Goal: Task Accomplishment & Management: Complete application form

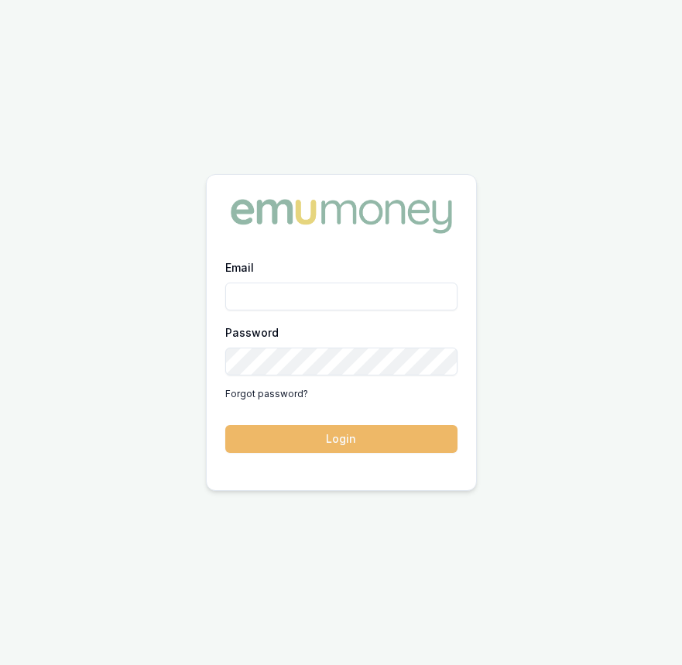
type input "[EMAIL_ADDRESS][DOMAIN_NAME]"
click at [426, 428] on button "Login" at bounding box center [341, 439] width 232 height 28
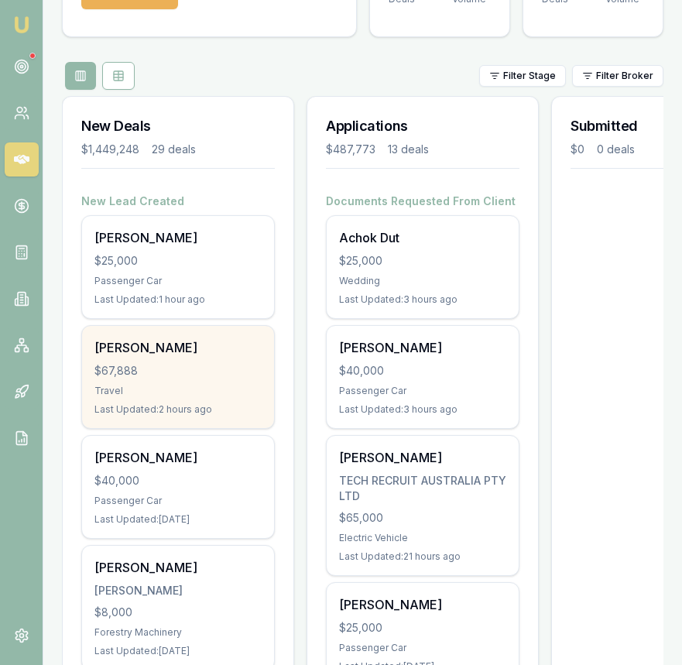
scroll to position [131, 0]
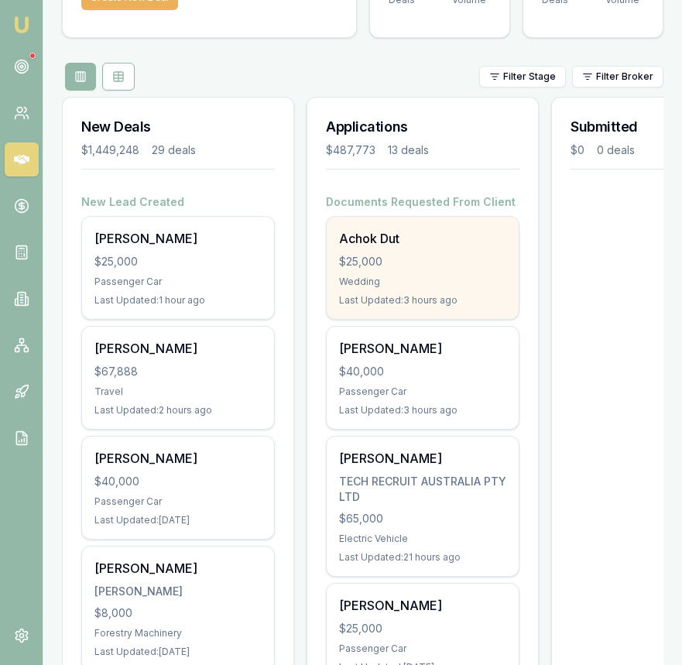
click at [420, 298] on div "Last Updated: 3 hours ago" at bounding box center [422, 300] width 167 height 12
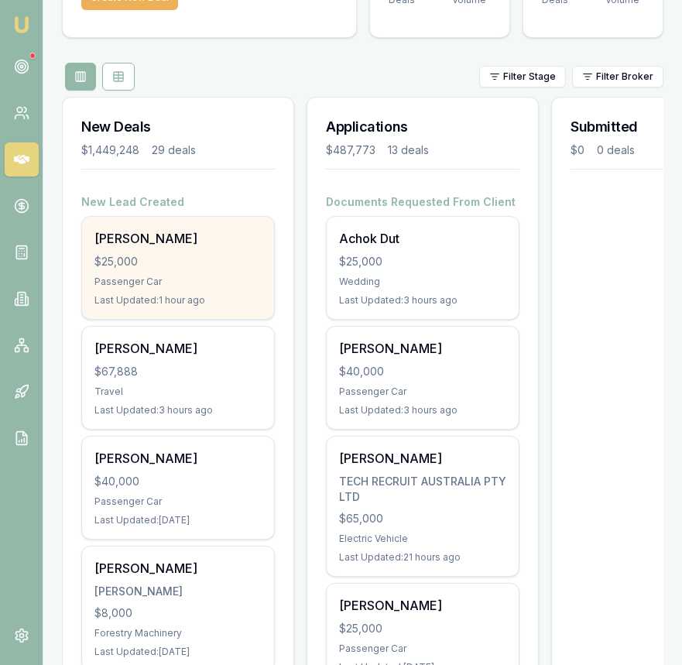
click at [205, 276] on div "Passenger Car" at bounding box center [177, 281] width 167 height 12
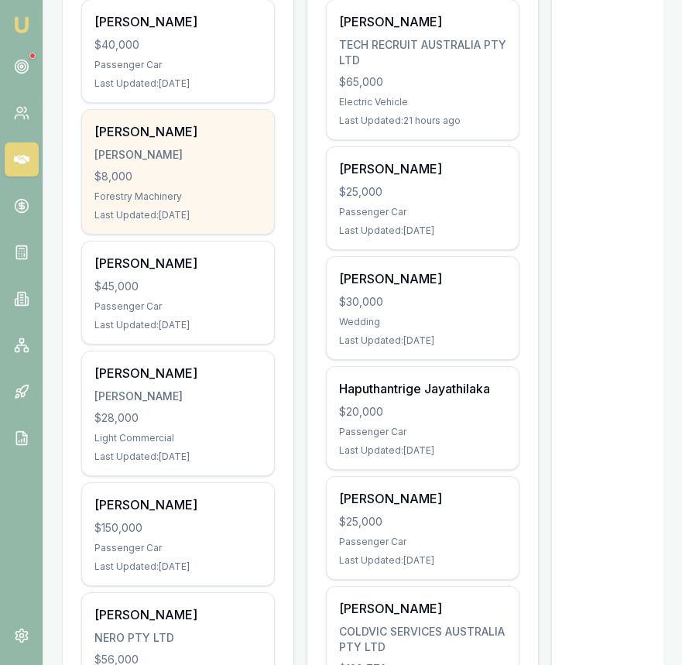
scroll to position [564, 0]
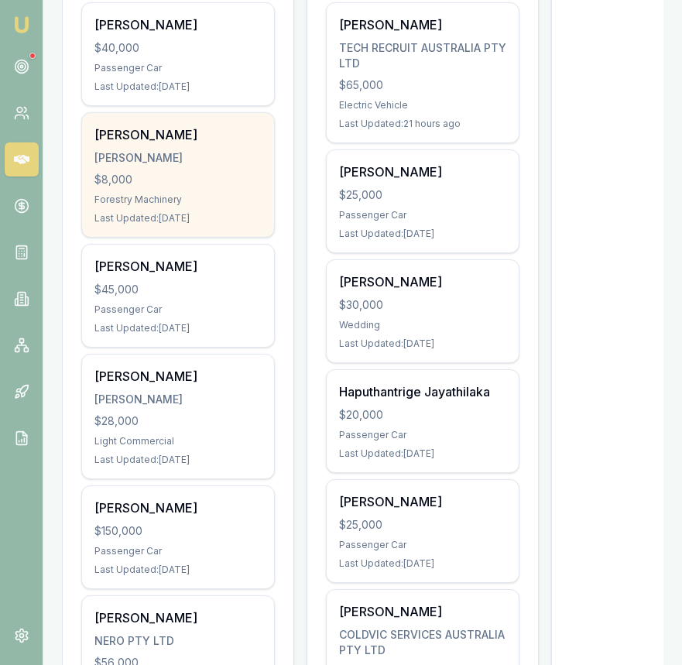
click at [197, 166] on div "Franz Schulze SCHULZE, FRANZ LESLIE $8,000 Forestry Machinery Last Updated: 1 d…" at bounding box center [178, 175] width 192 height 124
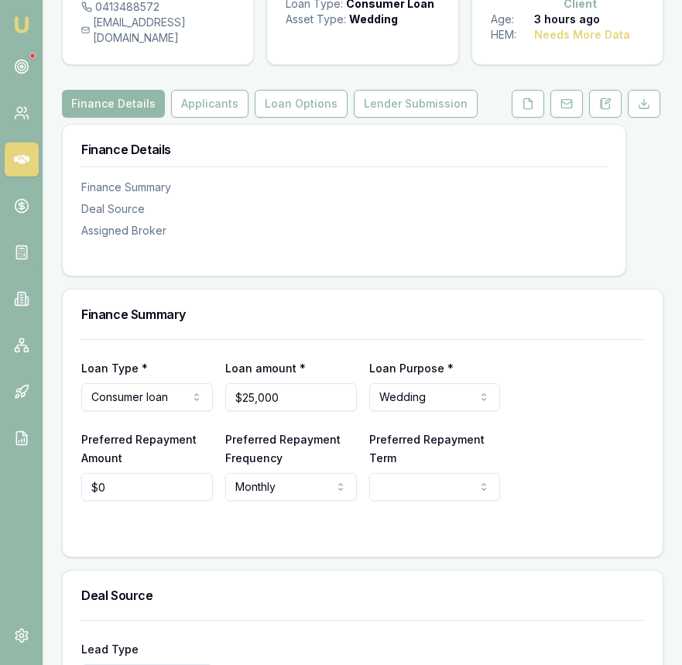
scroll to position [152, 0]
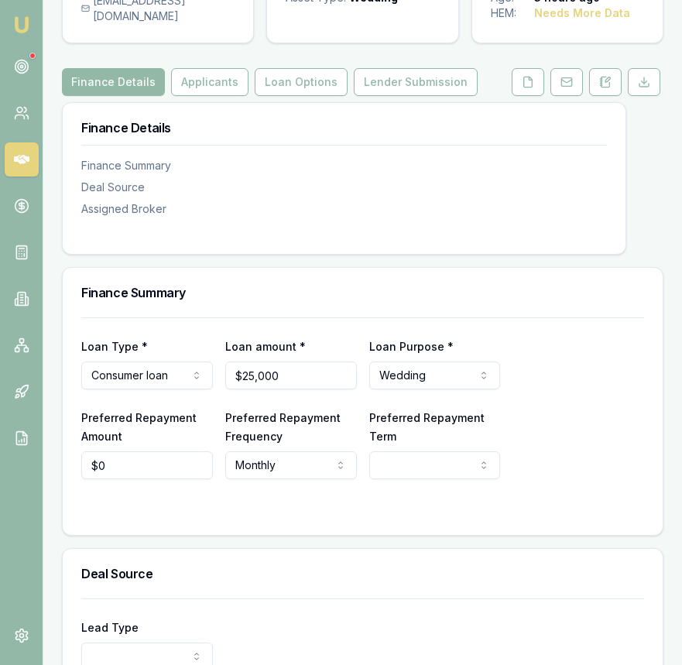
click at [433, 470] on html "Emu Broker Deals View D-S3MFG37TI7 Eujin Ooi Toggle Menu Customer Achok Dut 041…" at bounding box center [341, 180] width 682 height 665
click at [597, 410] on html "Emu Broker Deals View D-S3MFG37TI7 Eujin Ooi Toggle Menu Customer Achok Dut 041…" at bounding box center [341, 180] width 682 height 665
click at [532, 81] on icon at bounding box center [528, 82] width 9 height 10
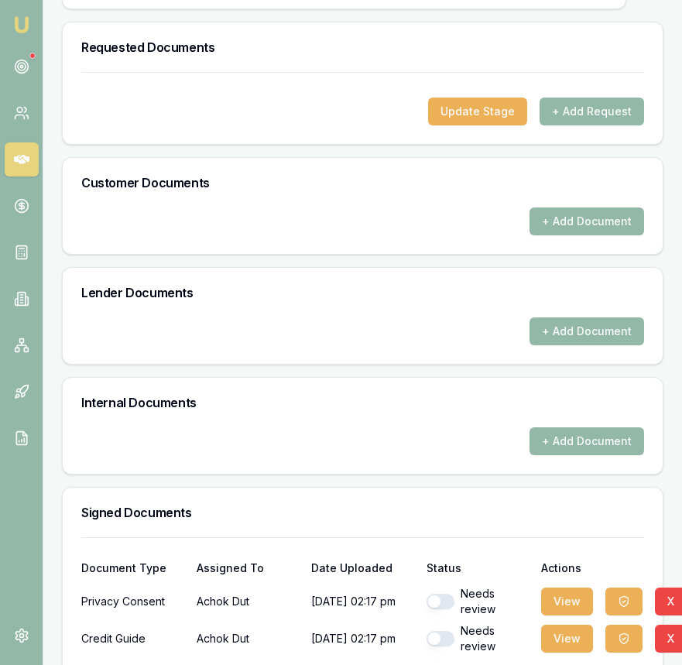
scroll to position [573, 0]
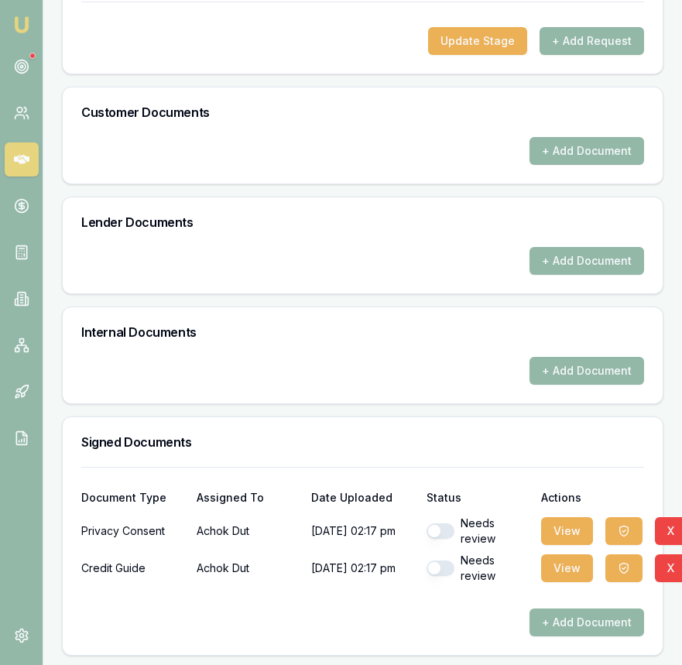
click at [446, 532] on button "button" at bounding box center [440, 530] width 28 height 15
checkbox input "true"
click at [447, 562] on button "button" at bounding box center [440, 567] width 28 height 15
checkbox input "true"
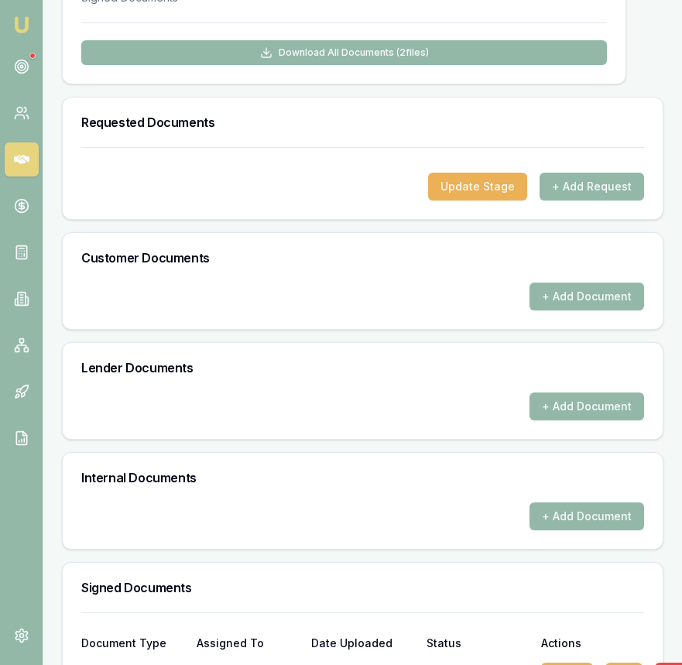
scroll to position [425, 0]
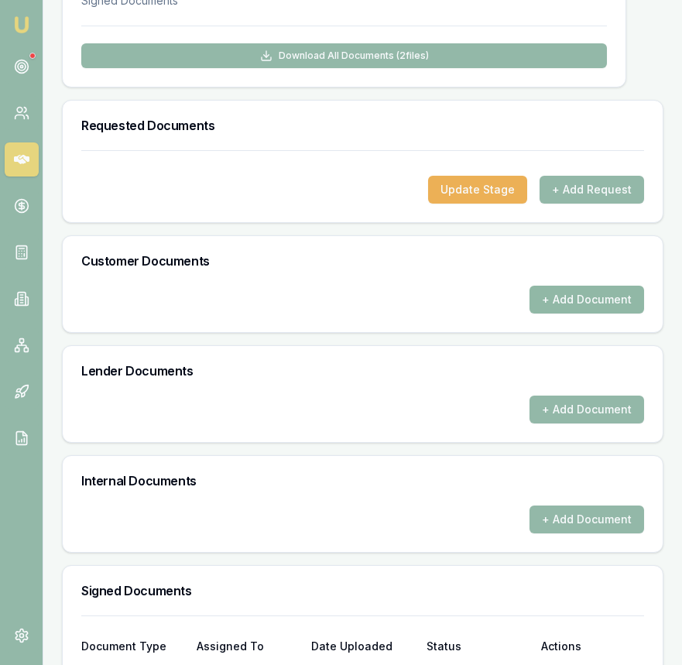
click at [566, 304] on button "+ Add Document" at bounding box center [586, 300] width 115 height 28
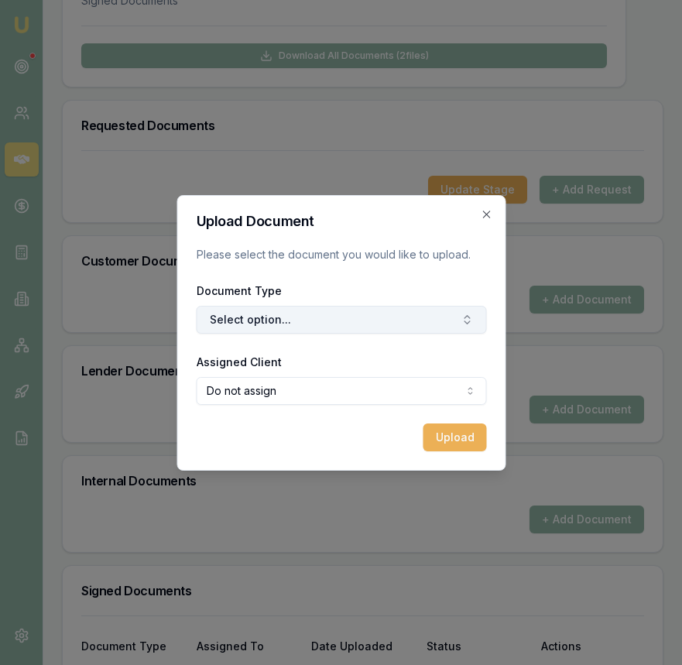
click at [397, 328] on button "Select option..." at bounding box center [341, 320] width 290 height 28
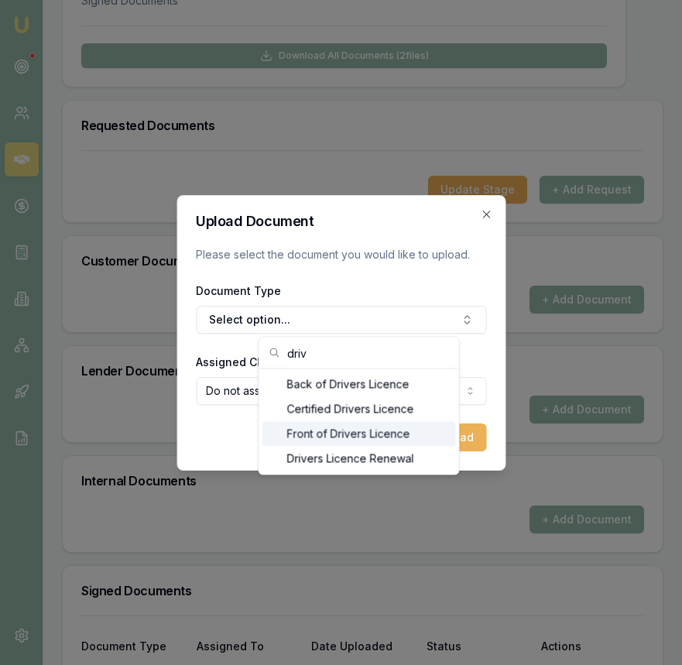
type input "driv"
click at [369, 434] on div "Front of Drivers Licence" at bounding box center [358, 434] width 193 height 25
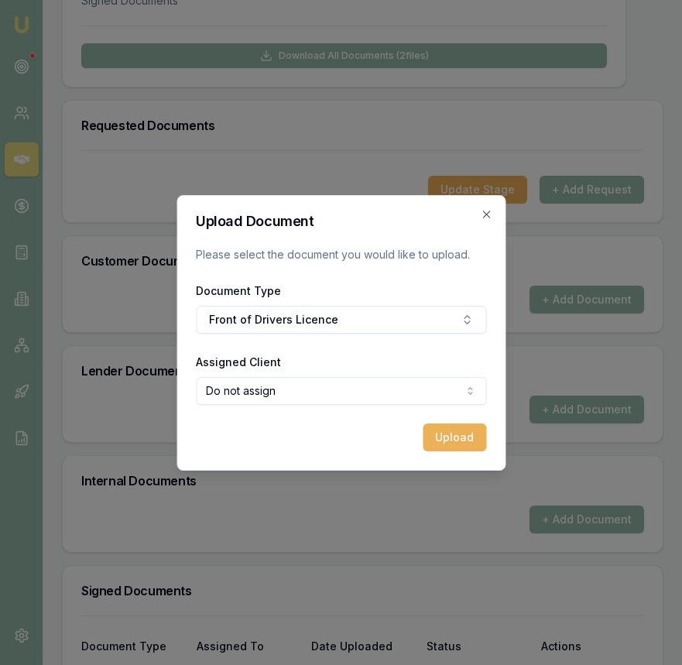
select select "U-7BWGURCY6I"
click at [448, 441] on button "Upload" at bounding box center [453, 437] width 63 height 28
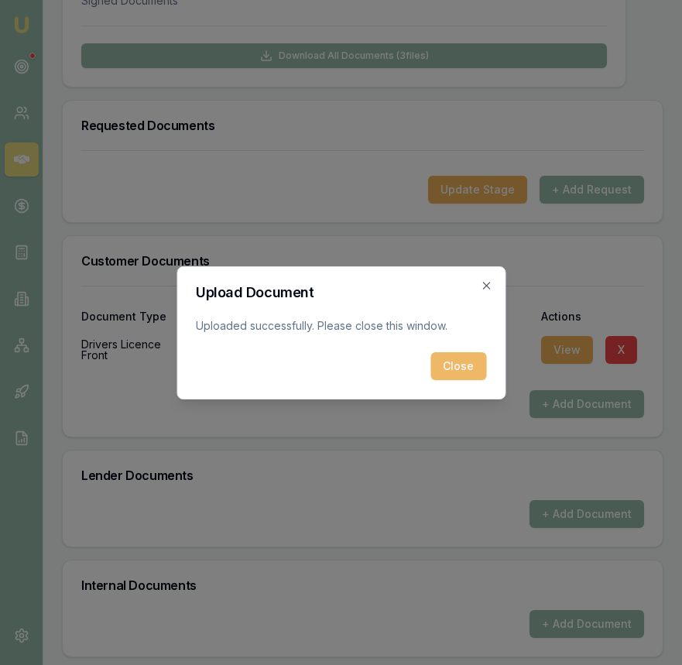
click at [443, 376] on button "Close" at bounding box center [458, 366] width 56 height 28
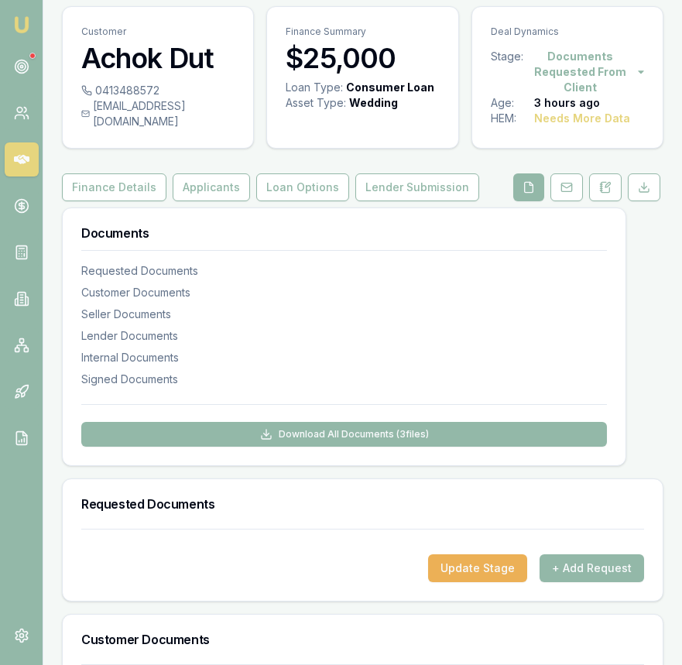
scroll to position [0, 0]
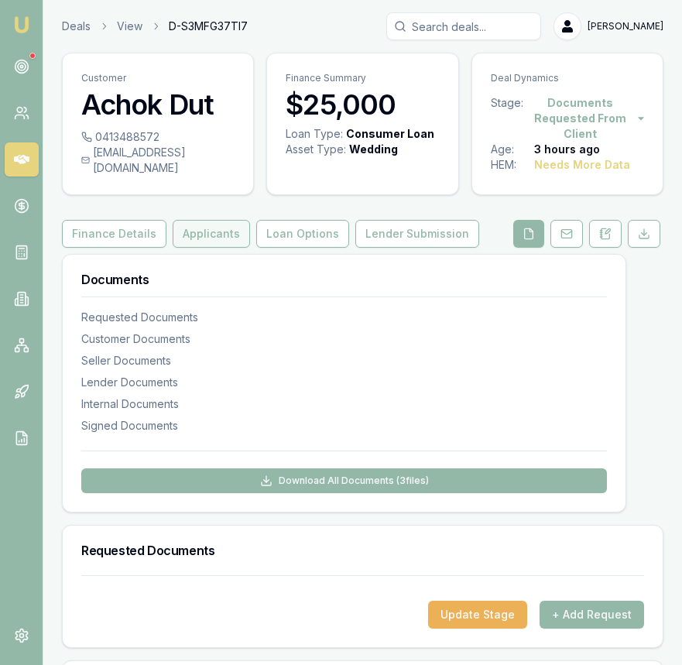
click at [231, 221] on button "Applicants" at bounding box center [211, 234] width 77 height 28
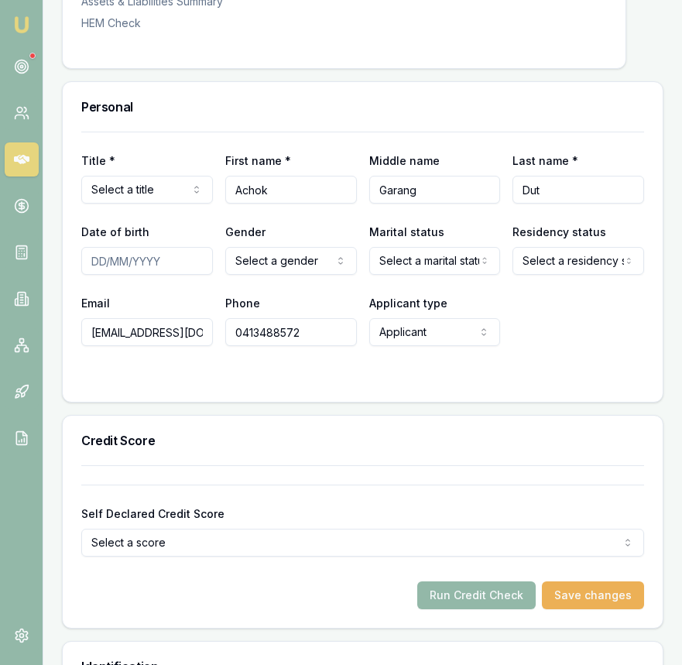
scroll to position [666, 0]
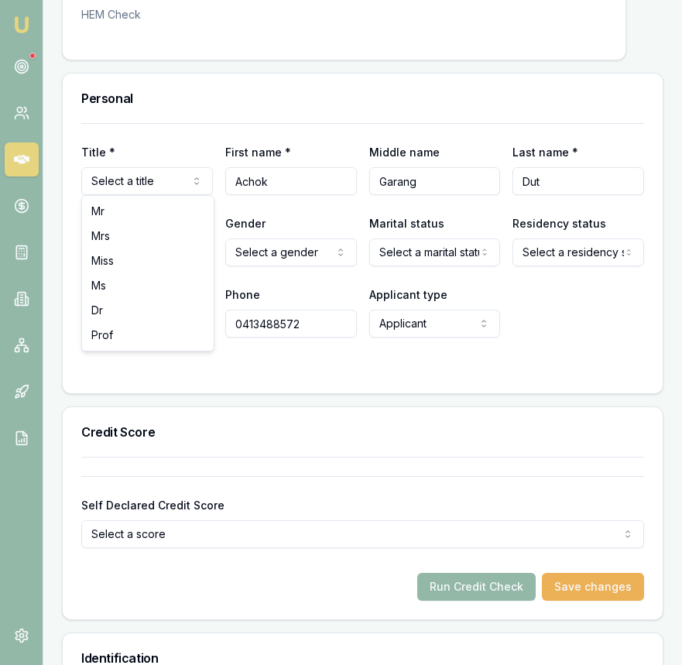
select select "Miss"
drag, startPoint x: 163, startPoint y: 217, endPoint x: 161, endPoint y: 257, distance: 40.3
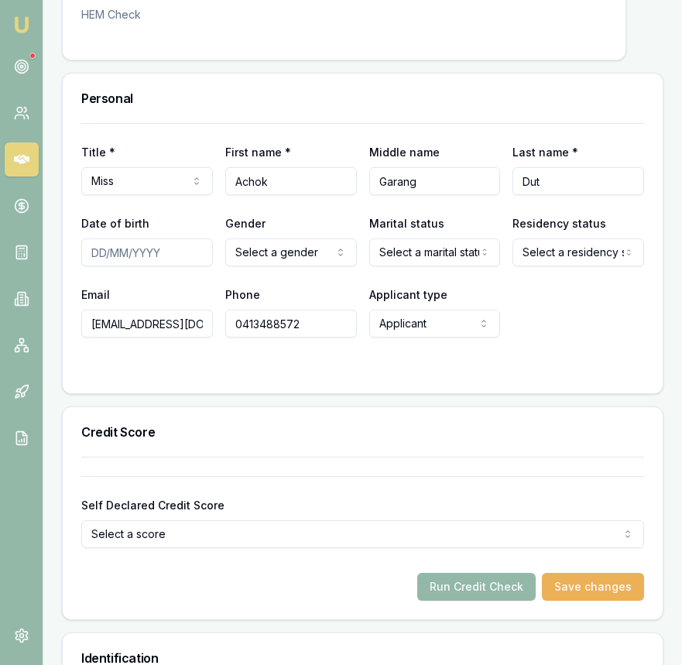
click at [105, 258] on input "Date of birth" at bounding box center [147, 252] width 132 height 28
type input "01/01/1985"
select select "FEMALE"
select select "MARRIED"
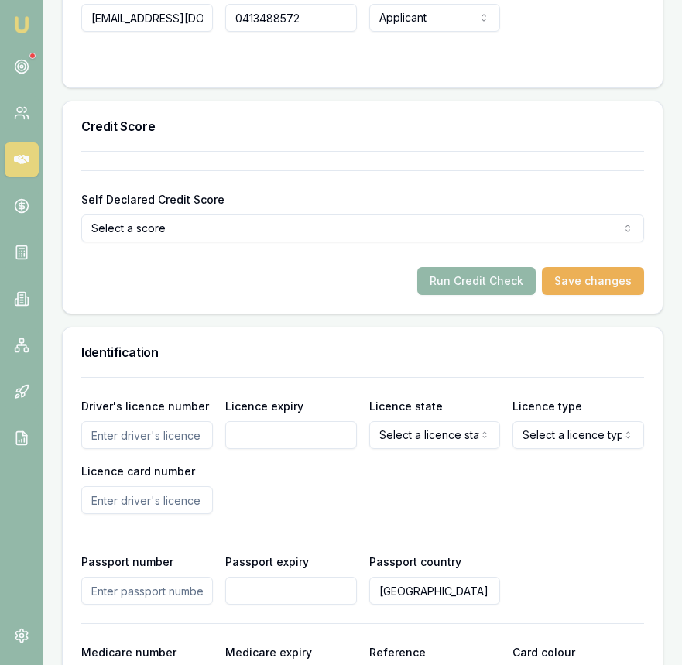
scroll to position [1021, 0]
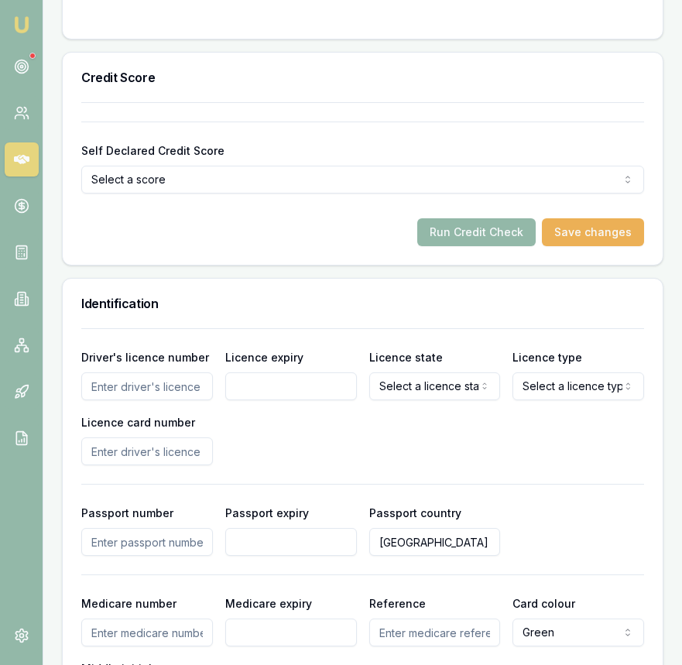
click at [140, 398] on div "Driver's licence number Licence expiry Licence state Select a licence state NSW…" at bounding box center [362, 406] width 563 height 118
click at [145, 389] on input "Driver's licence number" at bounding box center [147, 386] width 132 height 28
type input "001702158"
click at [271, 385] on input "Licence expiry" at bounding box center [291, 386] width 132 height 28
type input "20/04/2027"
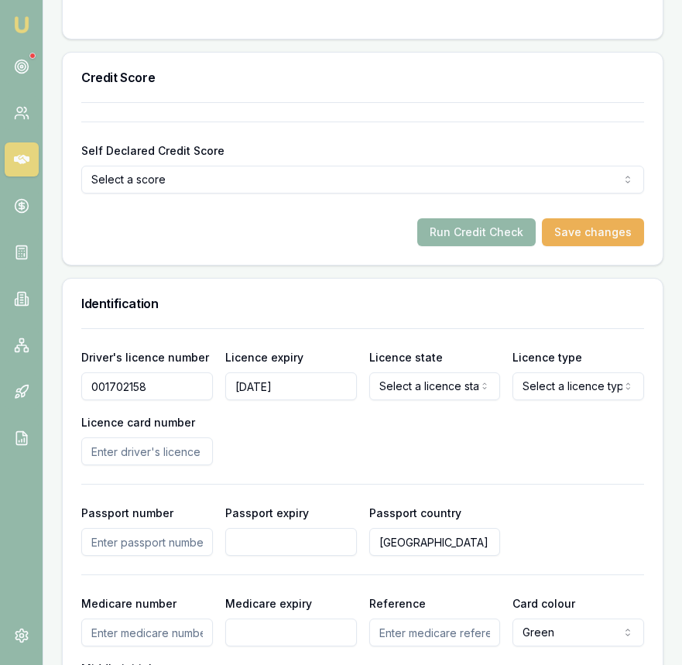
click at [479, 365] on div "Licence state Select a licence state NSW VIC QLD SA WA TAS NT ACT" at bounding box center [435, 373] width 132 height 53
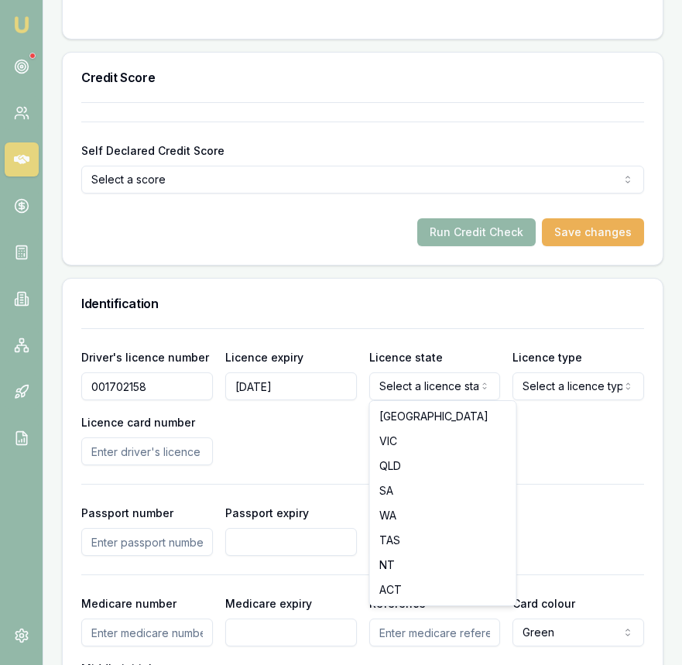
select select "VIC"
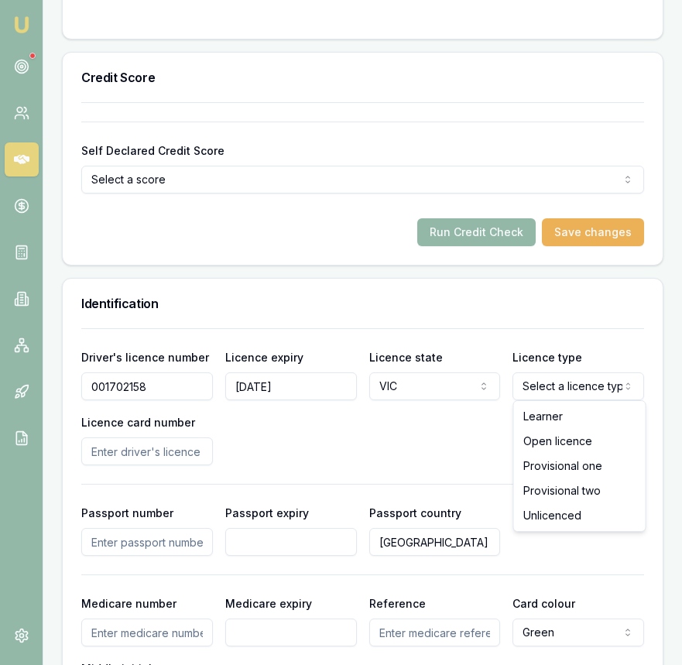
select select "OPEN_LICENCE"
drag, startPoint x: 530, startPoint y: 450, endPoint x: 495, endPoint y: 449, distance: 34.8
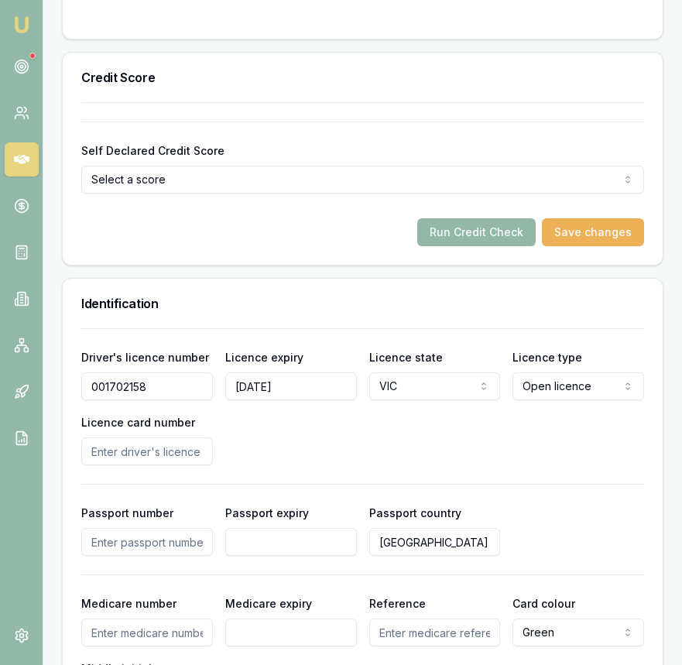
click at [179, 457] on input "Licence card number" at bounding box center [147, 451] width 132 height 28
type input "P2951865"
click at [343, 437] on div "Driver's licence number 001702158 Licence expiry 20/04/2027 Licence state VIC N…" at bounding box center [362, 406] width 563 height 118
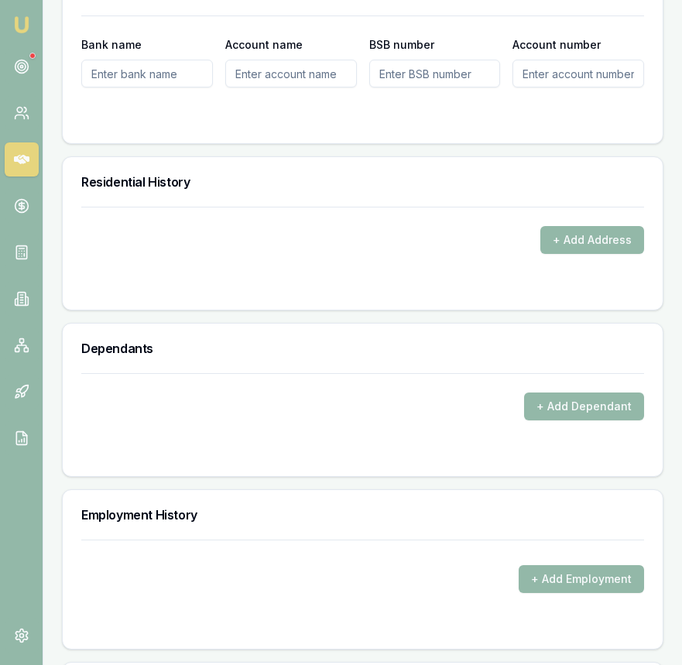
scroll to position [1841, 0]
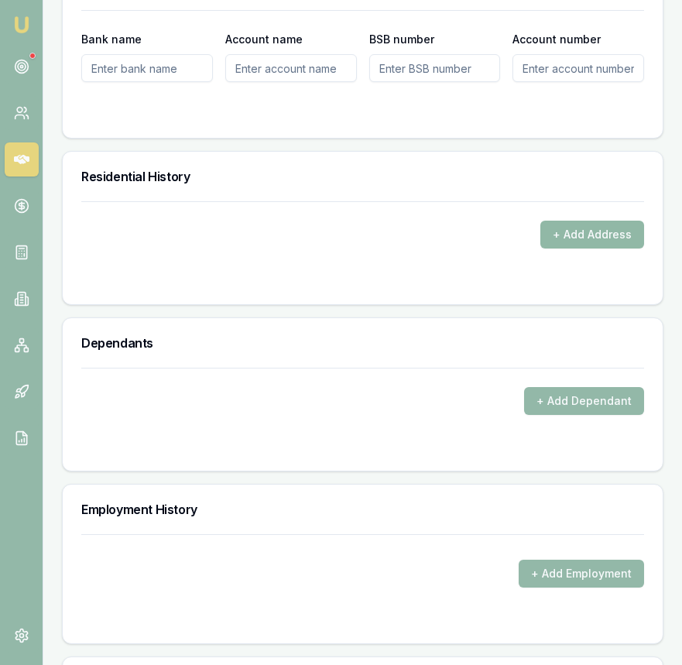
click at [570, 231] on button "+ Add Address" at bounding box center [592, 235] width 104 height 28
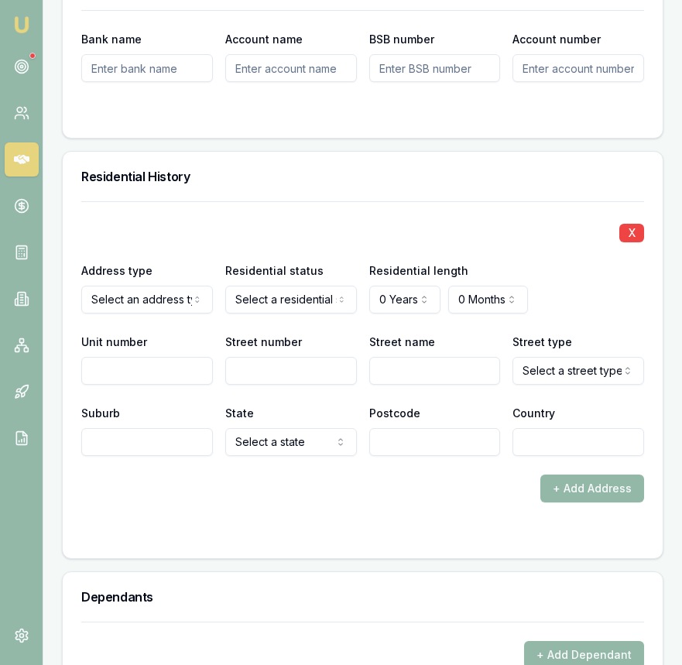
click at [185, 318] on div "X Address type Select an address type Current Previous Residential status Selec…" at bounding box center [362, 328] width 563 height 255
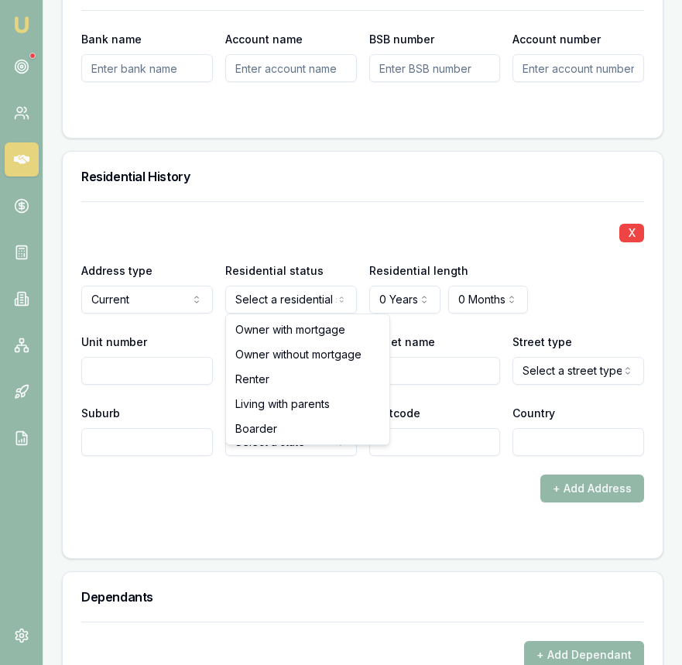
drag, startPoint x: 296, startPoint y: 333, endPoint x: 375, endPoint y: 320, distance: 80.1
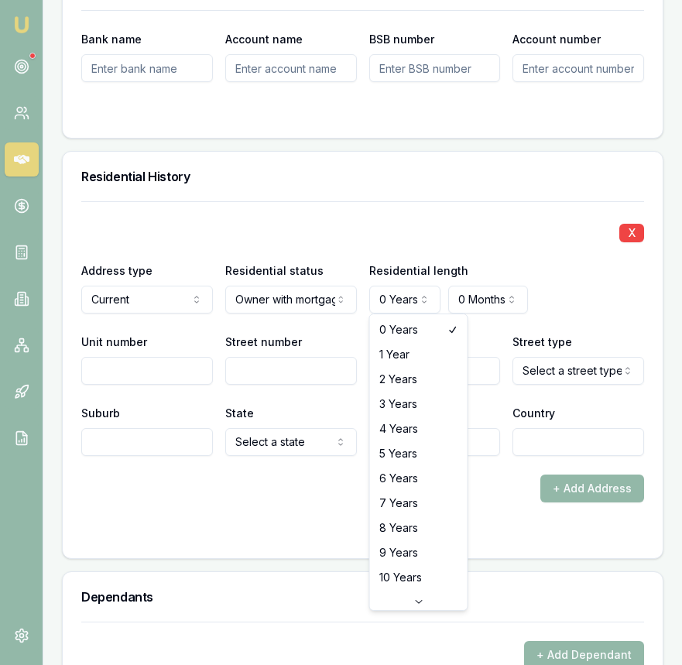
select select "4"
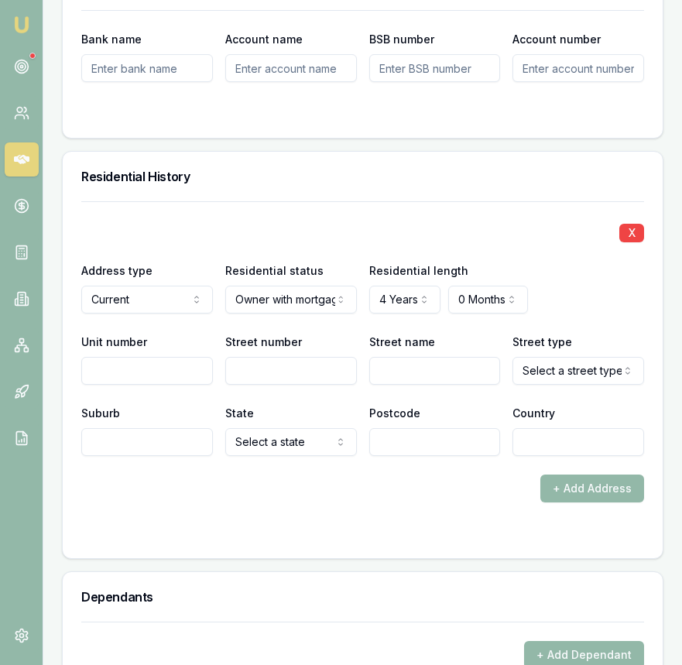
click at [303, 374] on input "Street number" at bounding box center [291, 371] width 132 height 28
type input "16"
type input "longforest"
select select "Avenue"
type input "Melton West"
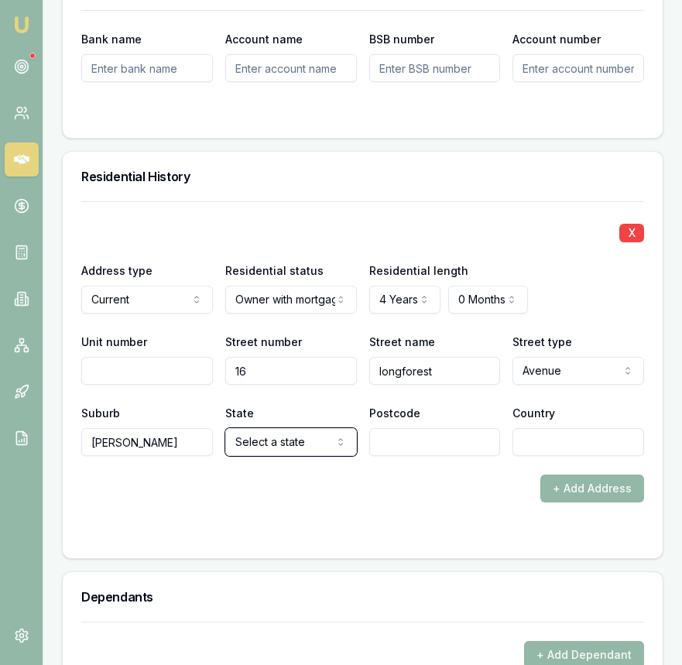
select select "VIC"
type input "3337"
type input "[GEOGRAPHIC_DATA]"
click at [275, 527] on div at bounding box center [362, 533] width 563 height 12
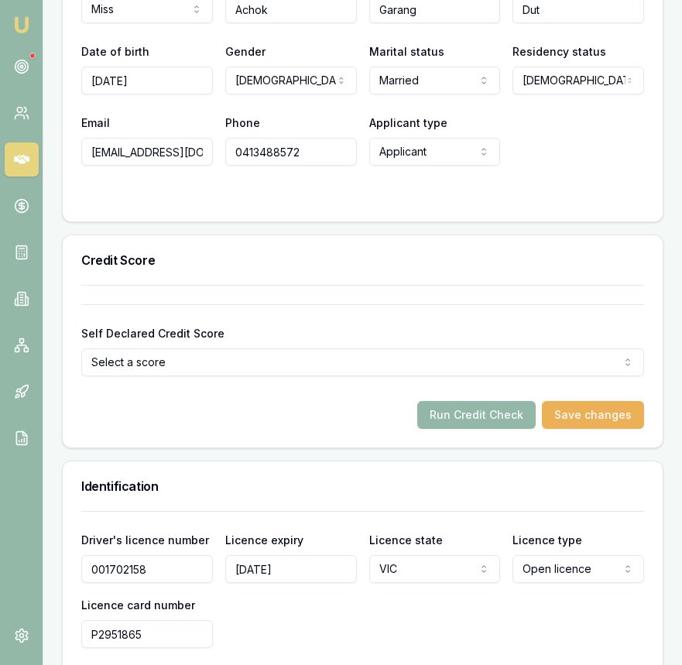
scroll to position [804, 0]
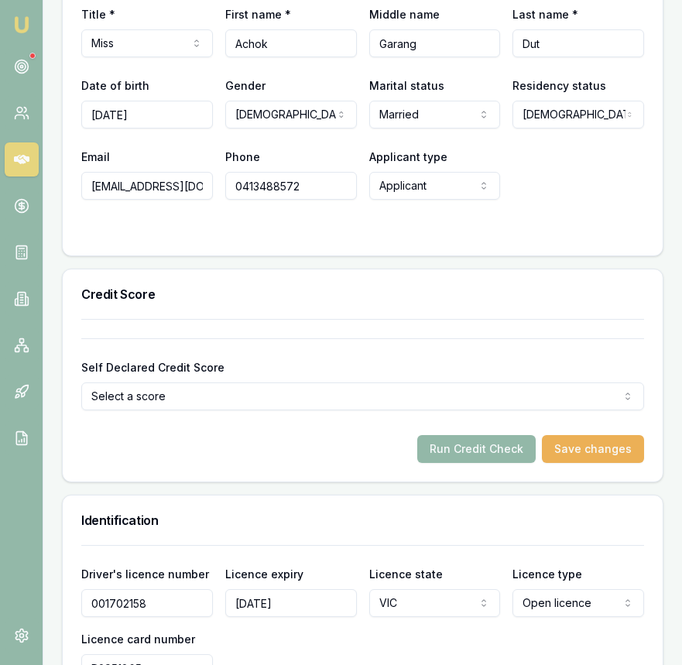
click at [459, 430] on form "Self Declared Credit Score Select a score Excellent Very good Average Fair Low …" at bounding box center [362, 400] width 563 height 125
click at [456, 443] on button "Run Credit Check" at bounding box center [476, 449] width 118 height 28
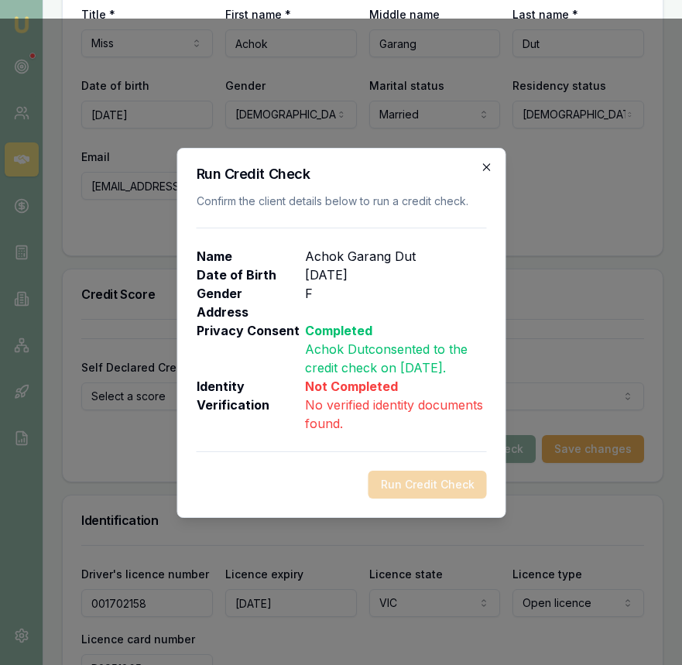
click at [484, 161] on icon "button" at bounding box center [486, 167] width 12 height 12
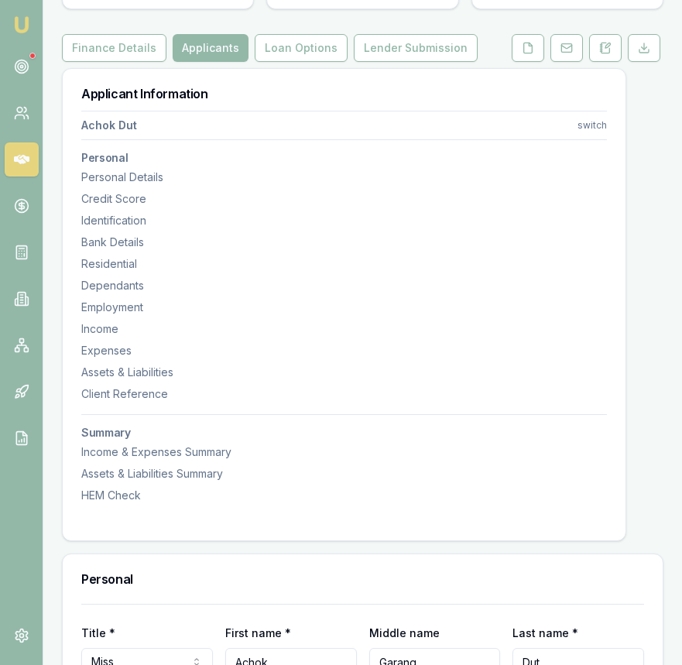
scroll to position [0, 0]
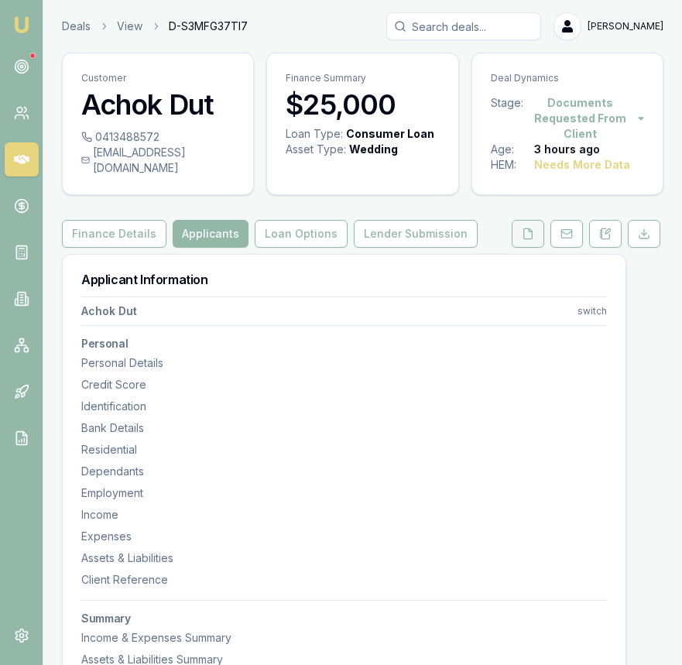
click at [518, 220] on button at bounding box center [527, 234] width 32 height 28
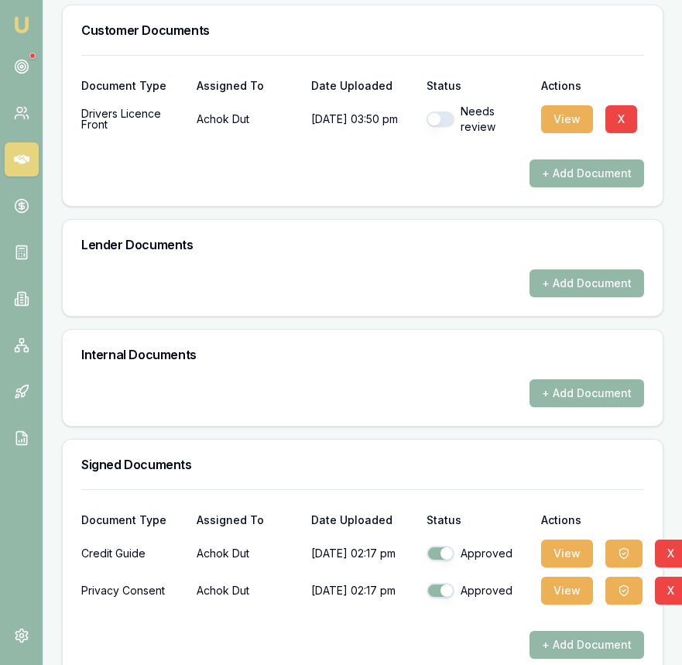
scroll to position [626, 0]
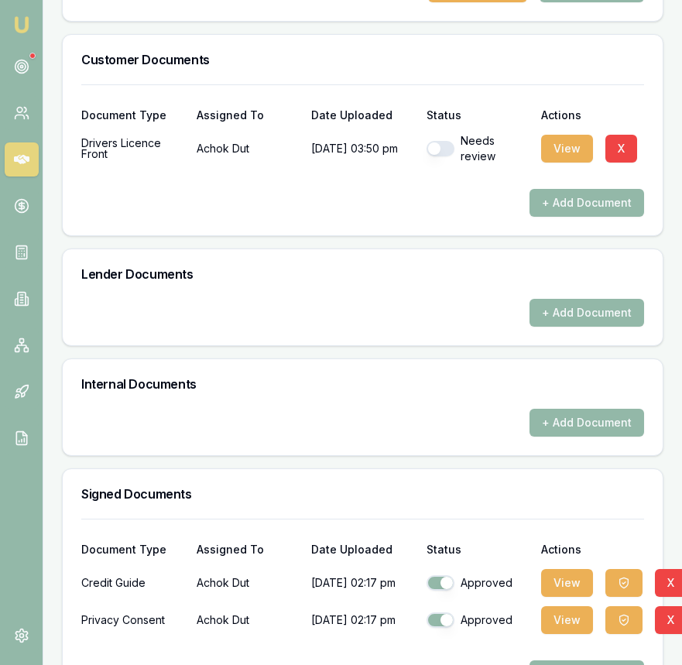
click at [443, 152] on button "button" at bounding box center [440, 148] width 28 height 15
checkbox input "true"
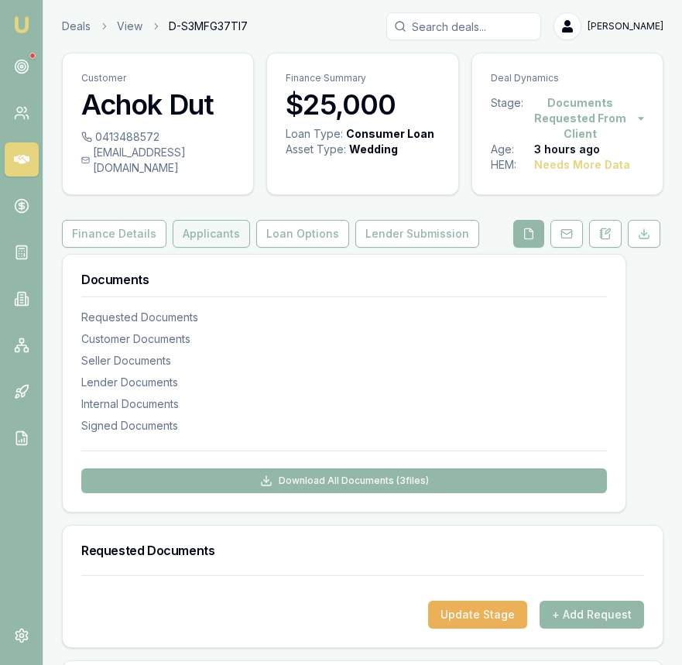
click at [206, 220] on button "Applicants" at bounding box center [211, 234] width 77 height 28
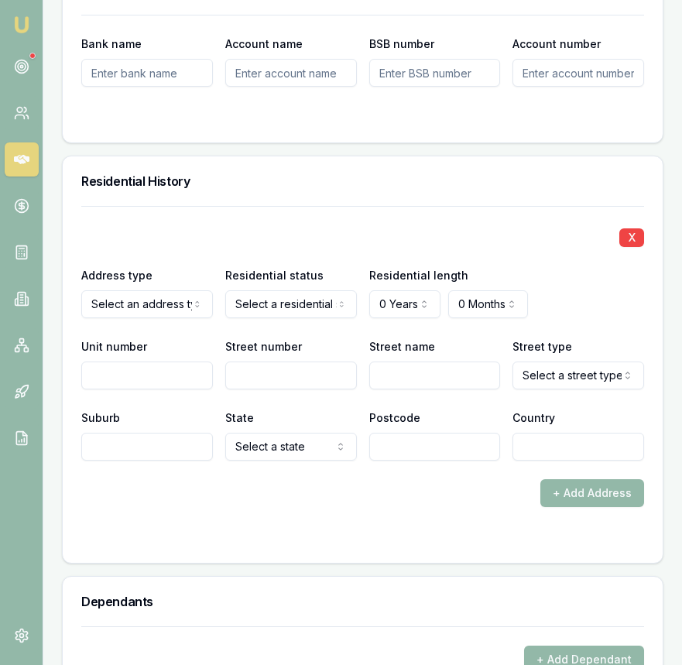
scroll to position [1966, 0]
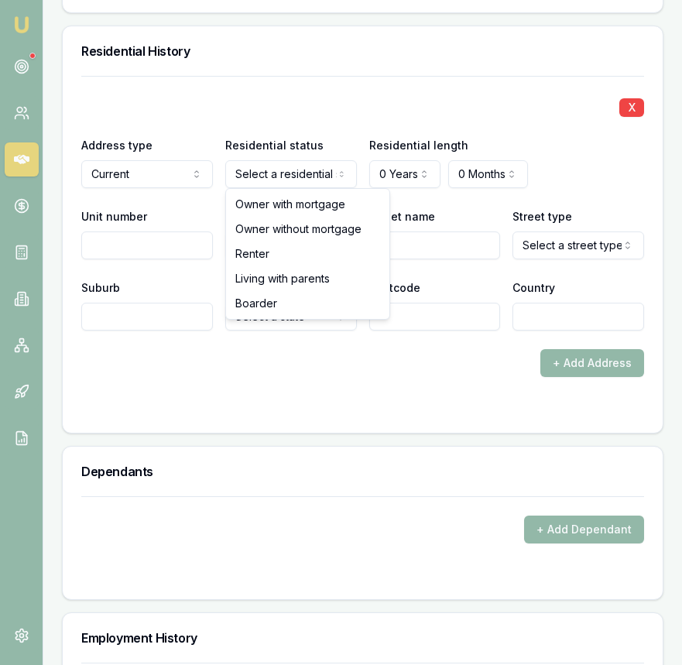
drag, startPoint x: 271, startPoint y: 203, endPoint x: 307, endPoint y: 204, distance: 36.4
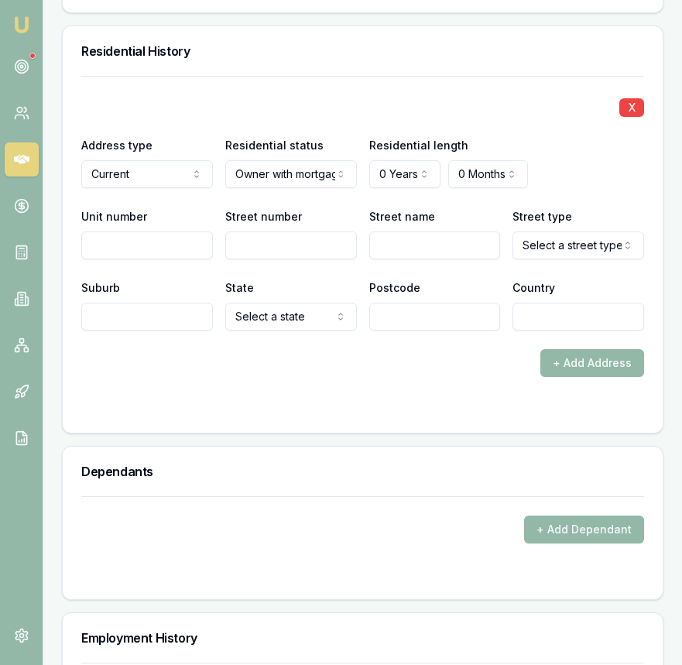
click at [266, 247] on input "Street number" at bounding box center [291, 245] width 132 height 28
type input "16"
type input "Longforest"
select select "Avenue"
type input "Melton West"
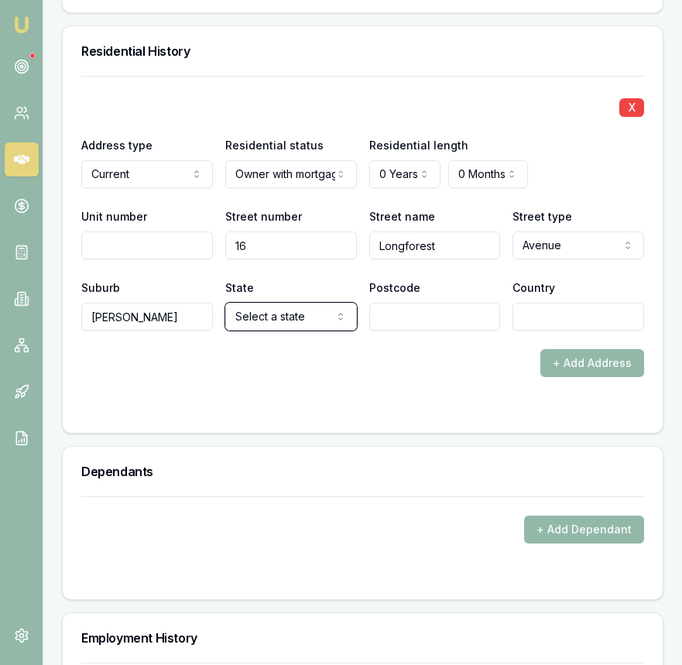
select select "VIC"
type input "3337"
type input "[GEOGRAPHIC_DATA]"
click at [231, 405] on div at bounding box center [362, 408] width 563 height 12
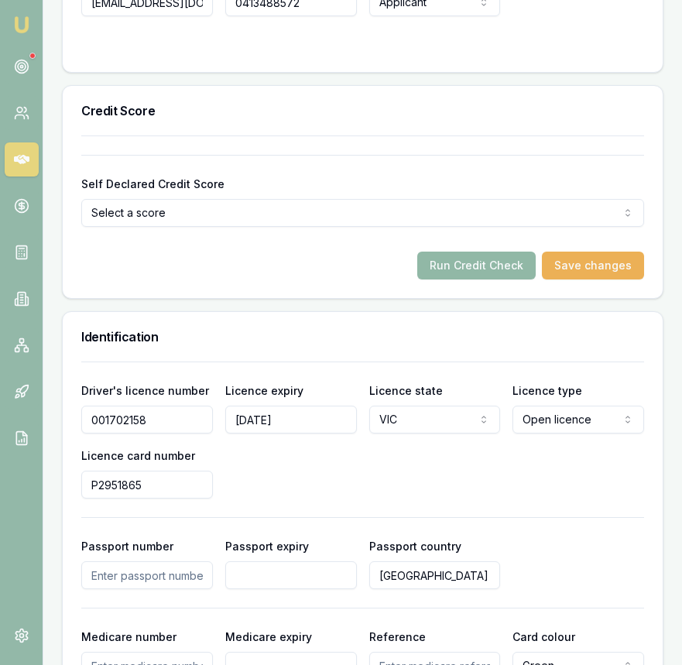
scroll to position [989, 0]
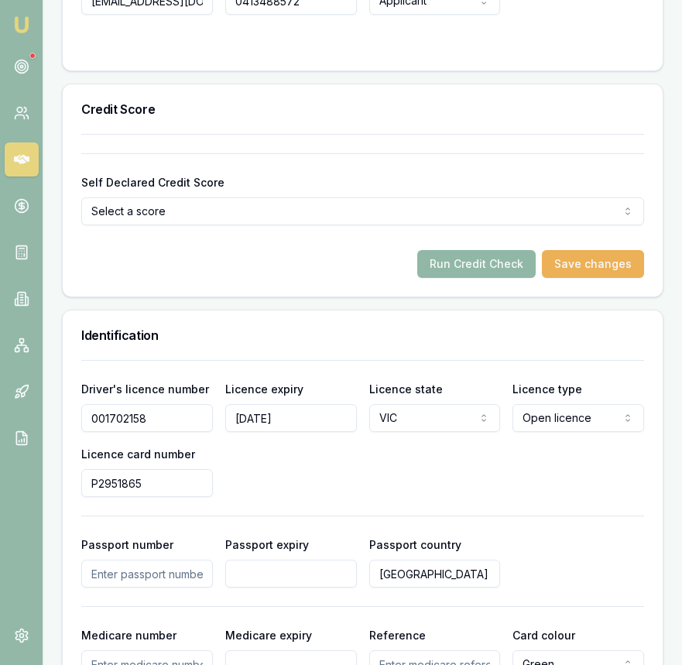
click at [517, 255] on button "Run Credit Check" at bounding box center [476, 264] width 118 height 28
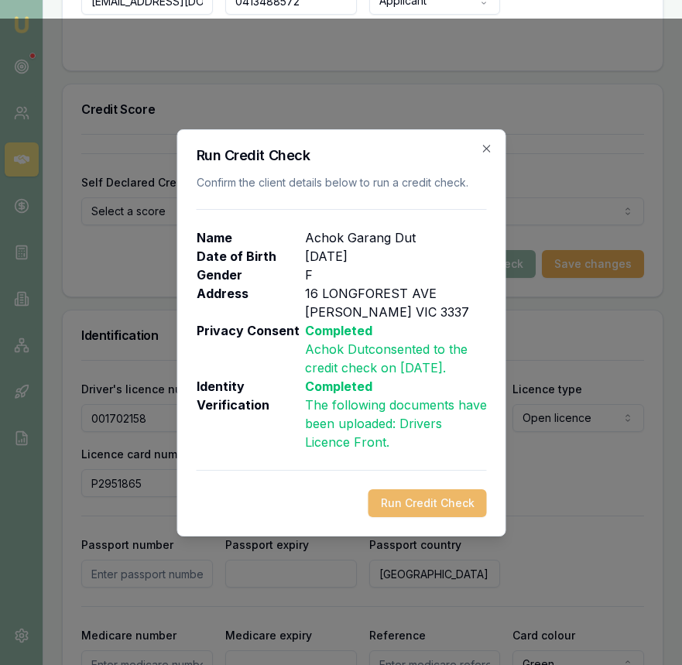
click at [401, 510] on button "Run Credit Check" at bounding box center [427, 503] width 118 height 28
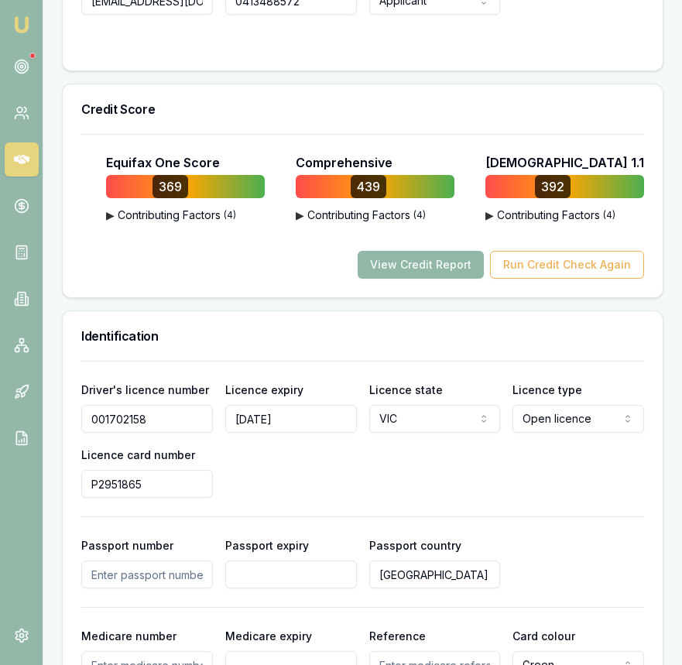
click at [433, 273] on button "View Credit Report" at bounding box center [420, 265] width 126 height 28
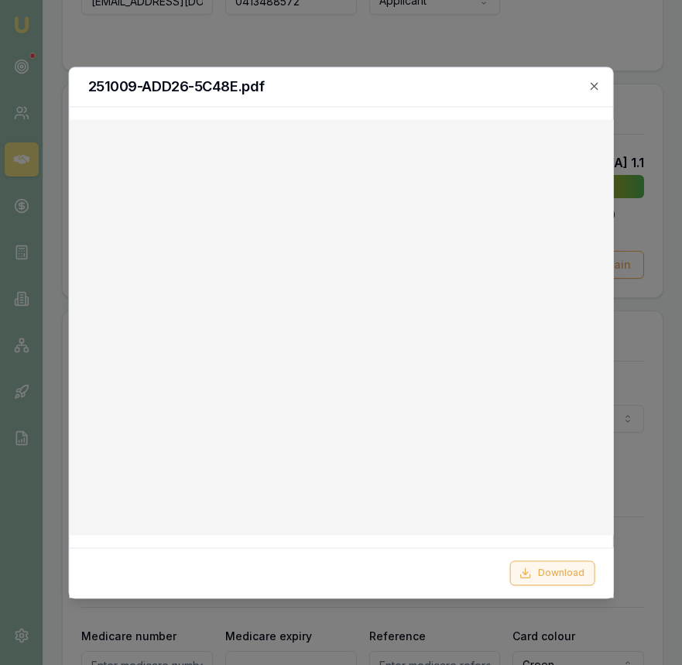
click at [539, 573] on button "Download" at bounding box center [551, 572] width 85 height 25
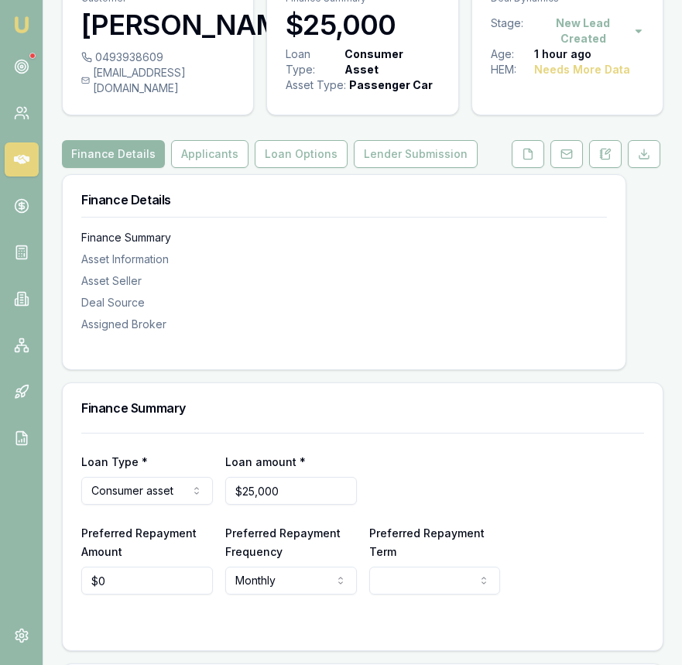
scroll to position [80, 0]
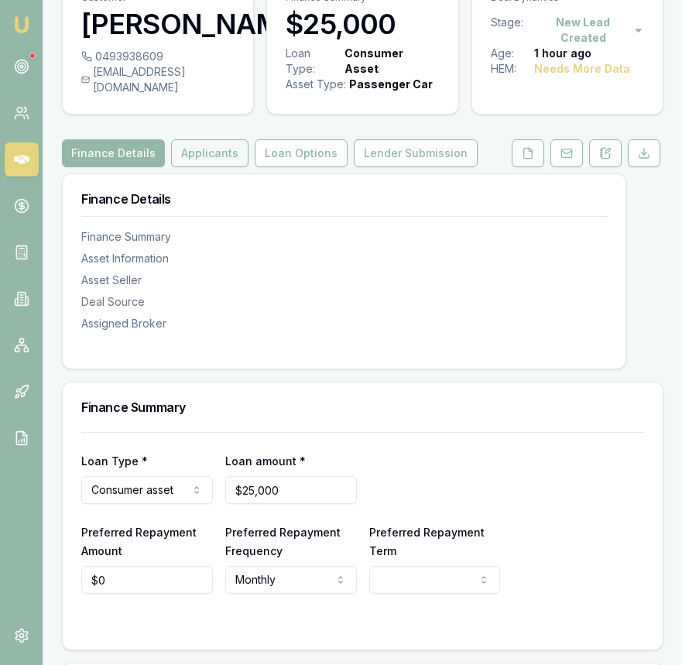
click at [203, 167] on button "Applicants" at bounding box center [209, 153] width 77 height 28
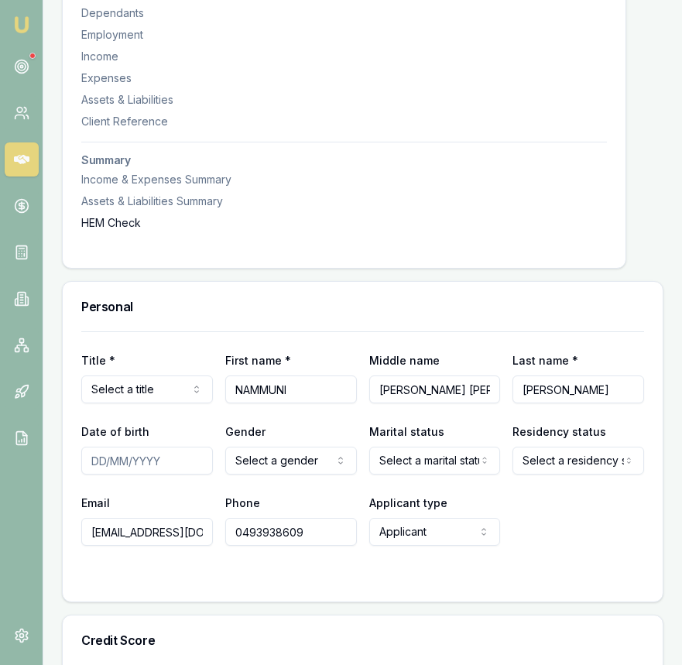
scroll to position [471, 0]
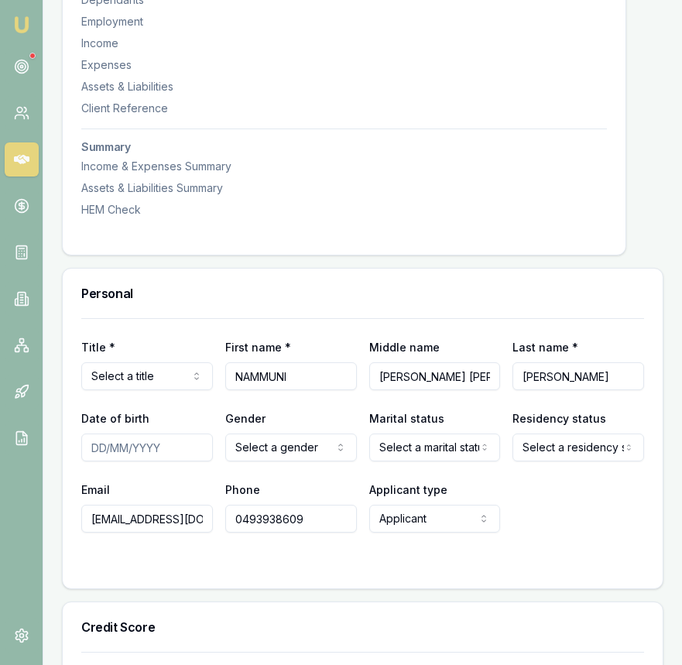
click at [322, 390] on input "NAMMUNI" at bounding box center [291, 376] width 132 height 28
drag, startPoint x: 296, startPoint y: 396, endPoint x: 183, endPoint y: 399, distance: 112.2
click at [183, 390] on div "Title * Select a title Mr Mrs Miss Ms Dr Prof First name * NAMMUNI Middle name …" at bounding box center [362, 363] width 563 height 53
click at [299, 390] on input "NAMMUNI" at bounding box center [291, 376] width 132 height 28
click at [300, 390] on input "NAMMUNI" at bounding box center [291, 376] width 132 height 28
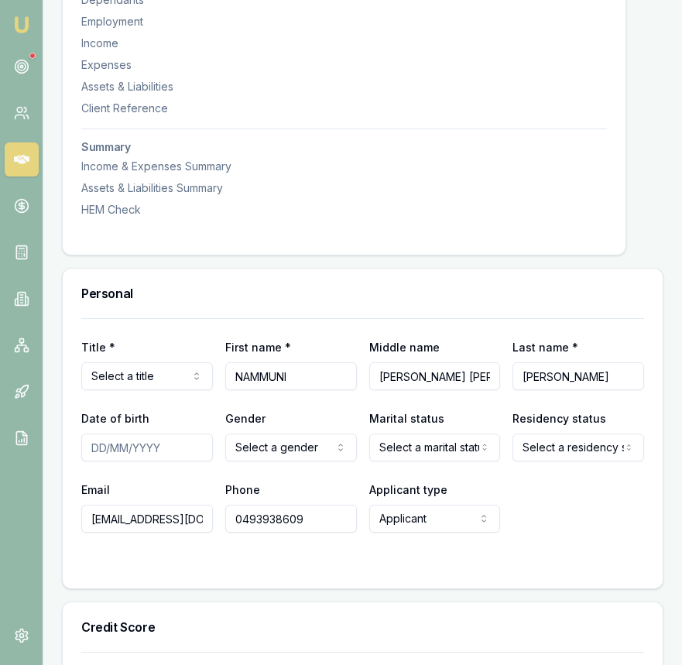
click at [300, 390] on input "NAMMUNI" at bounding box center [291, 376] width 132 height 28
type input "Sameera"
type input "Depal"
type input "Nammuni"
click at [94, 461] on input "Date of birth" at bounding box center [147, 447] width 132 height 28
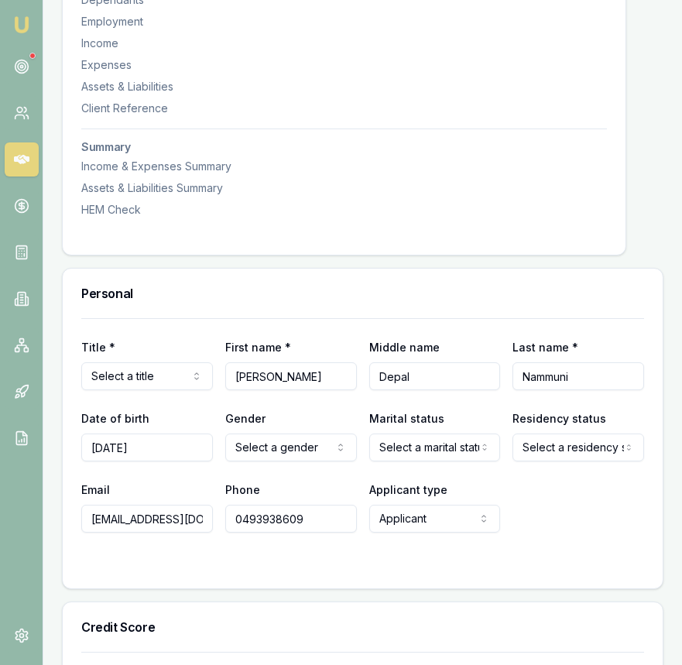
type input "07/02/1992"
select select "MALE"
select select "MARRIED"
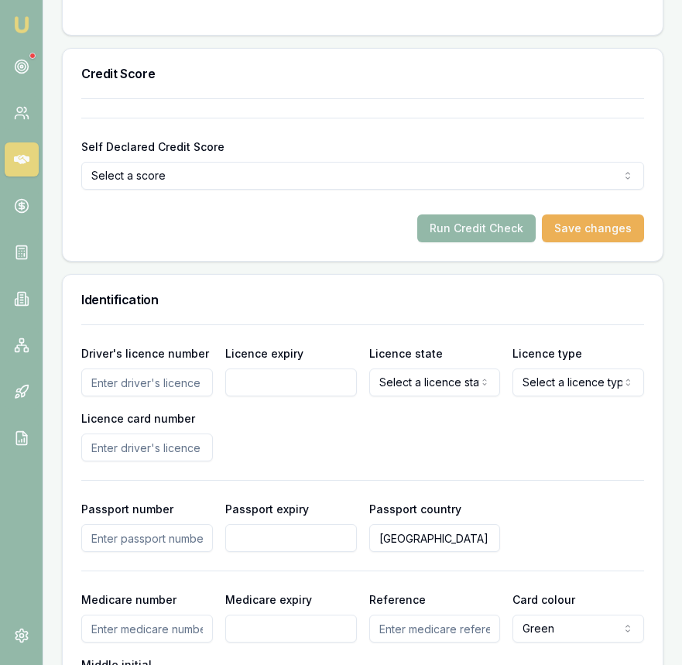
scroll to position [1052, 0]
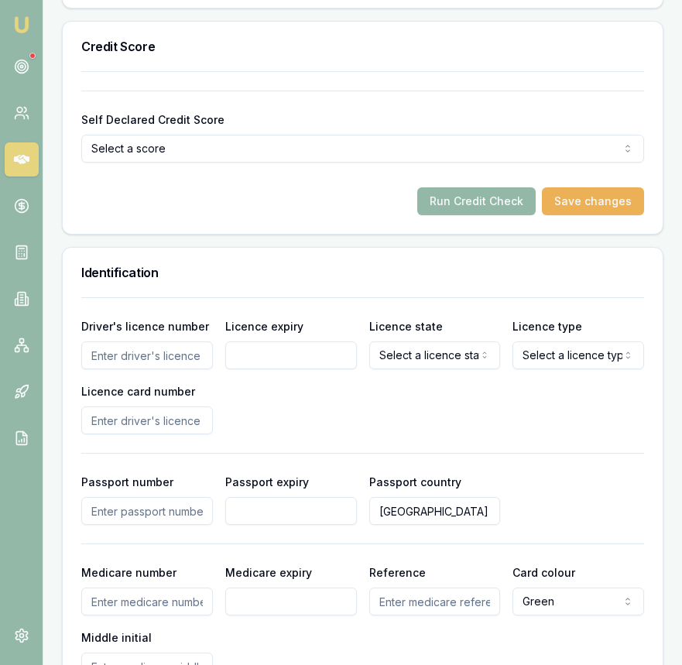
click at [133, 364] on input "Driver's licence number" at bounding box center [147, 355] width 132 height 28
type input "054306216"
type input "17/04/2034"
select select "VIC"
select select "OPEN_LICENCE"
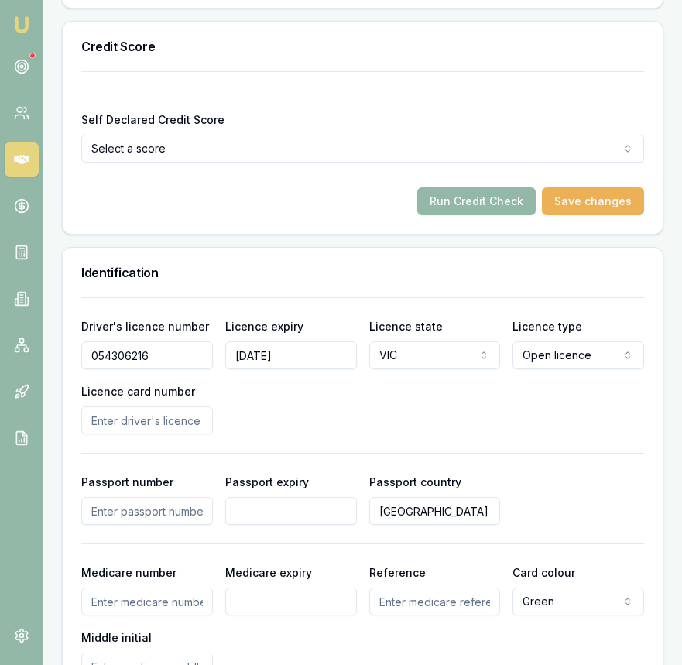
click at [128, 434] on input "Licence card number" at bounding box center [147, 420] width 132 height 28
type input "P2664396"
click at [283, 434] on div "Driver's licence number 054306216 Licence expiry 17/04/2034 Licence state VIC N…" at bounding box center [362, 375] width 563 height 118
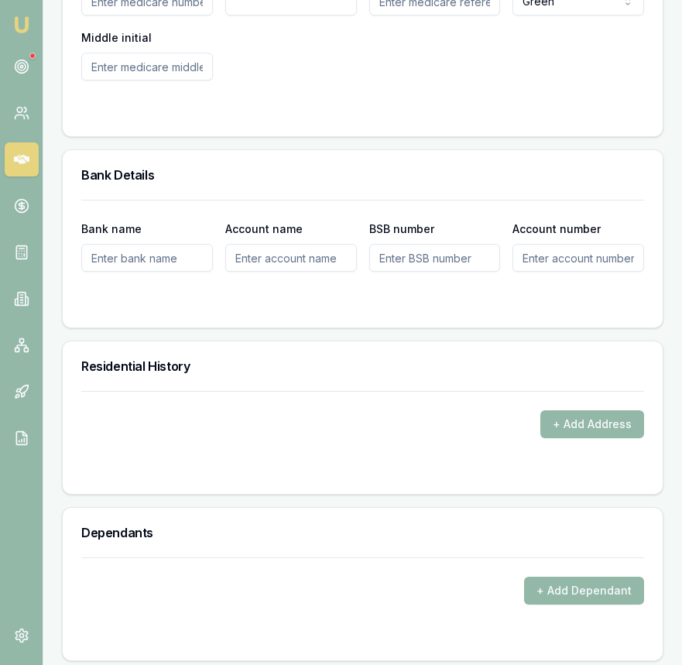
scroll to position [1698, 0]
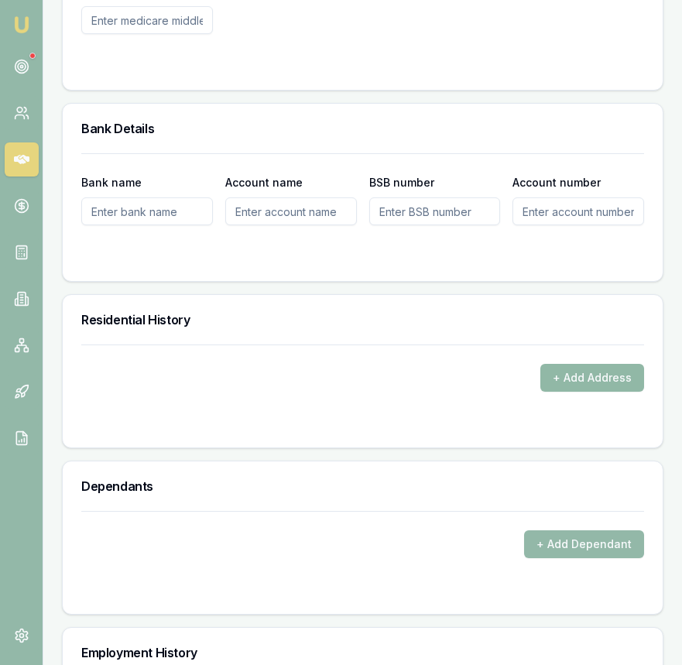
click at [591, 391] on button "+ Add Address" at bounding box center [592, 378] width 104 height 28
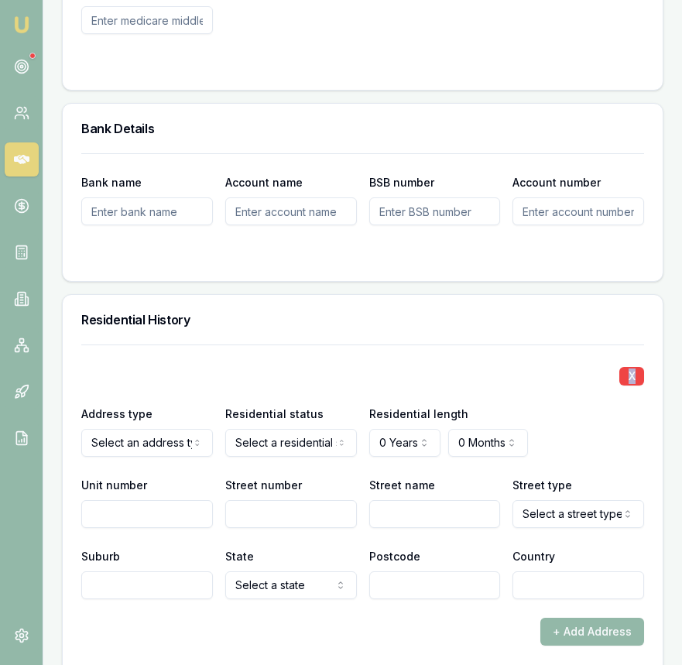
click at [591, 385] on div "X" at bounding box center [362, 375] width 563 height 22
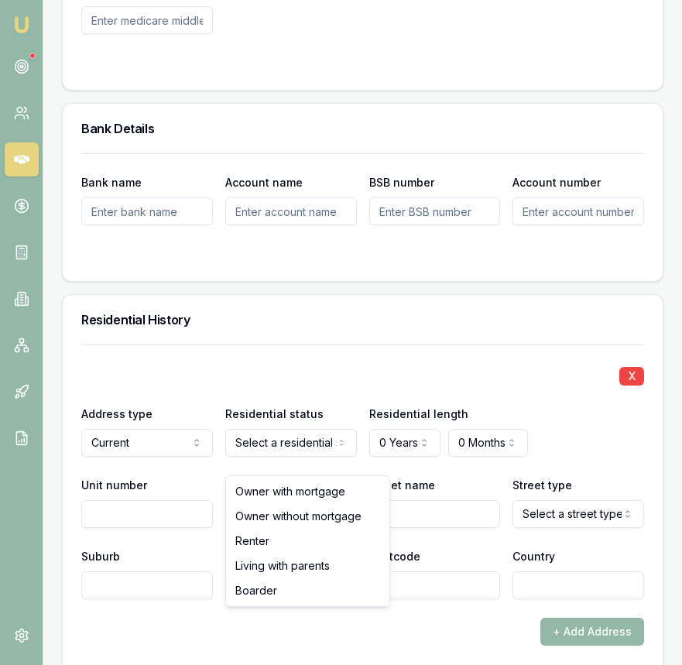
select select "RENTER"
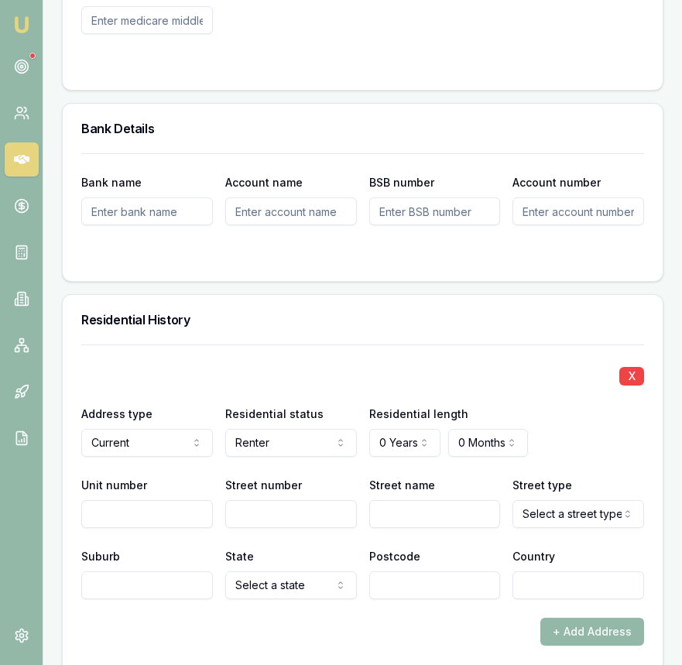
click at [425, 225] on input "BSB number" at bounding box center [435, 211] width 132 height 28
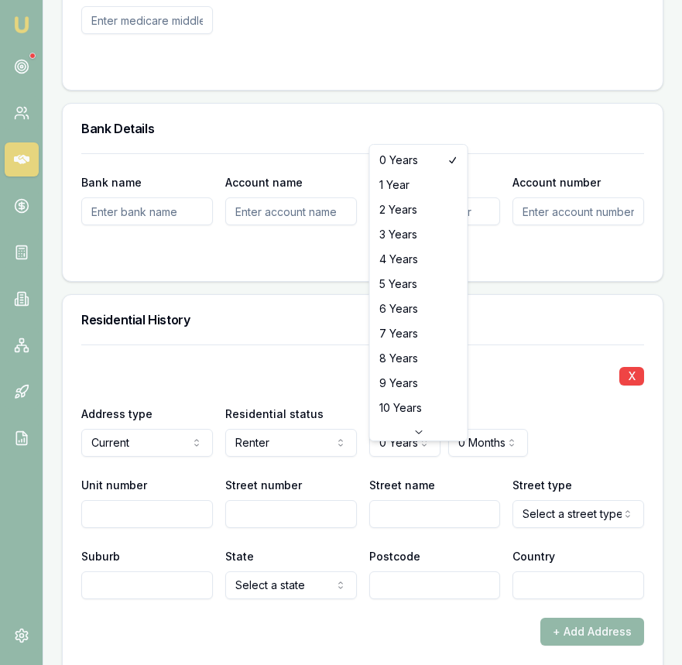
select select "5"
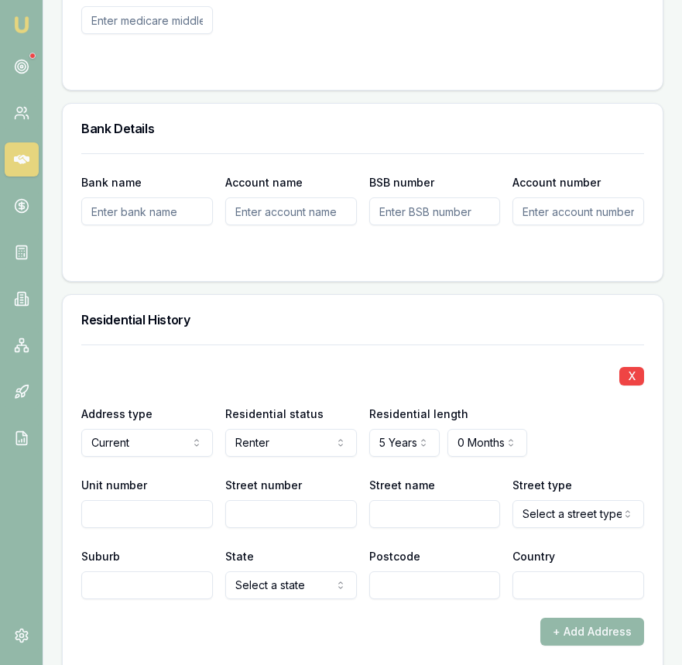
click at [279, 528] on input "Street number" at bounding box center [291, 514] width 132 height 28
type input "4"
click at [406, 528] on input "Street name" at bounding box center [435, 514] width 132 height 28
type input "Gymea"
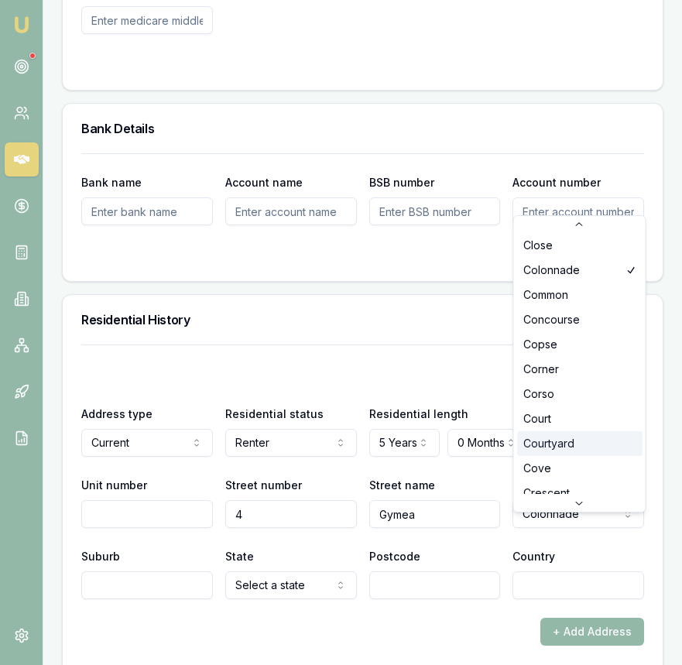
scroll to position [778, 0]
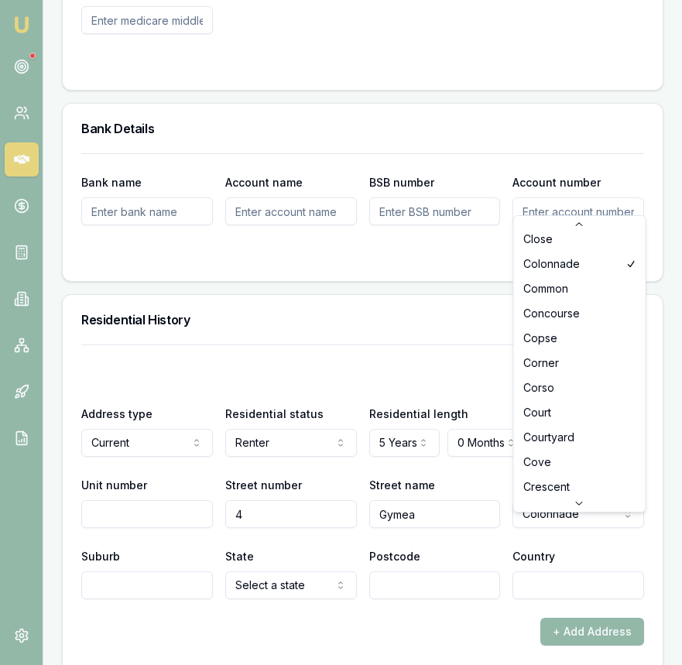
select select "Court"
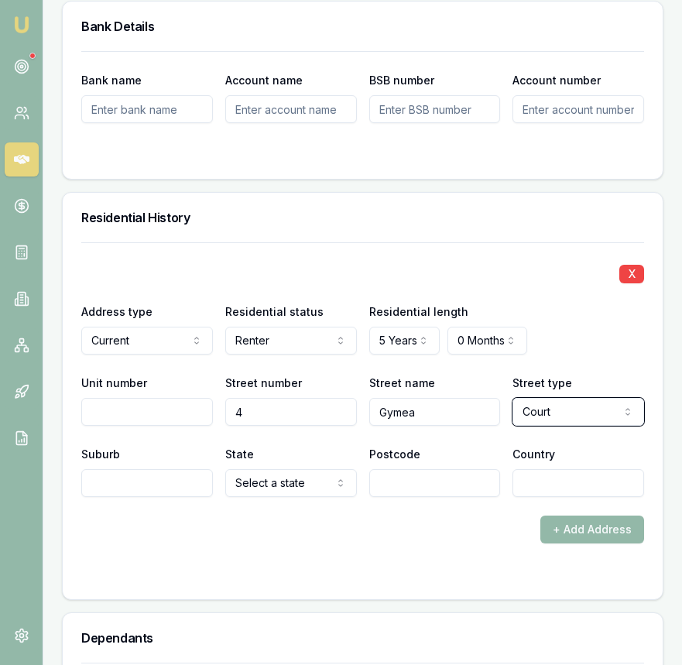
scroll to position [1802, 0]
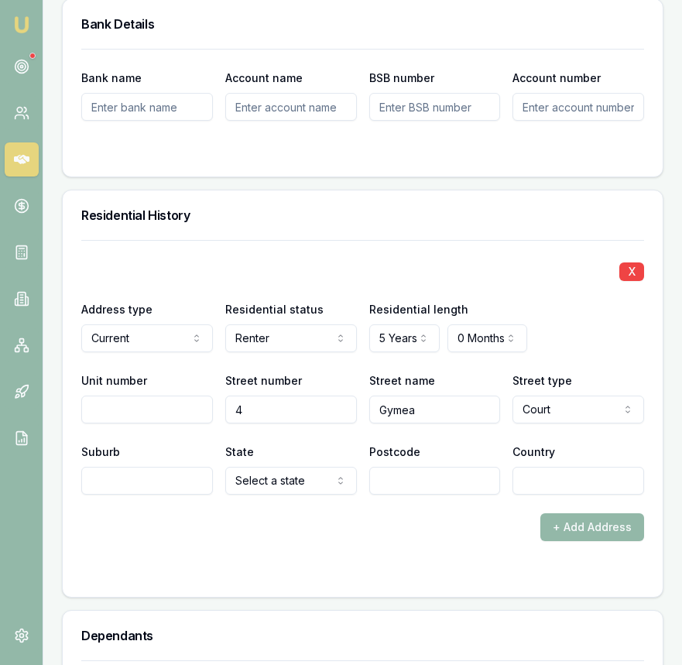
click at [161, 494] on input "Suburb" at bounding box center [147, 481] width 132 height 28
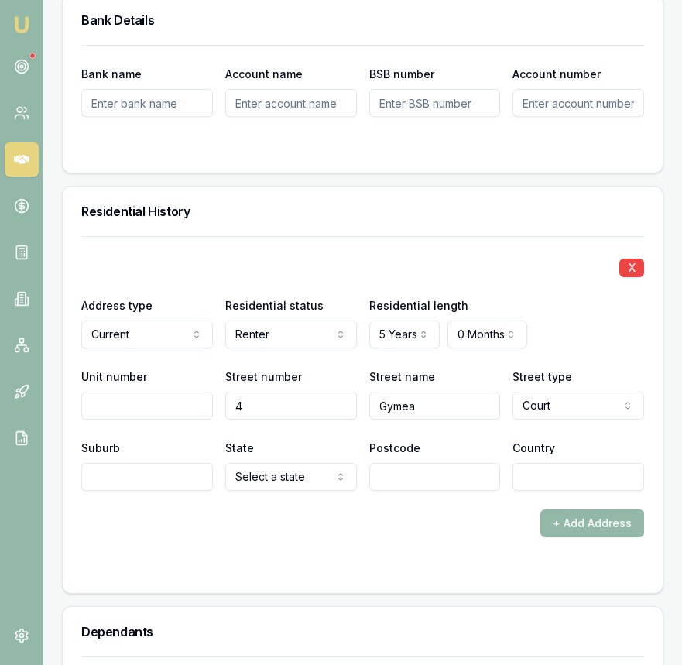
click at [164, 491] on input "Suburb" at bounding box center [147, 477] width 132 height 28
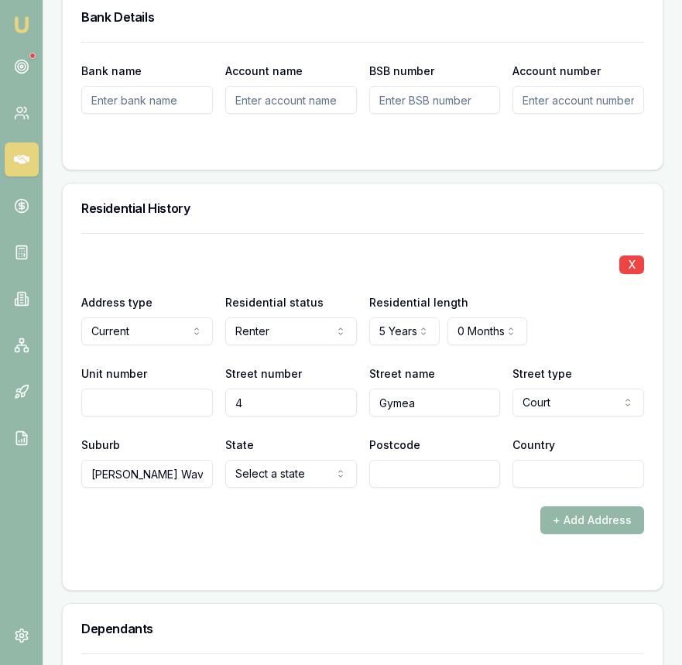
type input "Glen Waverley"
select select "VIC"
type input "3150"
type input "[GEOGRAPHIC_DATA]"
click at [347, 268] on div "X Address type Current Current Previous Residential status Renter Owner with mo…" at bounding box center [362, 360] width 563 height 255
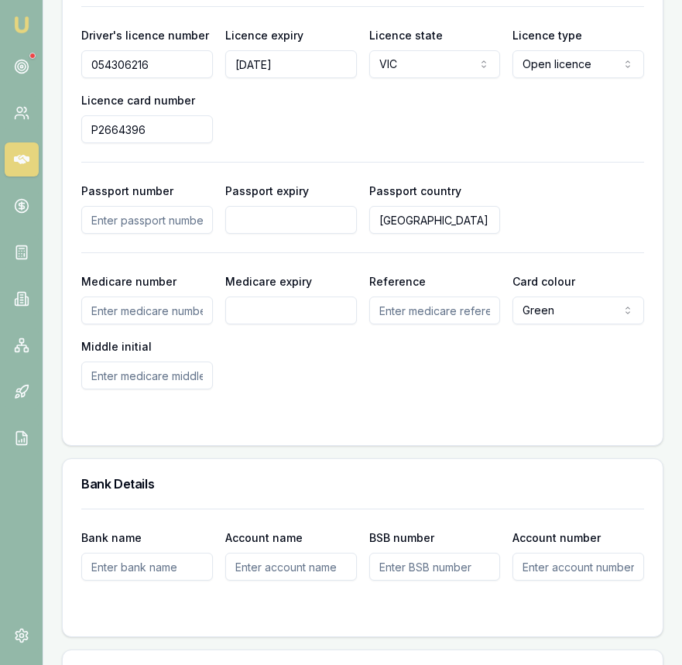
scroll to position [0, 0]
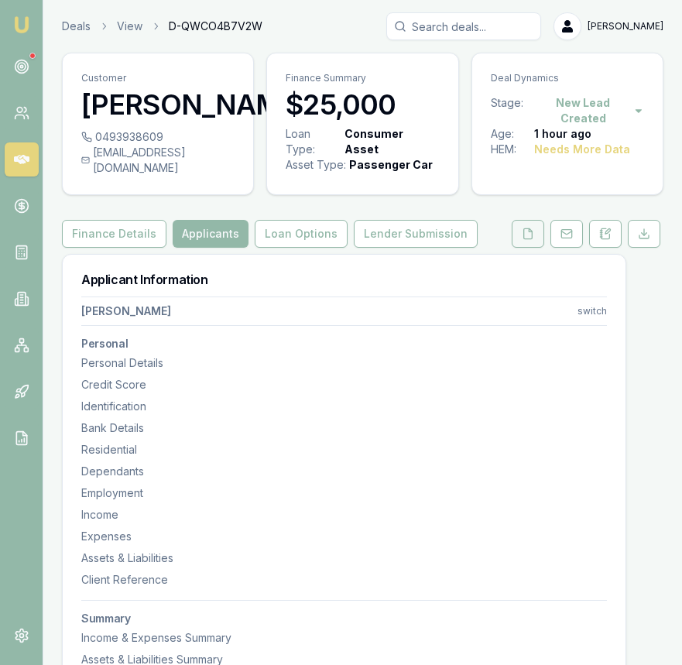
click at [519, 245] on button at bounding box center [527, 234] width 32 height 28
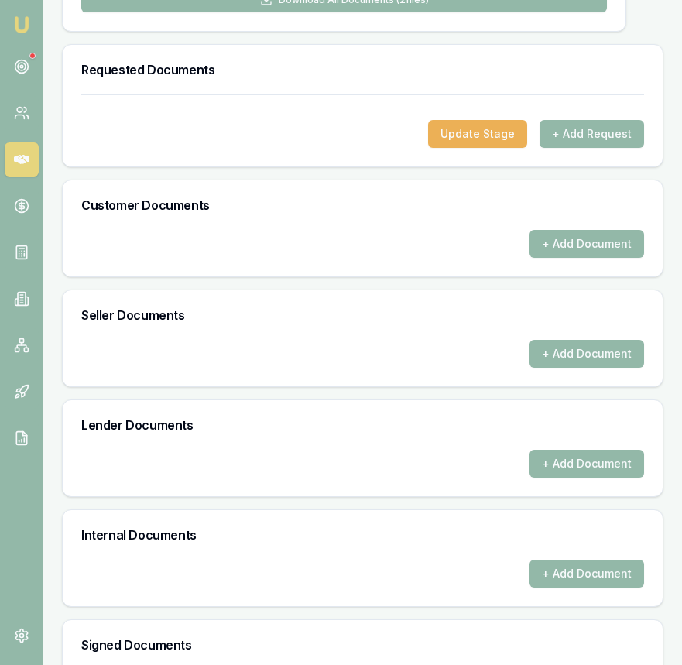
scroll to position [486, 0]
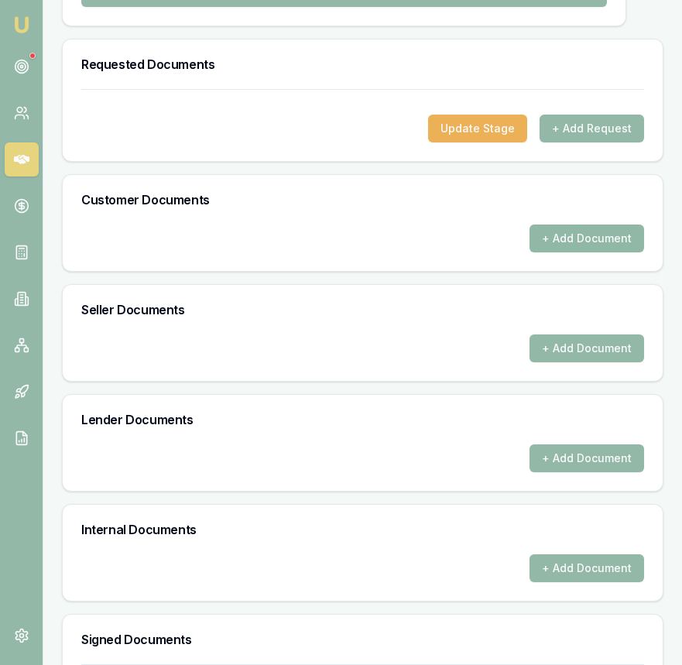
click at [576, 251] on button "+ Add Document" at bounding box center [586, 238] width 115 height 28
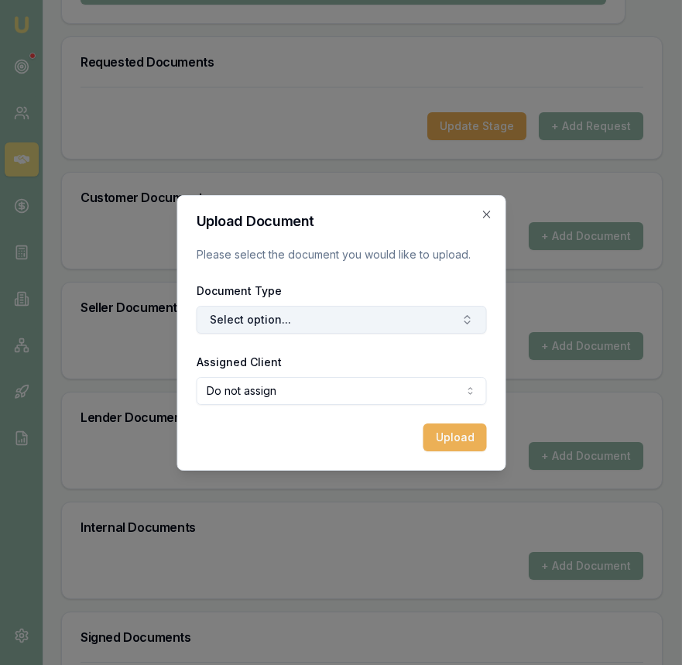
click at [388, 313] on button "Select option..." at bounding box center [341, 320] width 290 height 28
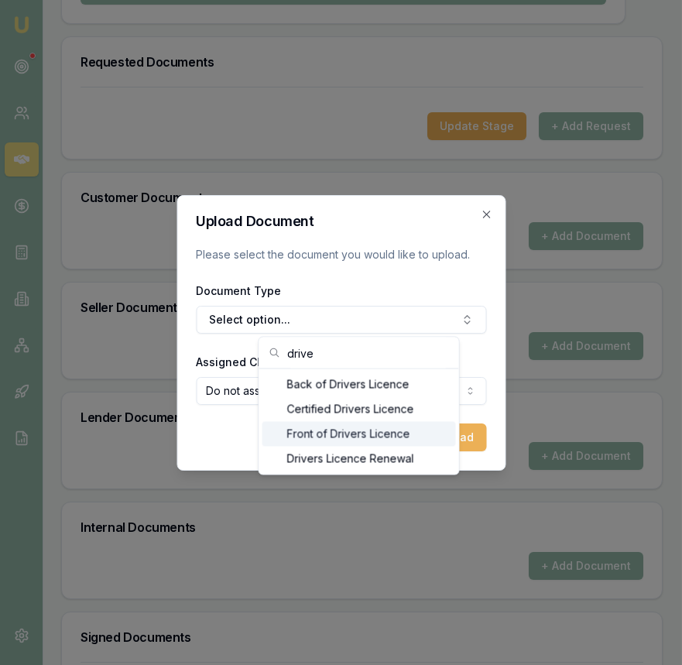
type input "drive"
click at [368, 428] on div "Front of Drivers Licence" at bounding box center [358, 434] width 193 height 25
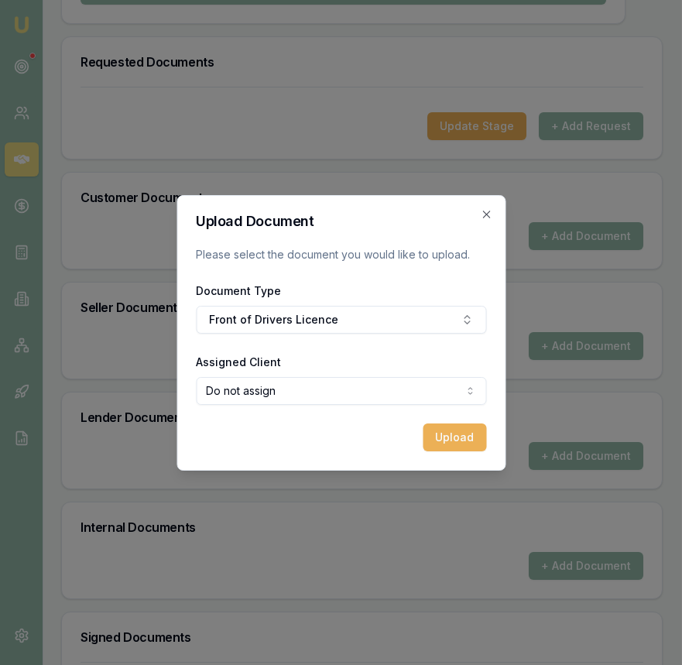
select select "U-40S7YQ2XB7"
click at [433, 433] on button "Upload" at bounding box center [453, 437] width 63 height 28
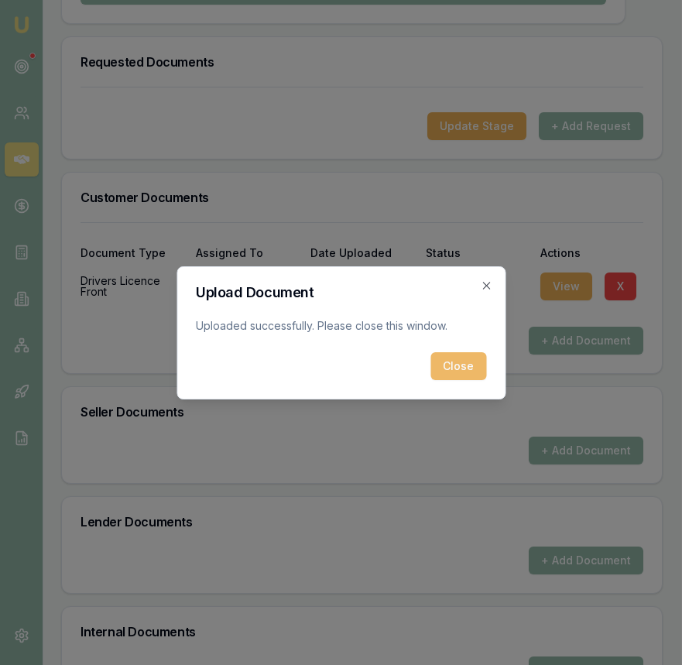
click at [467, 361] on button "Close" at bounding box center [458, 366] width 56 height 28
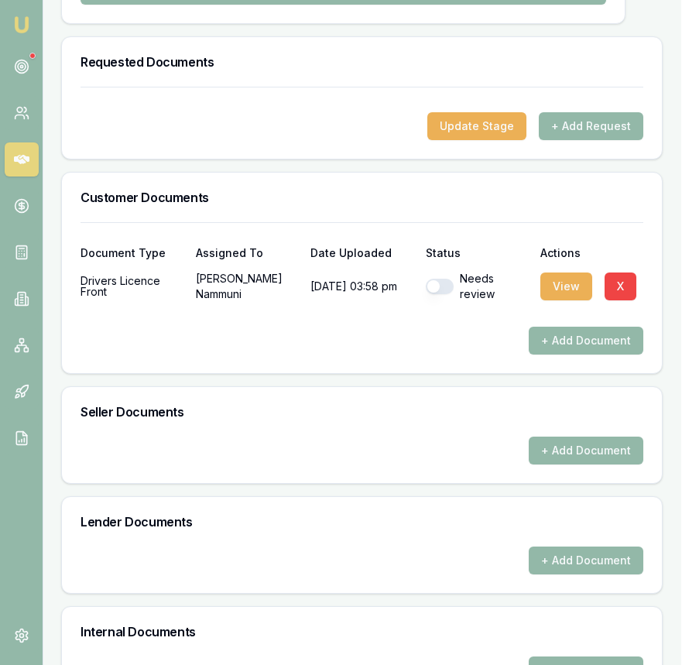
click at [428, 294] on button "button" at bounding box center [440, 286] width 28 height 15
checkbox input "true"
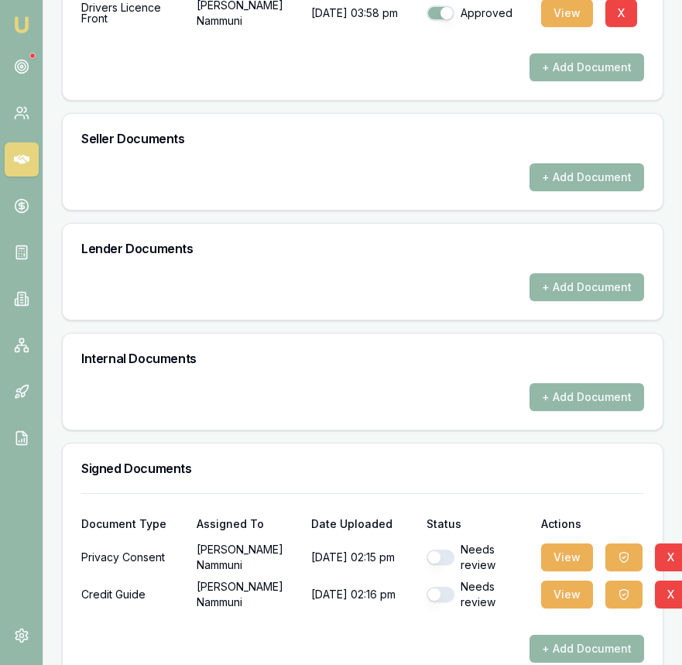
scroll to position [806, 0]
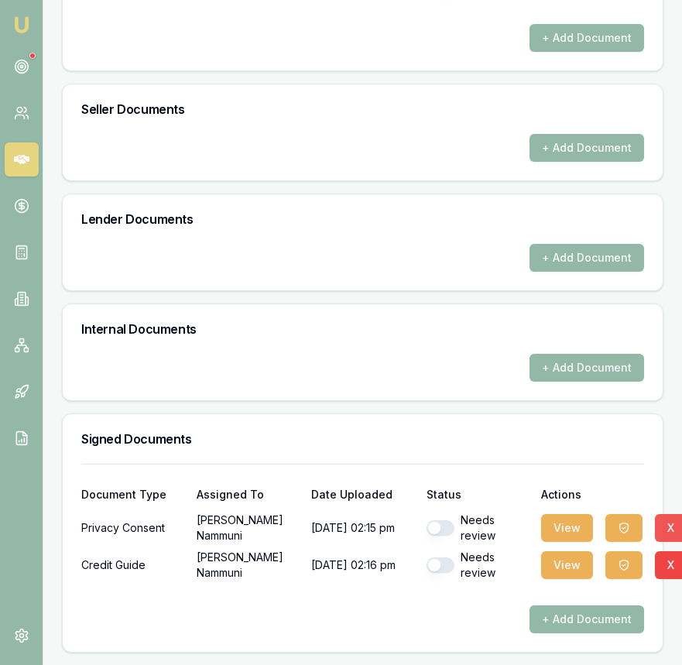
click at [674, 532] on button "X" at bounding box center [671, 528] width 32 height 28
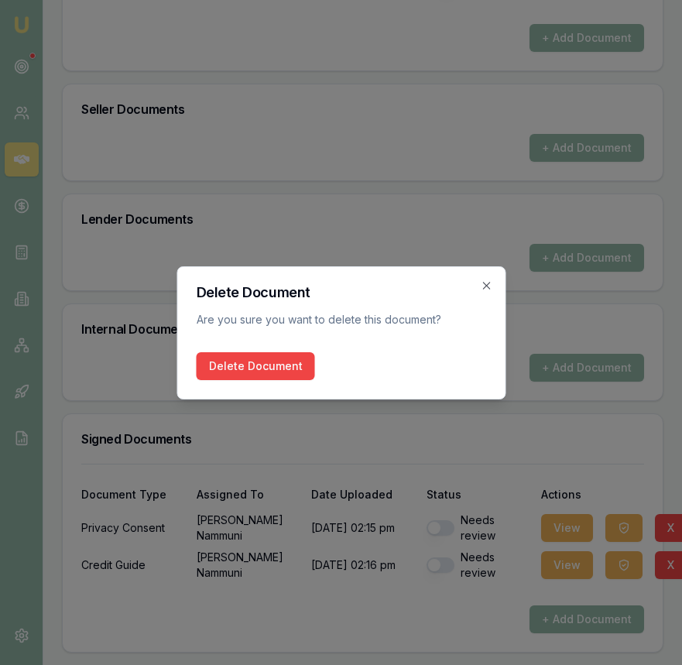
click at [264, 367] on button "Delete Document" at bounding box center [255, 366] width 118 height 28
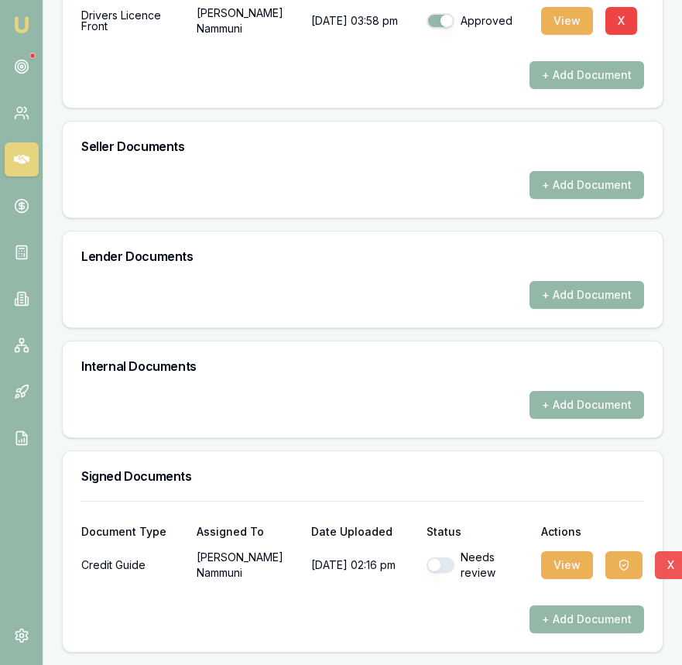
click at [675, 566] on button "X" at bounding box center [671, 565] width 32 height 28
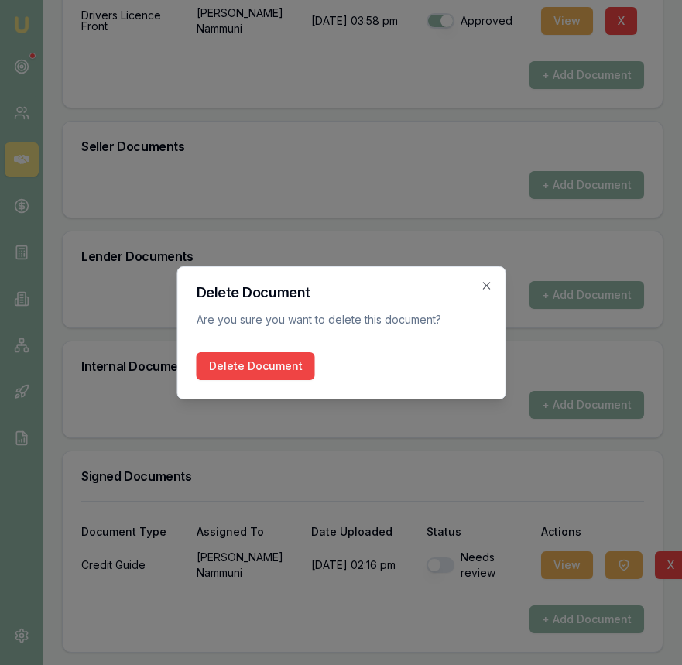
click at [272, 364] on button "Delete Document" at bounding box center [255, 366] width 118 height 28
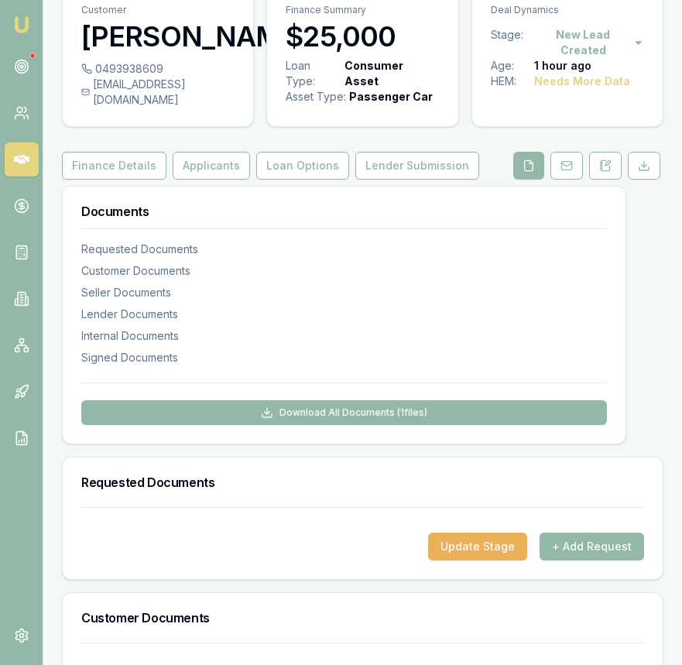
scroll to position [111, 0]
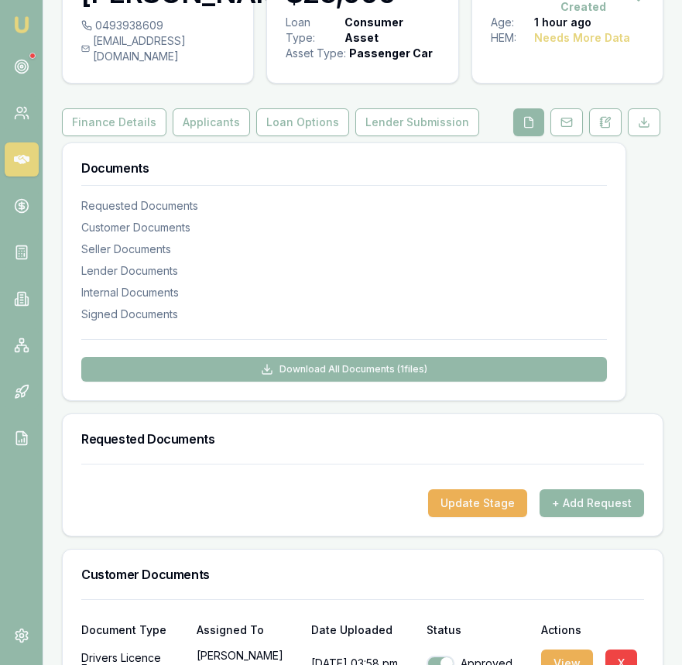
click at [589, 515] on button "+ Add Request" at bounding box center [591, 503] width 104 height 28
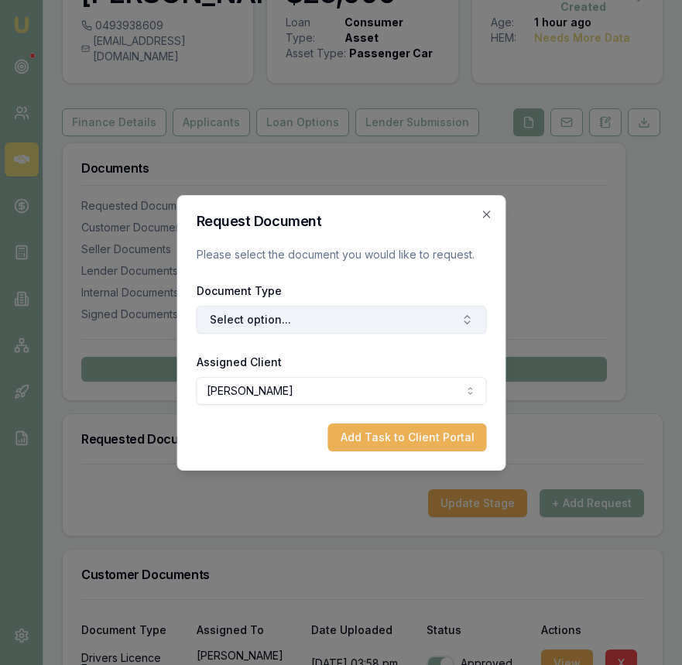
click at [337, 320] on button "Select option..." at bounding box center [341, 320] width 290 height 28
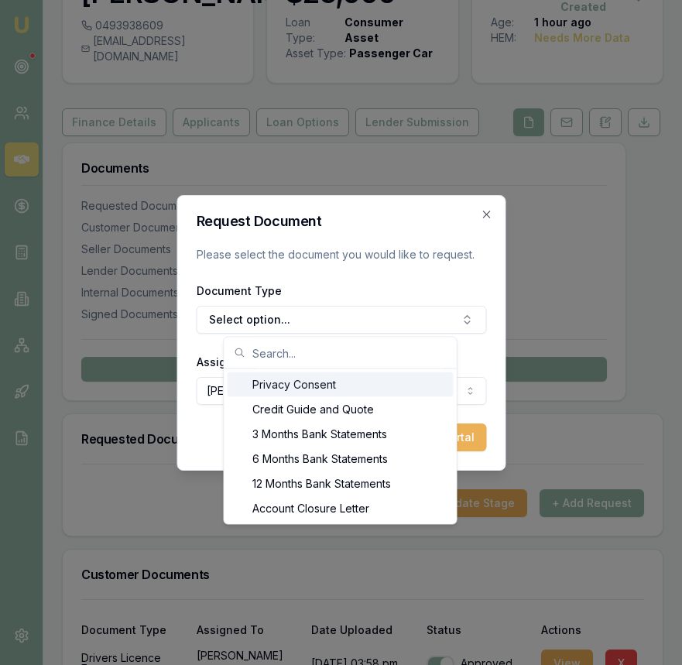
click at [323, 380] on div "Privacy Consent" at bounding box center [340, 384] width 226 height 25
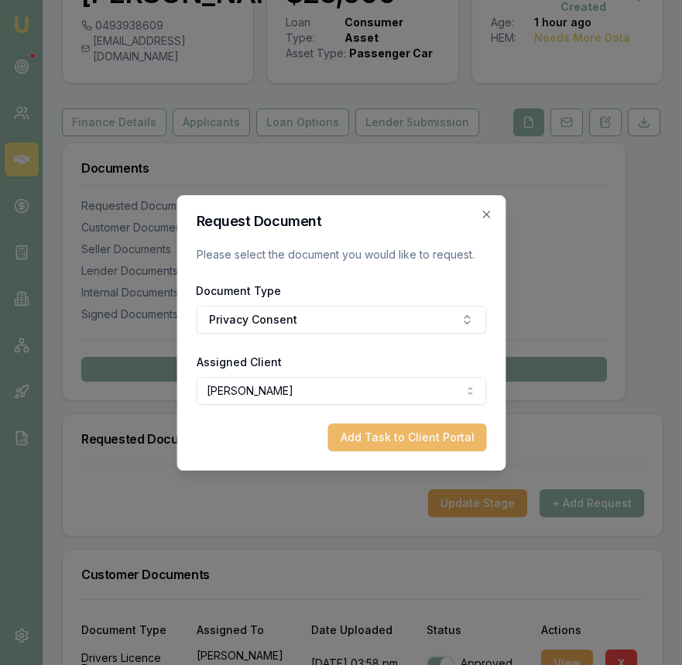
click at [371, 442] on button "Add Task to Client Portal" at bounding box center [406, 437] width 159 height 28
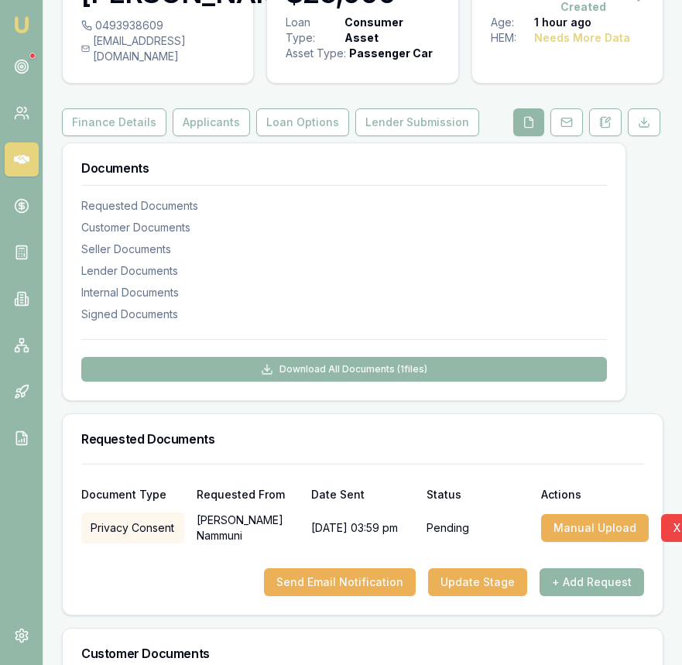
click at [629, 596] on button "+ Add Request" at bounding box center [591, 582] width 104 height 28
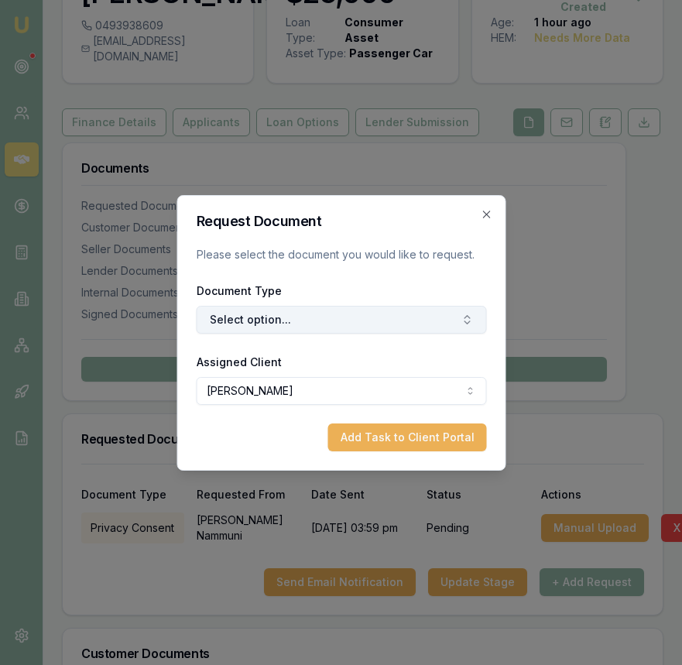
drag, startPoint x: 342, startPoint y: 312, endPoint x: 343, endPoint y: 333, distance: 20.9
click at [342, 312] on button "Select option..." at bounding box center [341, 320] width 290 height 28
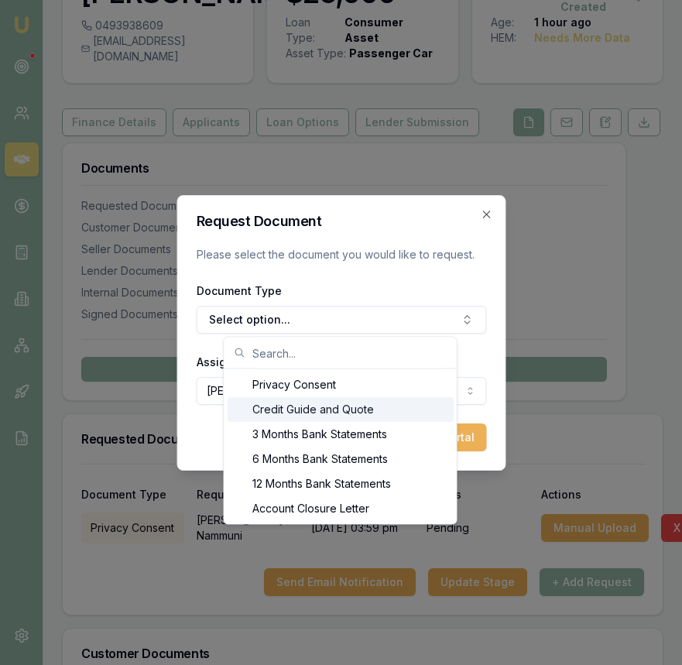
drag, startPoint x: 337, startPoint y: 403, endPoint x: 354, endPoint y: 416, distance: 21.0
click at [336, 403] on div "Credit Guide and Quote" at bounding box center [340, 409] width 226 height 25
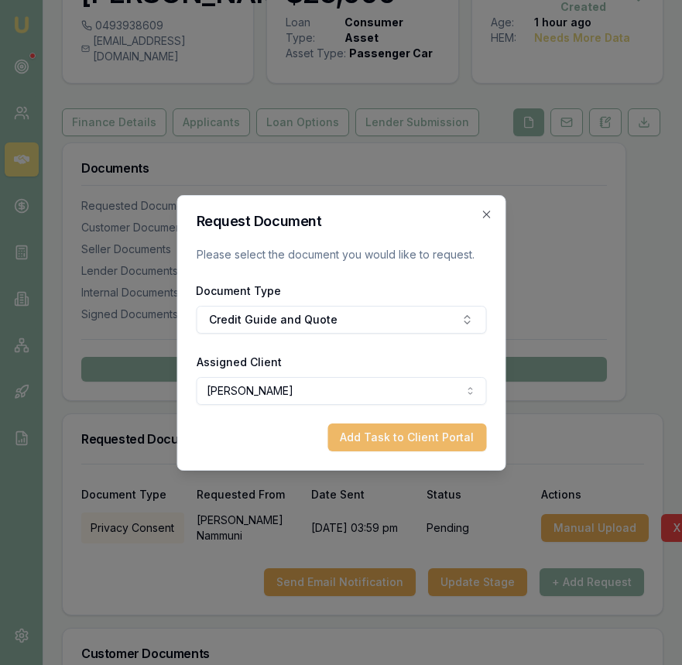
click at [404, 443] on button "Add Task to Client Portal" at bounding box center [406, 437] width 159 height 28
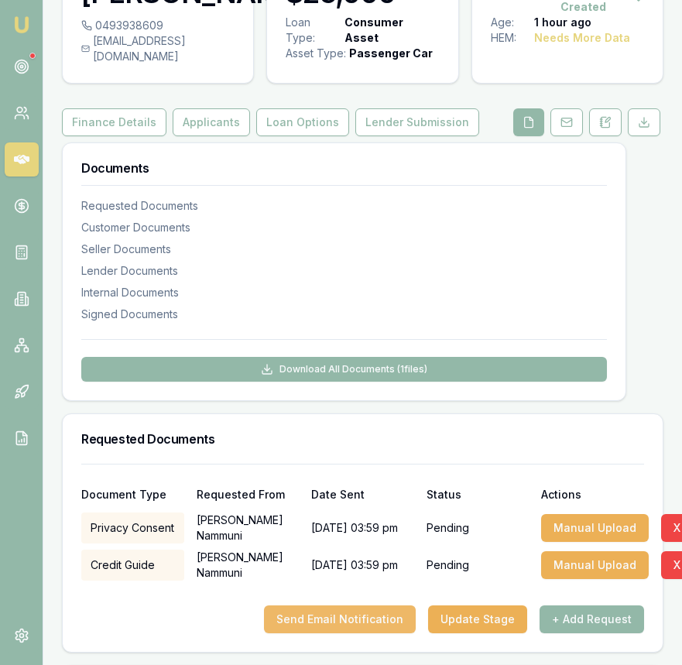
click at [392, 632] on button "Send Email Notification" at bounding box center [340, 619] width 152 height 28
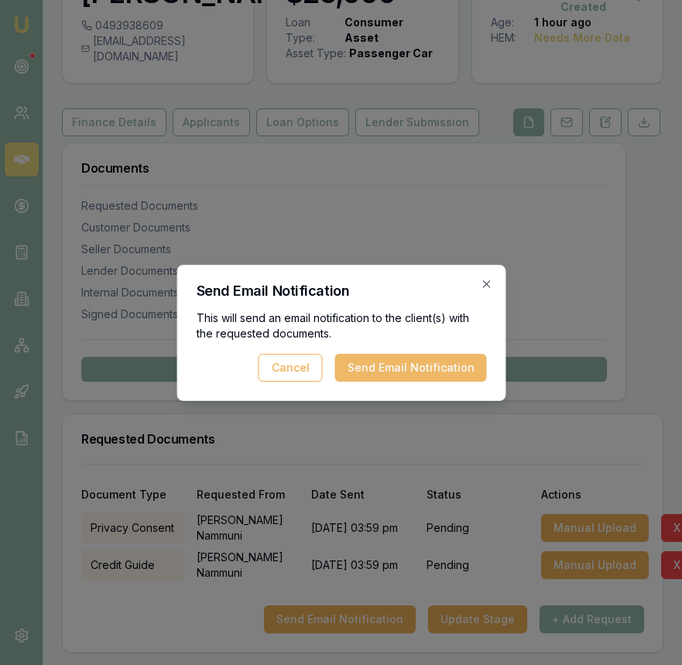
drag, startPoint x: 394, startPoint y: 372, endPoint x: 330, endPoint y: 493, distance: 136.4
click at [394, 372] on button "Send Email Notification" at bounding box center [410, 368] width 152 height 28
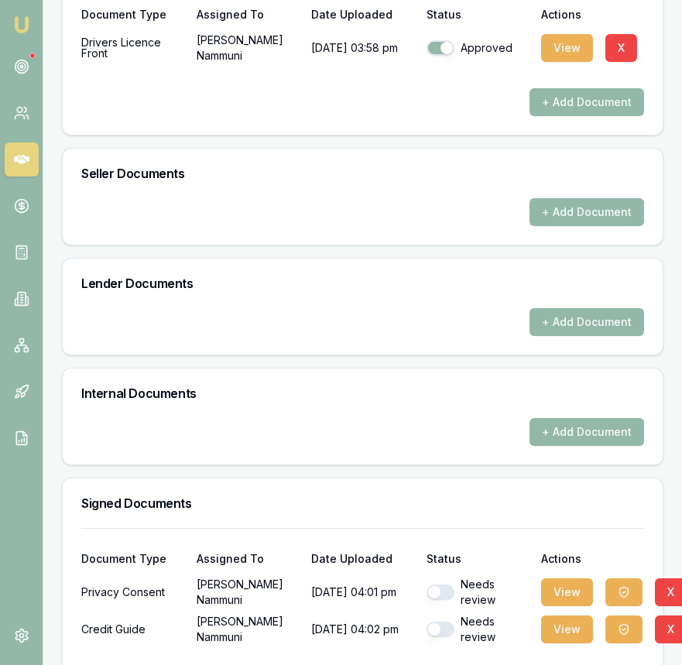
scroll to position [806, 0]
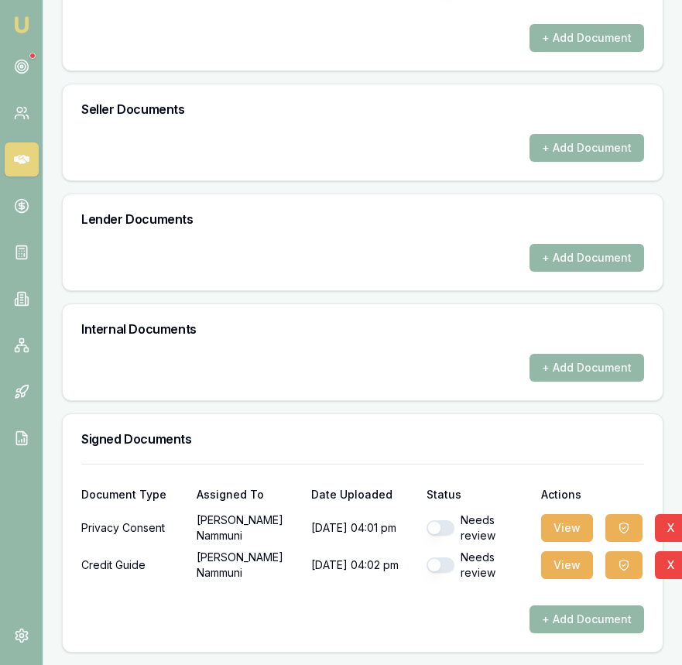
click at [446, 527] on button "button" at bounding box center [440, 527] width 28 height 15
checkbox input "true"
click at [439, 569] on button "button" at bounding box center [440, 564] width 28 height 15
checkbox input "true"
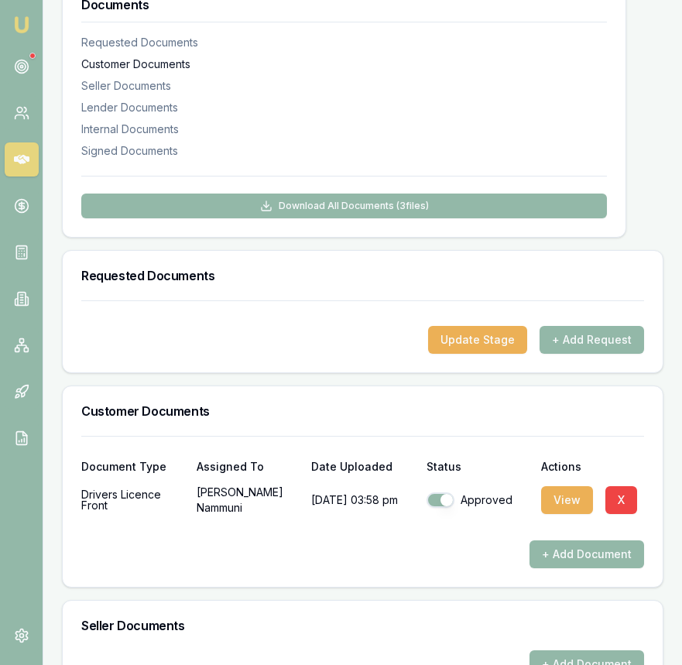
scroll to position [0, 0]
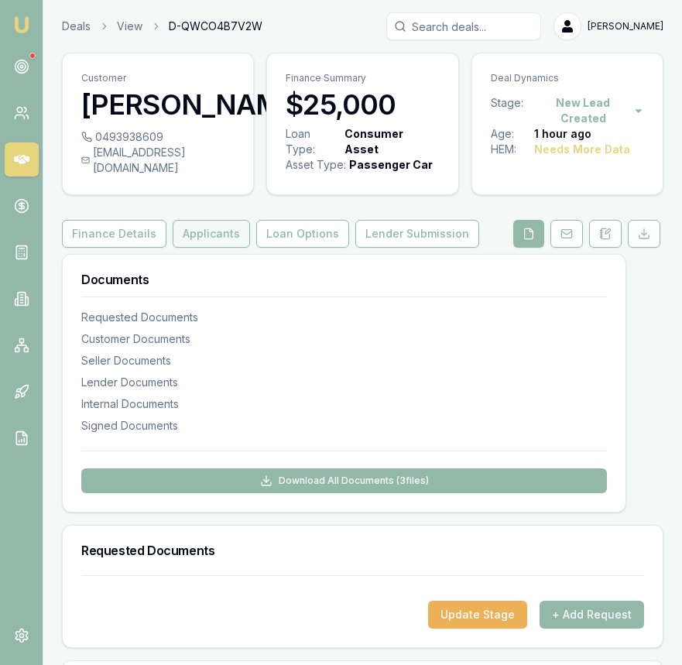
click at [205, 248] on button "Applicants" at bounding box center [211, 234] width 77 height 28
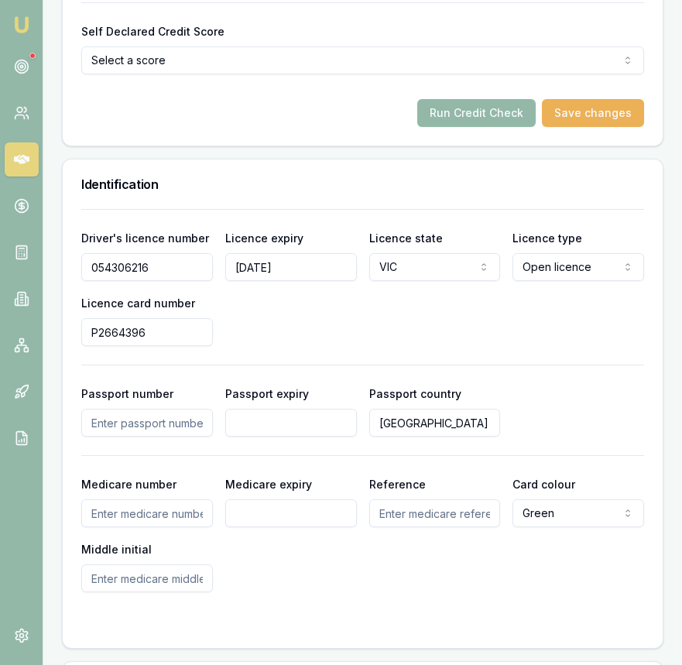
scroll to position [1141, 0]
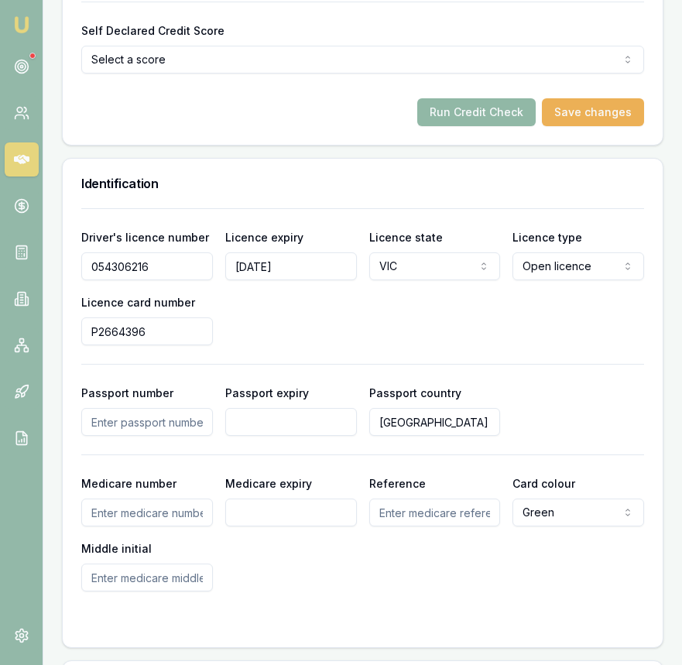
click at [473, 125] on button "Run Credit Check" at bounding box center [476, 112] width 118 height 28
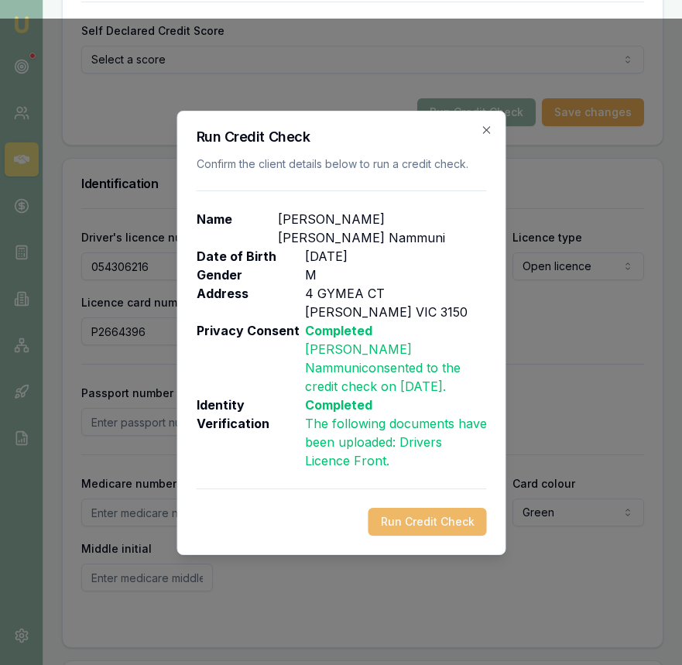
click at [425, 516] on button "Run Credit Check" at bounding box center [427, 522] width 118 height 28
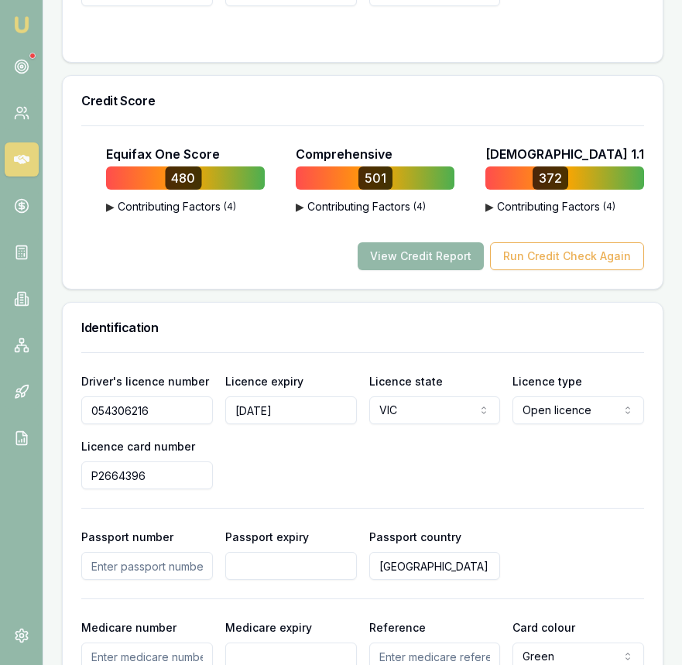
scroll to position [997, 0]
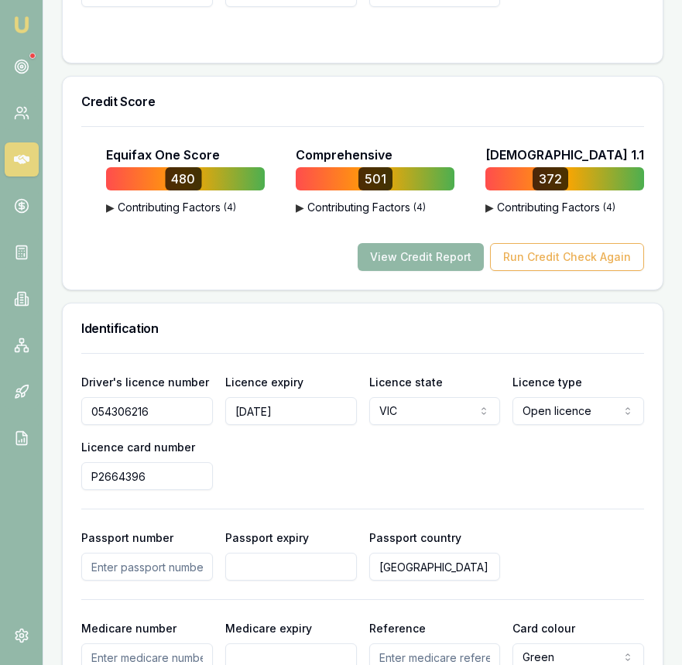
click at [451, 271] on button "View Credit Report" at bounding box center [420, 257] width 126 height 28
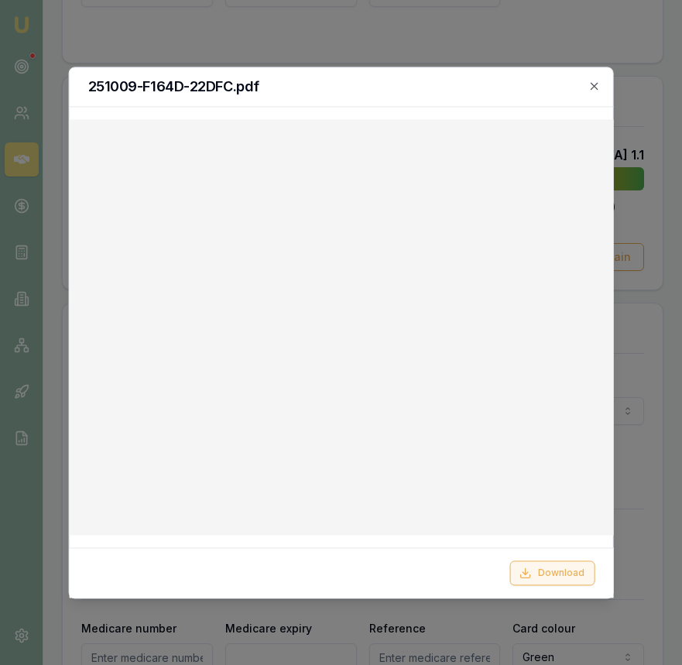
click at [528, 568] on icon at bounding box center [525, 572] width 12 height 12
click at [591, 84] on icon "button" at bounding box center [594, 86] width 12 height 12
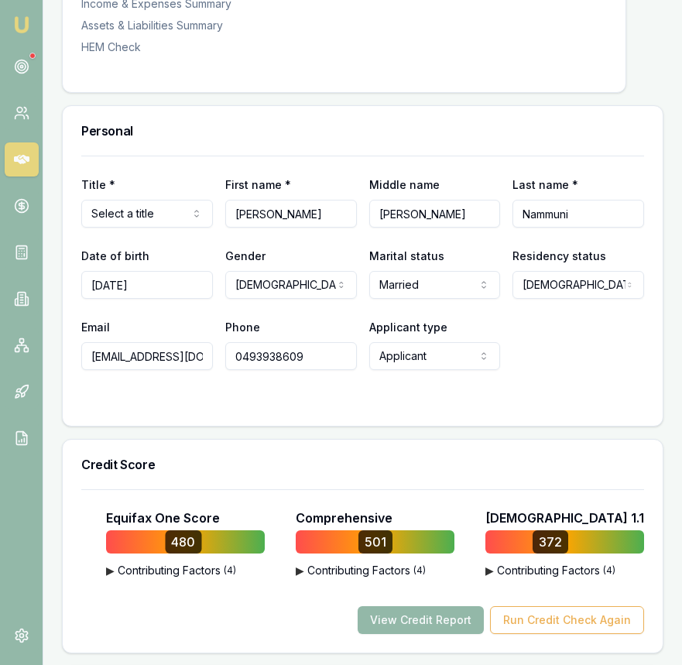
scroll to position [0, 0]
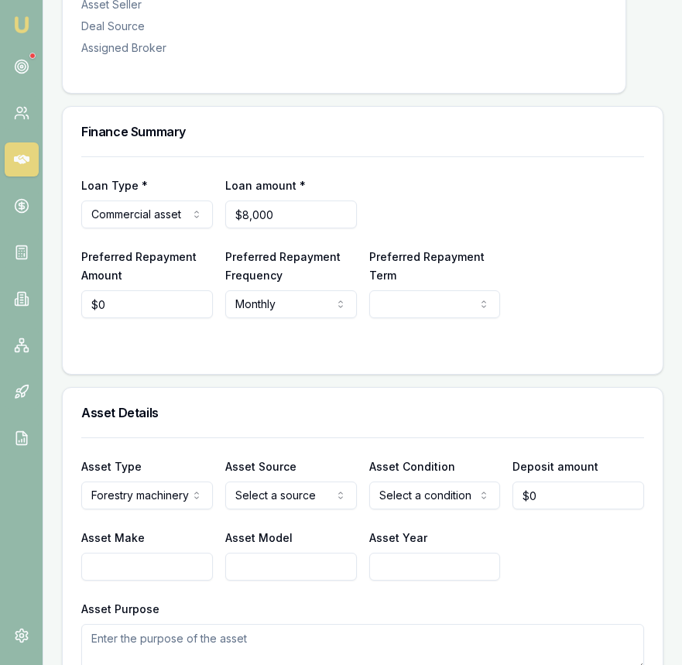
scroll to position [371, 0]
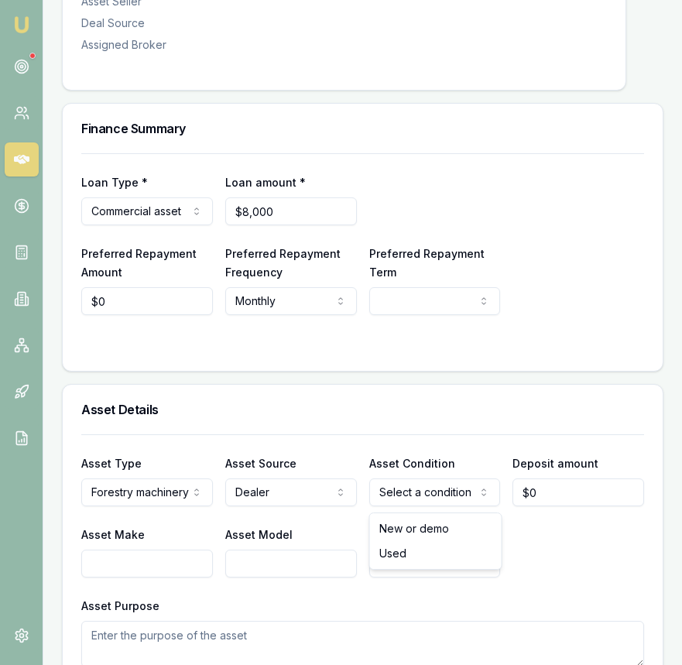
click at [190, 556] on input "Asset Make" at bounding box center [147, 563] width 132 height 28
click at [187, 558] on input "Asset Make" at bounding box center [147, 563] width 132 height 28
type input "rover Mini Rider"
type input "Rover mini Rider"
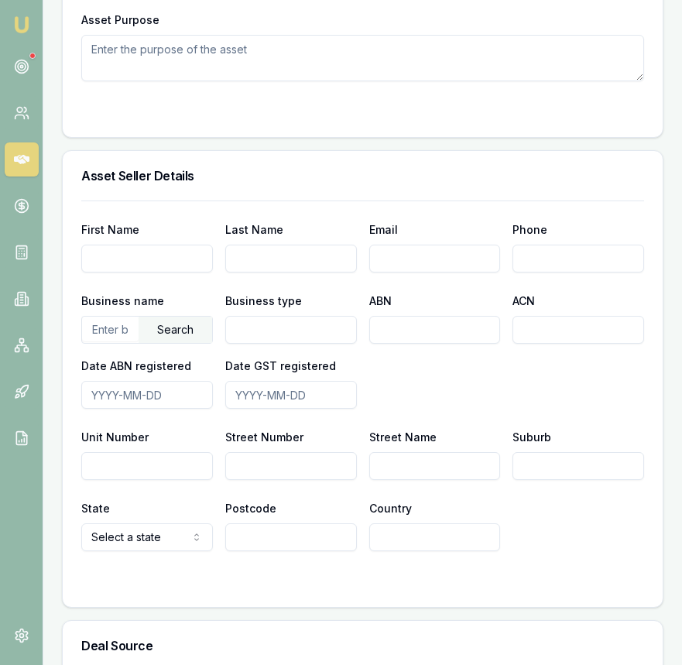
scroll to position [959, 0]
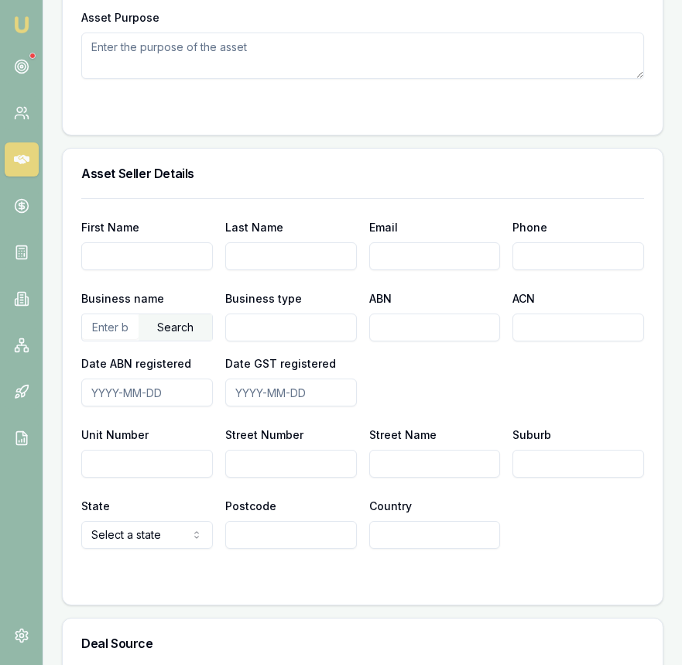
type input "2025"
click at [117, 331] on input "text" at bounding box center [110, 326] width 56 height 25
click at [104, 331] on input "text" at bounding box center [110, 326] width 56 height 25
click at [183, 344] on div "Business name 55609367883 Search Business type ABN ACN Date ABN registered Date…" at bounding box center [362, 348] width 563 height 118
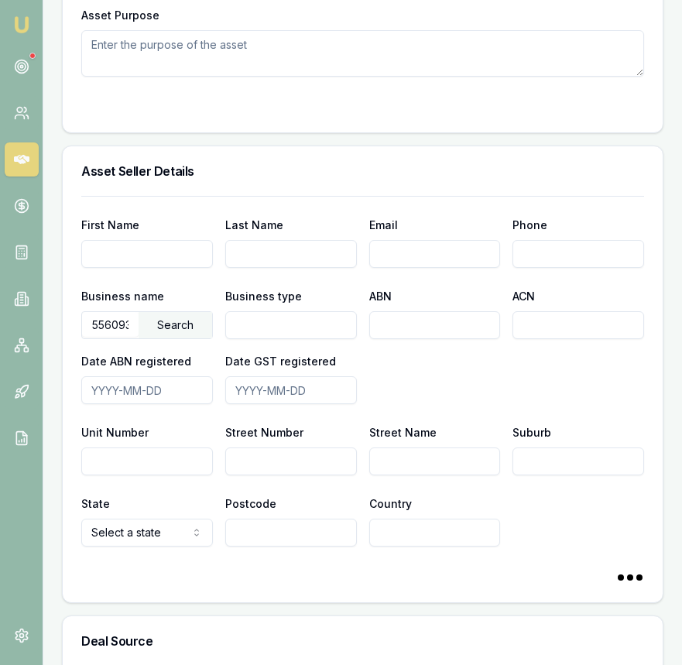
click at [184, 323] on div "Search" at bounding box center [176, 325] width 74 height 26
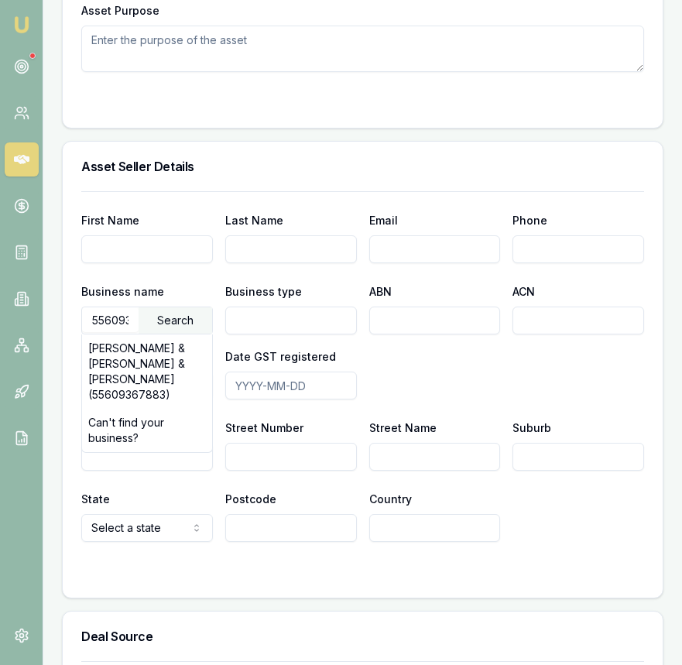
click at [108, 325] on input "55609367883" at bounding box center [110, 319] width 56 height 25
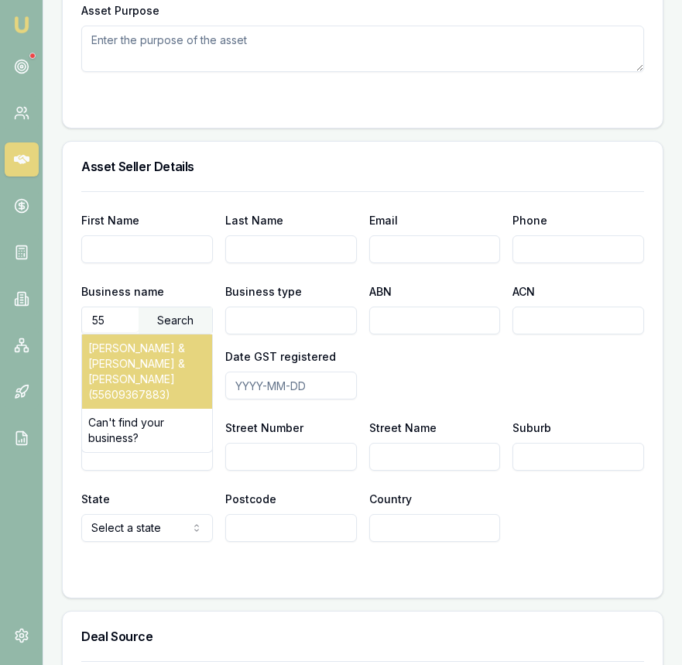
click at [125, 353] on div "N.M FRAIN & D.M LUCHT & H.A LUCHT (55609367883)" at bounding box center [147, 371] width 130 height 74
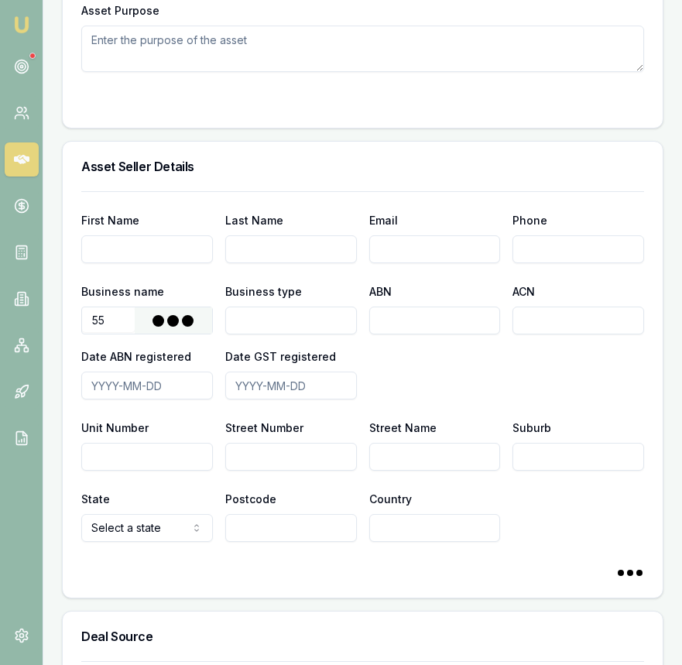
type input "N.M FRAIN & D.M LUCHT & H.A LUCHT"
type input "Family Partnership"
type input "55609367883"
type input "2018-10-08"
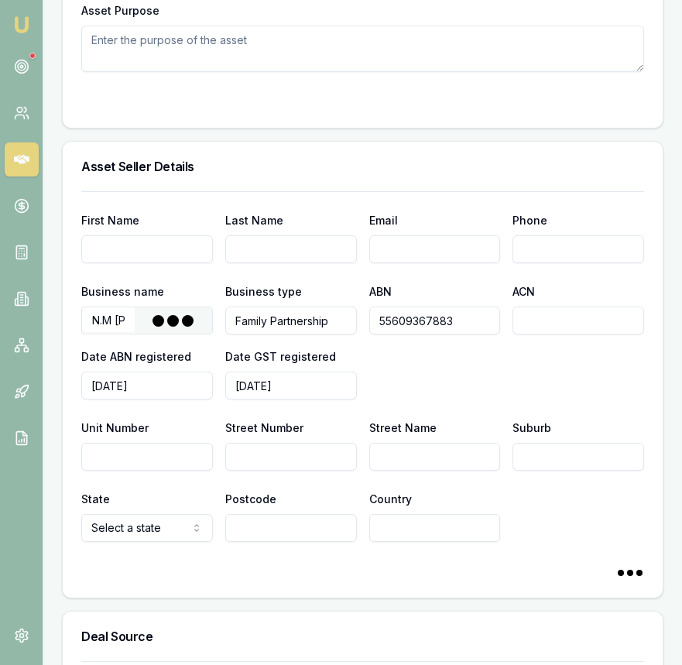
type input "55"
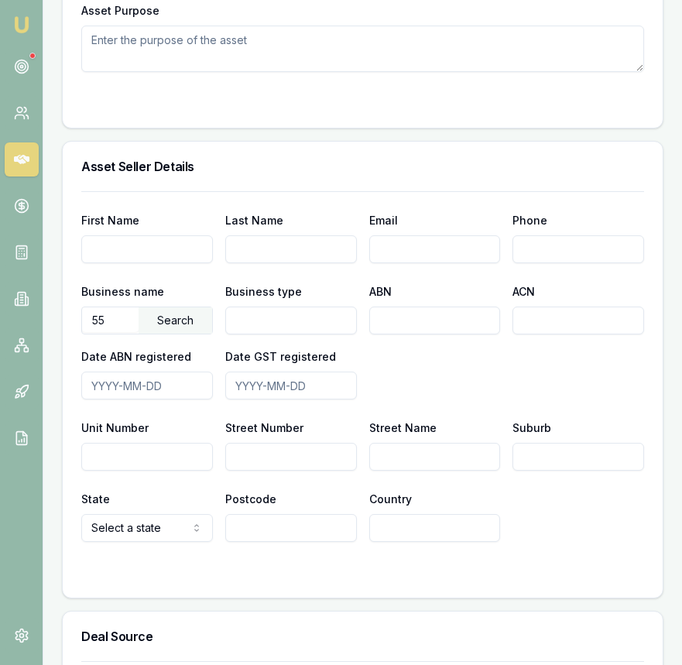
click at [120, 327] on input "55" at bounding box center [110, 319] width 56 height 25
click at [106, 328] on input "55" at bounding box center [110, 319] width 56 height 25
paste input "55 609 367 883"
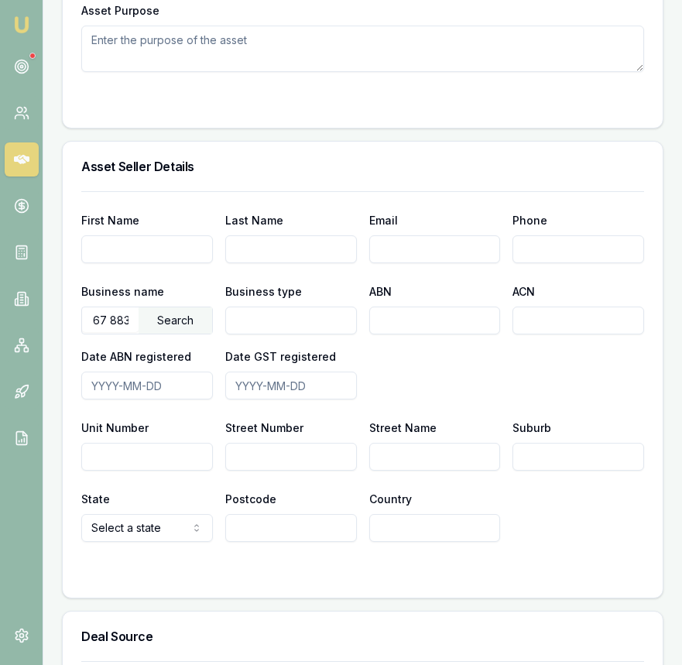
type input "55 609 367 883"
click at [164, 333] on div "Search" at bounding box center [176, 320] width 74 height 26
click at [137, 327] on input "55 609 367 883" at bounding box center [110, 319] width 56 height 25
click at [137, 326] on input "55 609 367 883" at bounding box center [110, 319] width 56 height 25
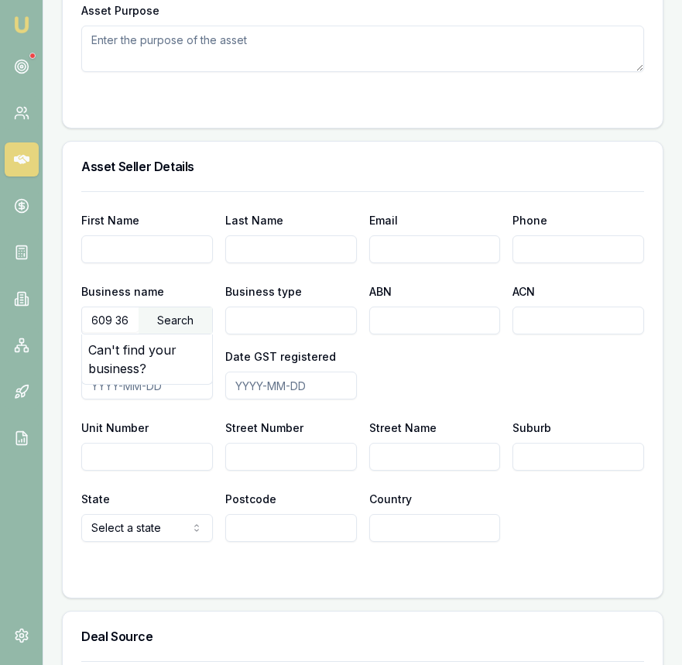
click at [137, 327] on input "55 609 367 883" at bounding box center [110, 319] width 56 height 25
type input "55609367883"
click at [164, 330] on div "Search" at bounding box center [176, 320] width 74 height 26
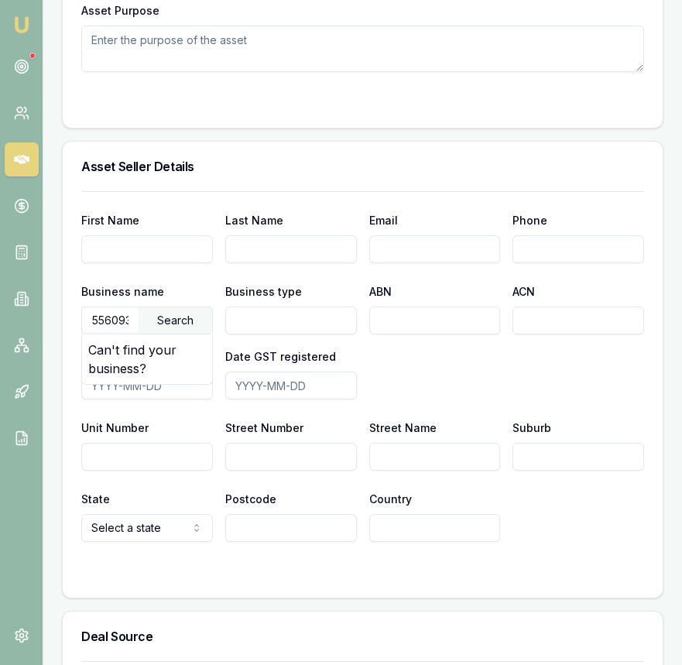
click at [242, 294] on label "Business type" at bounding box center [263, 291] width 77 height 13
click at [242, 306] on input "Business type" at bounding box center [291, 320] width 132 height 28
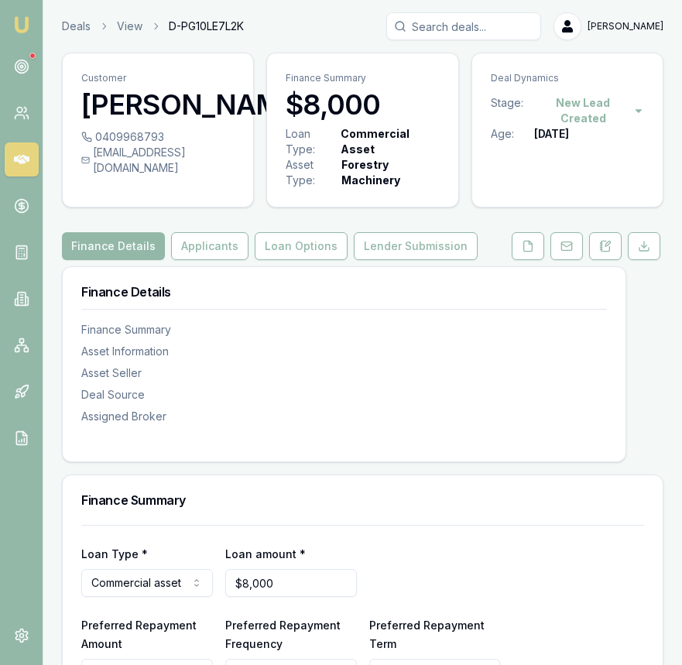
scroll to position [120, 0]
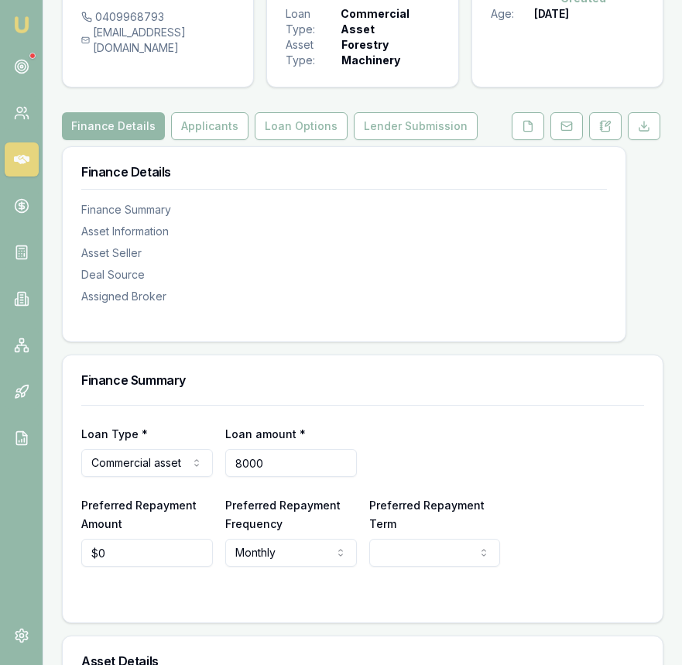
click at [291, 460] on input "8000" at bounding box center [291, 463] width 132 height 28
type input "$6,497"
click at [402, 433] on div "Loan Type * Commercial asset Consumer loan Consumer asset Commercial loan Comme…" at bounding box center [362, 449] width 563 height 53
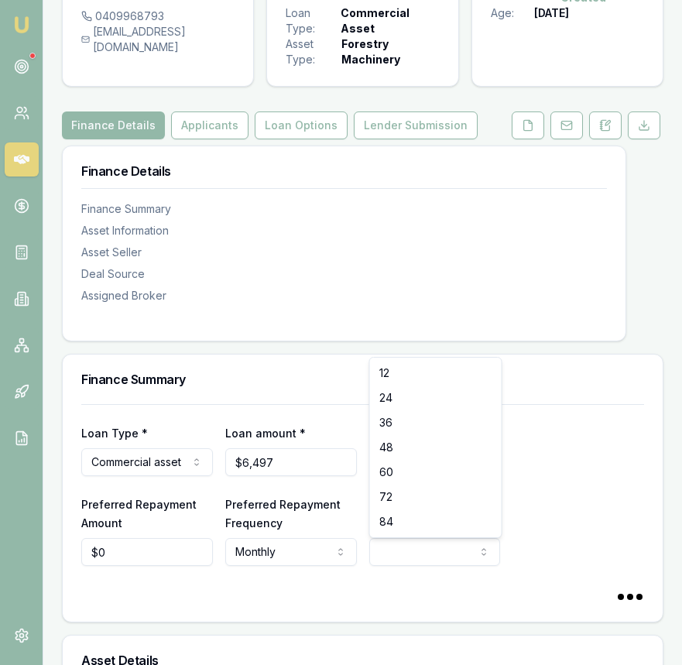
click at [409, 544] on html "Emu Broker Deals View D-PG10LE7L2K Eujin Ooi Toggle Menu Customer Franz Schulze…" at bounding box center [341, 211] width 682 height 665
click at [406, 544] on html "Emu Broker Deals View D-PG10LE7L2K Eujin Ooi Toggle Menu Customer Franz Schulze…" at bounding box center [341, 211] width 682 height 665
select select "36"
click at [409, 470] on div "Loan Type * Commercial asset Consumer loan Consumer asset Commercial loan Comme…" at bounding box center [362, 449] width 563 height 53
click at [229, 137] on button "Applicants" at bounding box center [209, 125] width 77 height 28
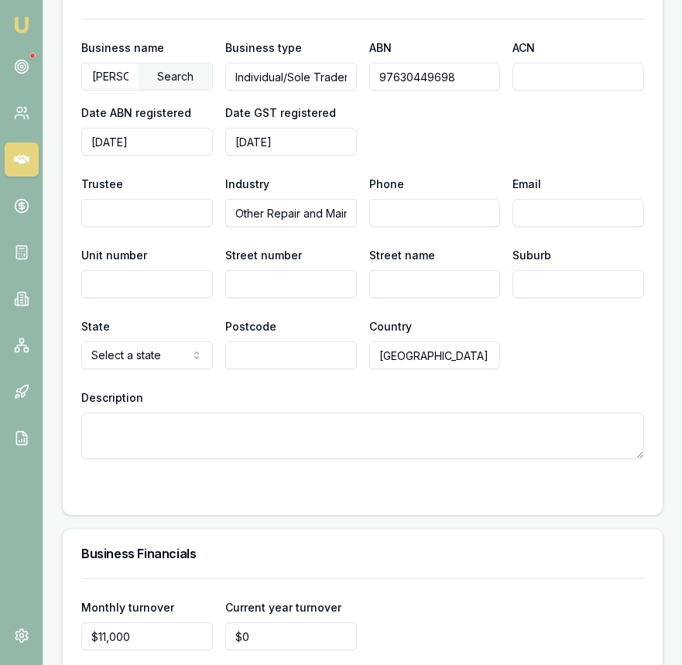
scroll to position [2663, 0]
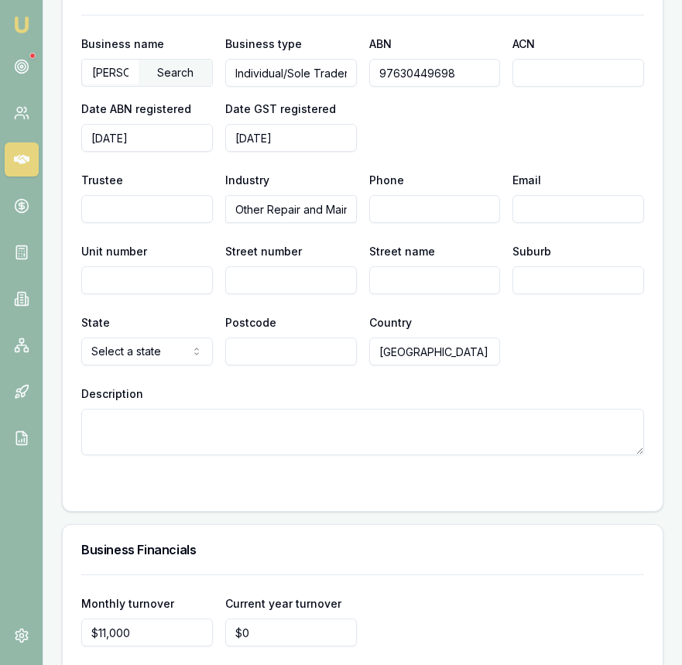
click at [272, 211] on input "Other Repair and Maintenance" at bounding box center [291, 209] width 132 height 28
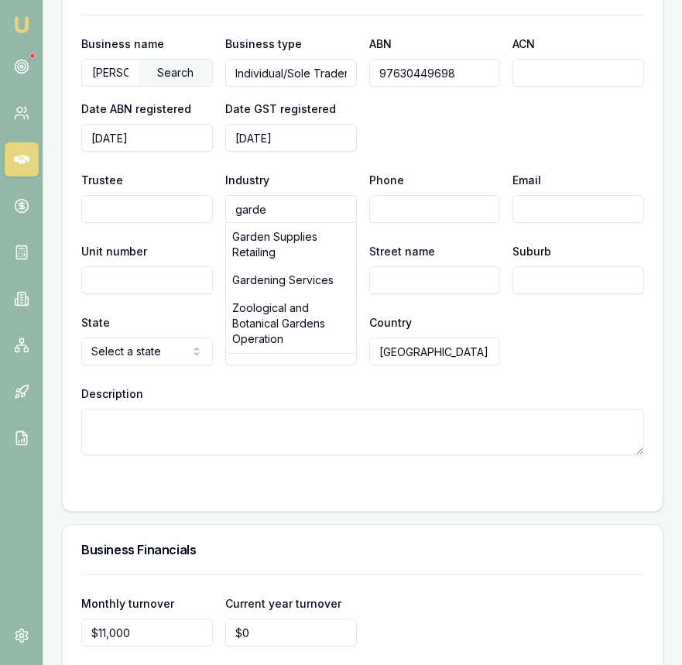
click at [279, 282] on div "Gardening Services" at bounding box center [291, 280] width 130 height 28
type input "Gardening Services"
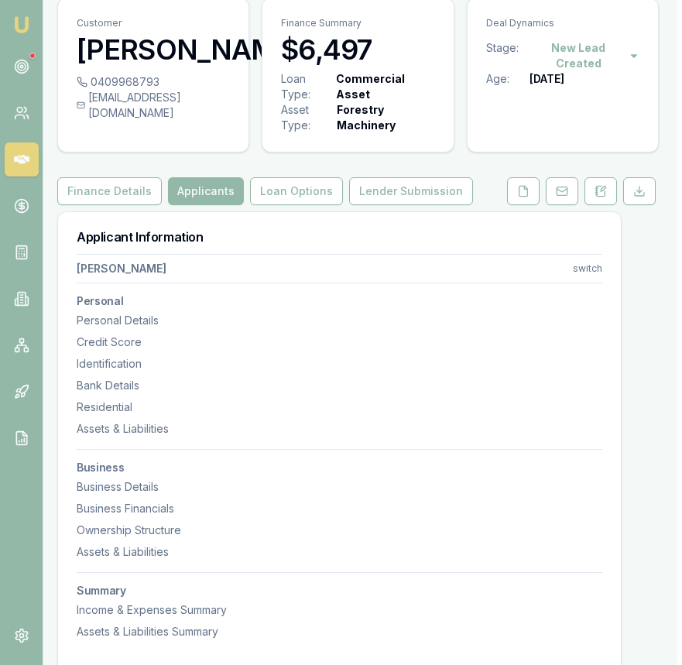
scroll to position [0, 5]
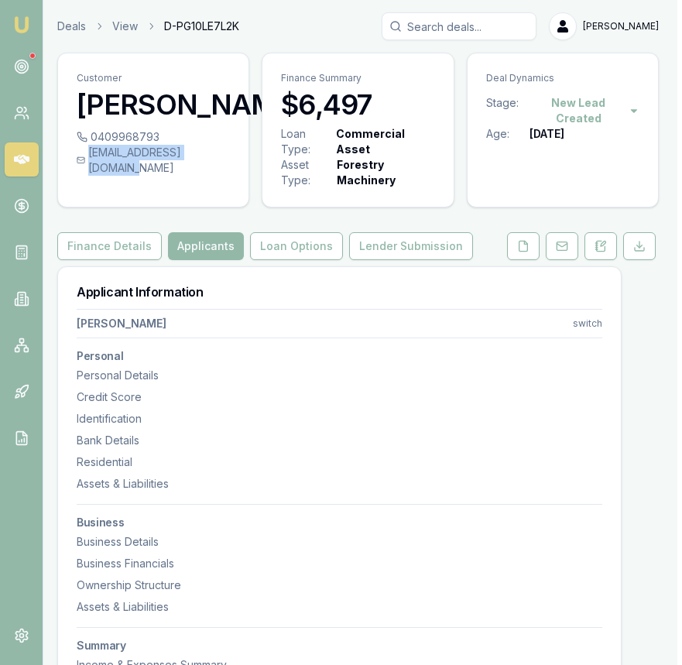
drag, startPoint x: 218, startPoint y: 182, endPoint x: 92, endPoint y: 185, distance: 126.2
click at [92, 176] on div "spatzis.qld@outlook.com" at bounding box center [153, 160] width 153 height 31
copy div "spatzis.qld@outlook.com"
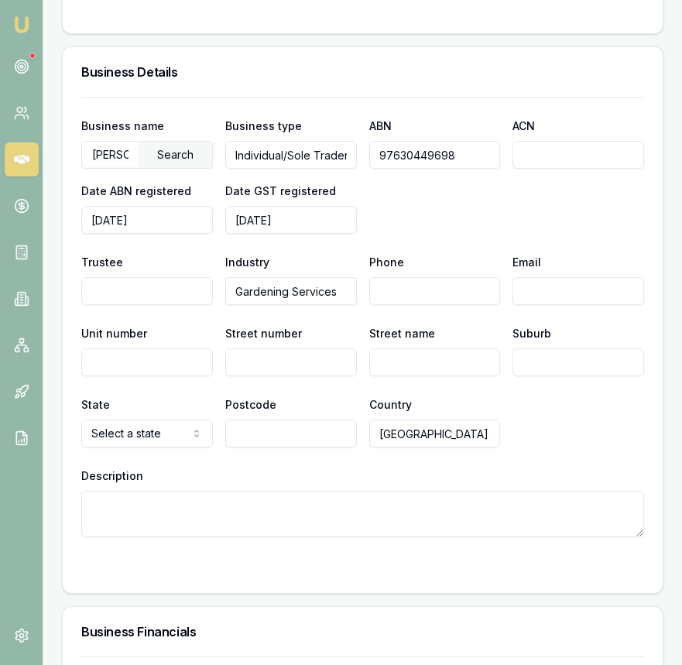
scroll to position [2589, 0]
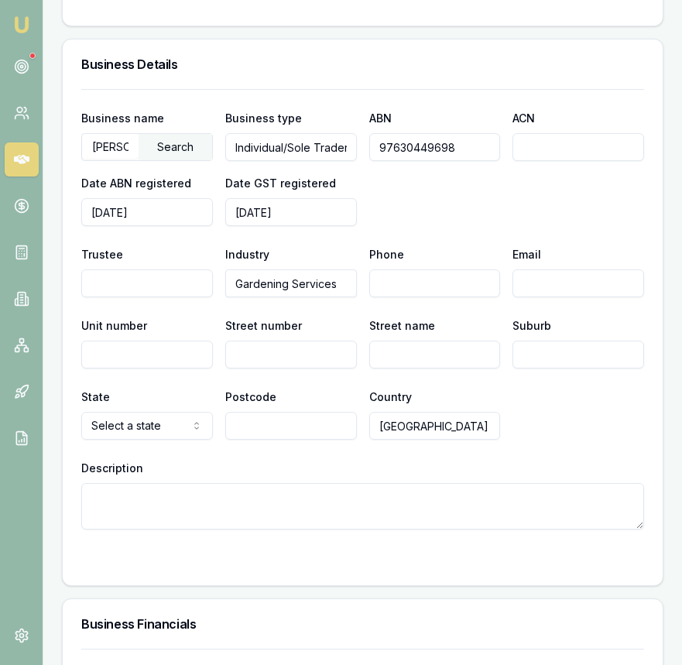
click at [407, 292] on input "Phone" at bounding box center [435, 283] width 132 height 28
paste input "spatzis.qld@outlook.com"
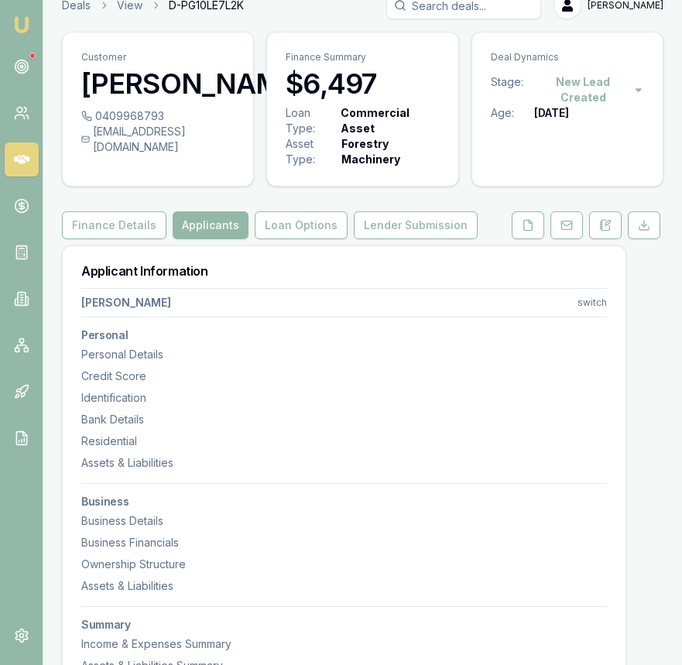
scroll to position [0, 0]
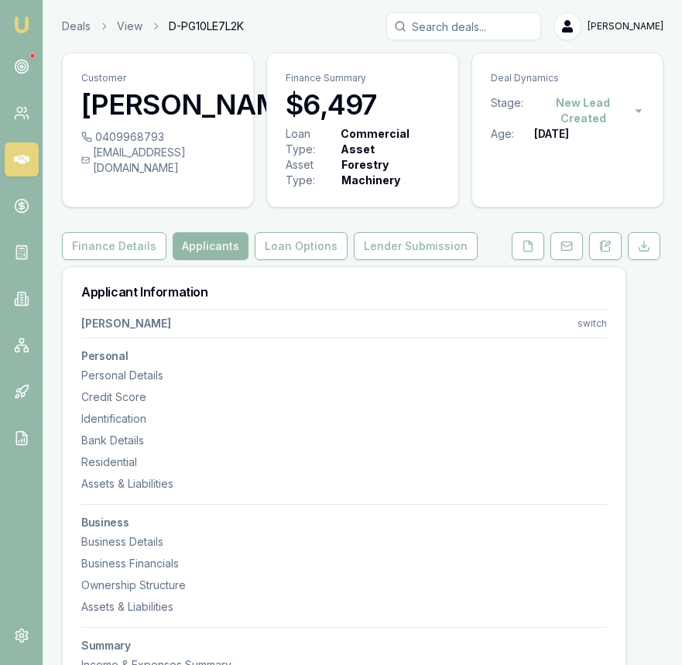
type input "spatzis.qld@outlook.com"
click at [180, 129] on div "Customer Franz Schulze" at bounding box center [158, 91] width 190 height 76
drag, startPoint x: 173, startPoint y: 172, endPoint x: 161, endPoint y: 169, distance: 12.8
click at [161, 145] on div "0409968793" at bounding box center [157, 136] width 153 height 15
copy div "0409968793"
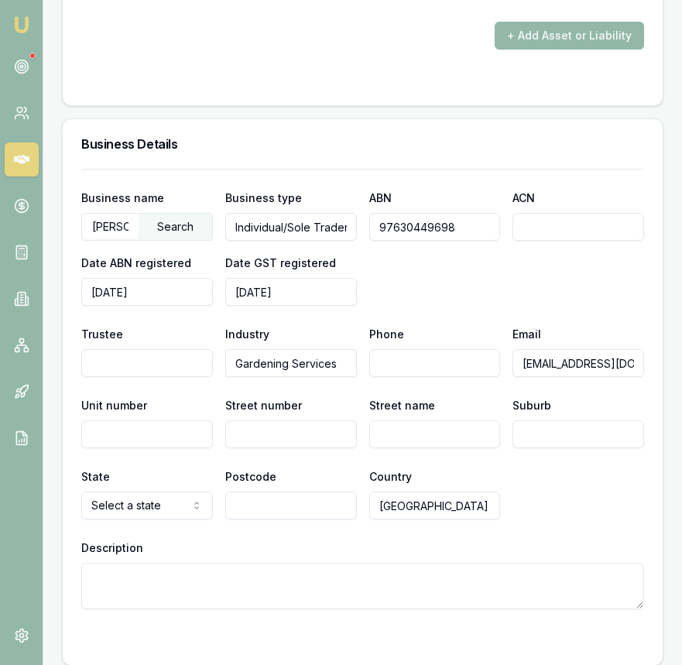
scroll to position [2529, 0]
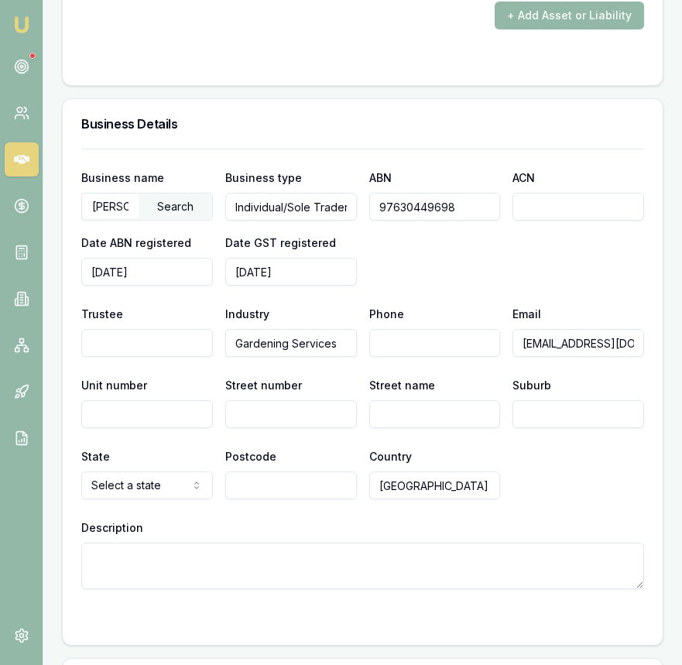
click at [402, 326] on div "Phone" at bounding box center [435, 330] width 132 height 53
click at [398, 343] on input "Phone" at bounding box center [435, 343] width 132 height 28
paste input "0409 968 793"
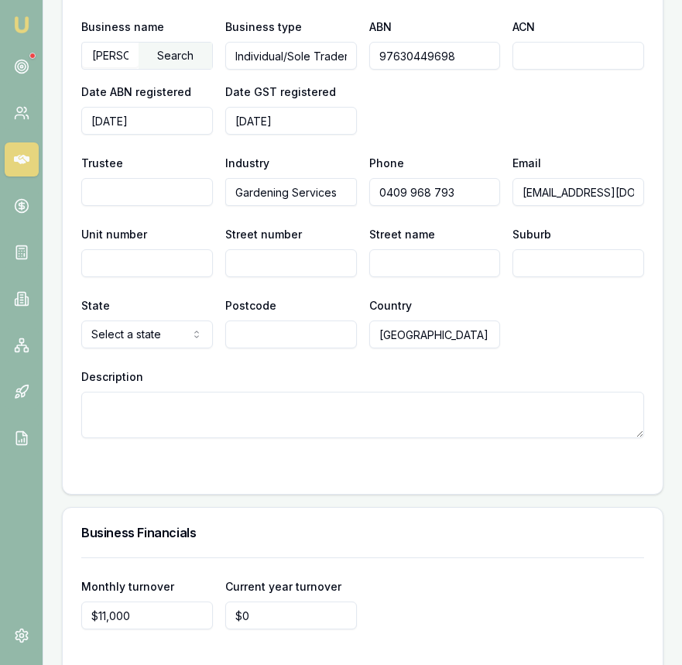
scroll to position [2674, 0]
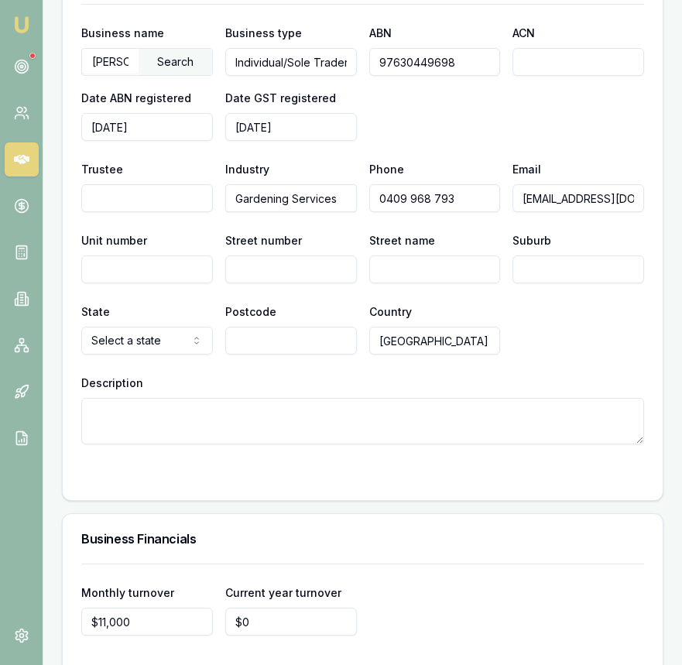
type input "0409 968 793"
click at [328, 282] on input "Street number" at bounding box center [291, 269] width 132 height 28
type input "20"
type input "Lexington"
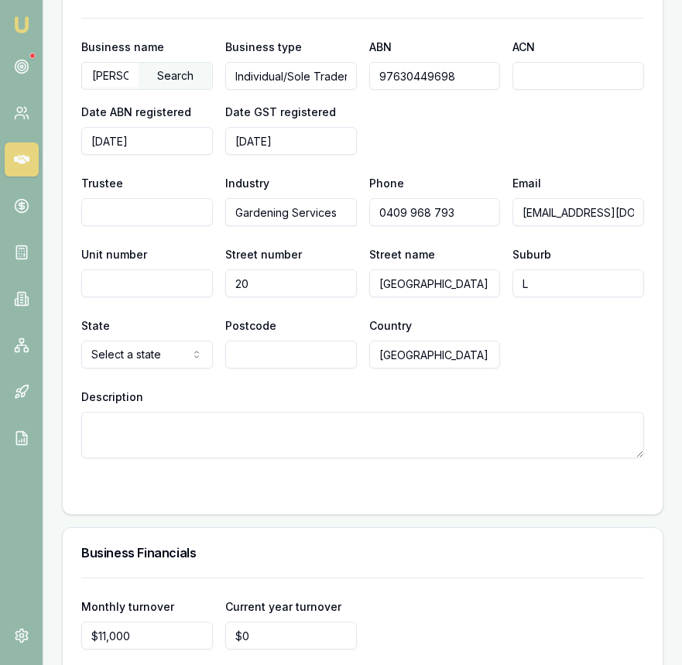
scroll to position [2661, 0]
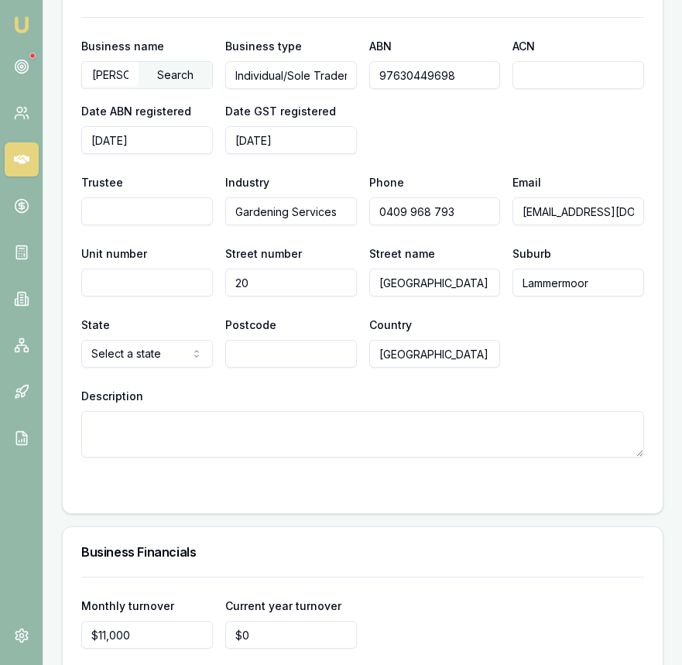
type input "Lammermoor"
click at [463, 286] on input "Lexington" at bounding box center [435, 282] width 132 height 28
type input "Lexington Drive"
select select "QLD"
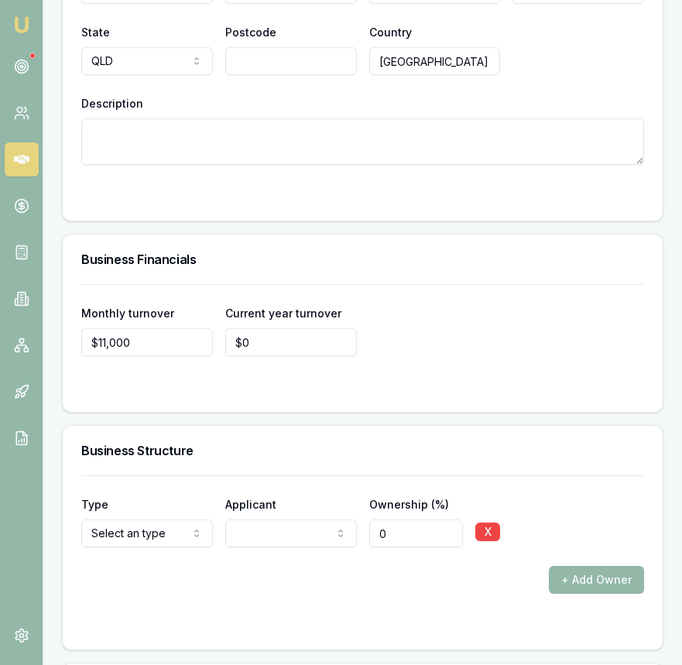
scroll to position [2955, 0]
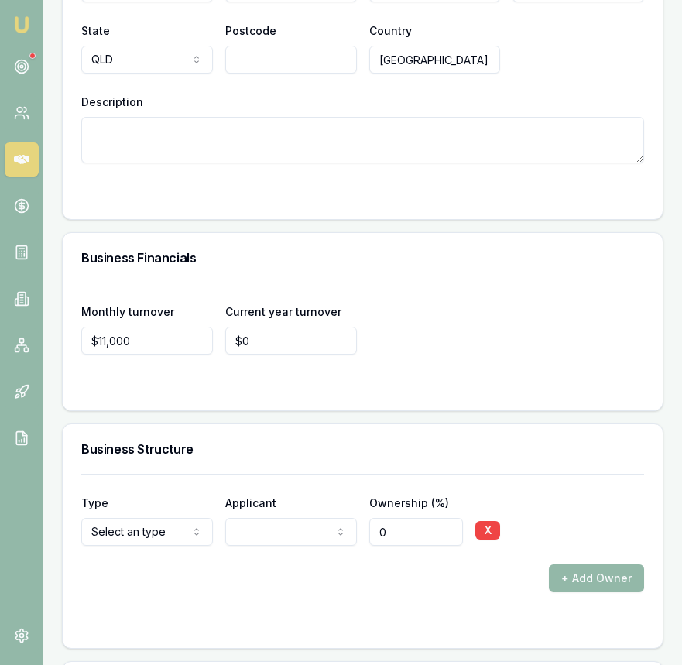
type input "0"
click at [275, 344] on input "0" at bounding box center [291, 341] width 132 height 28
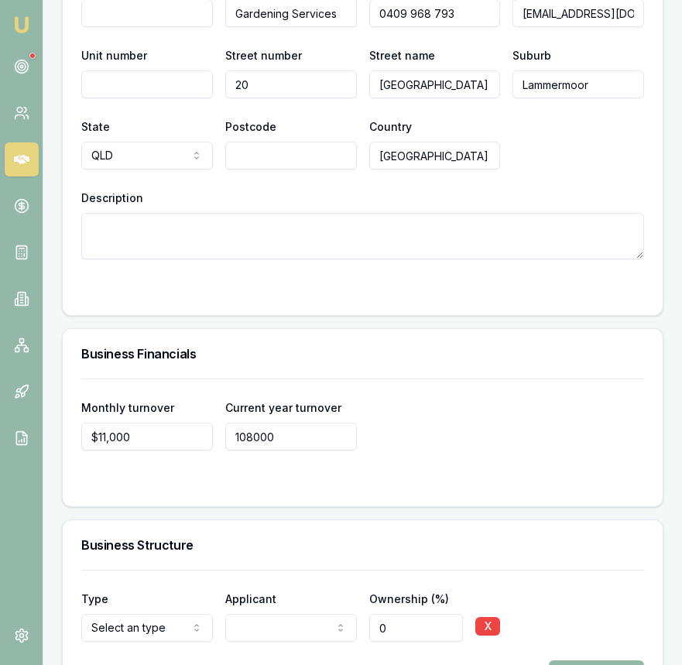
scroll to position [2853, 0]
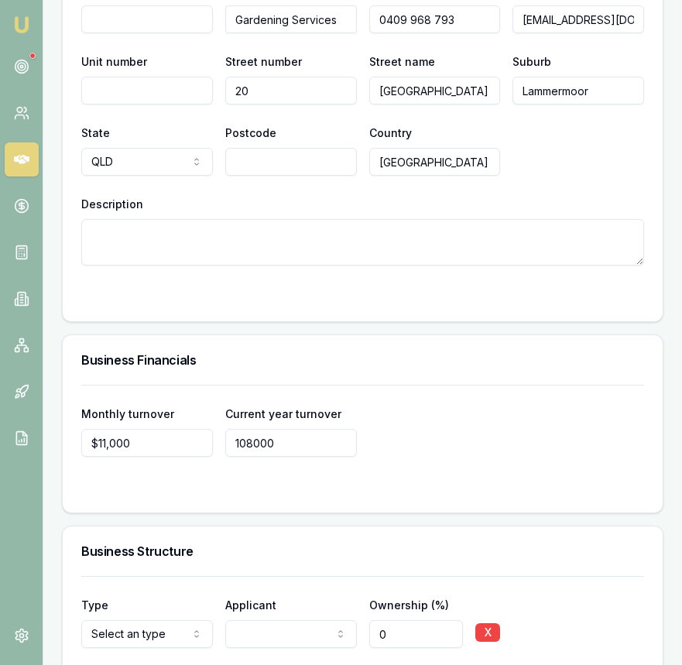
type input "$108,000"
click at [287, 167] on input "Postcode" at bounding box center [291, 162] width 132 height 28
type input "4703"
click at [382, 342] on div "Business Financials" at bounding box center [363, 360] width 600 height 50
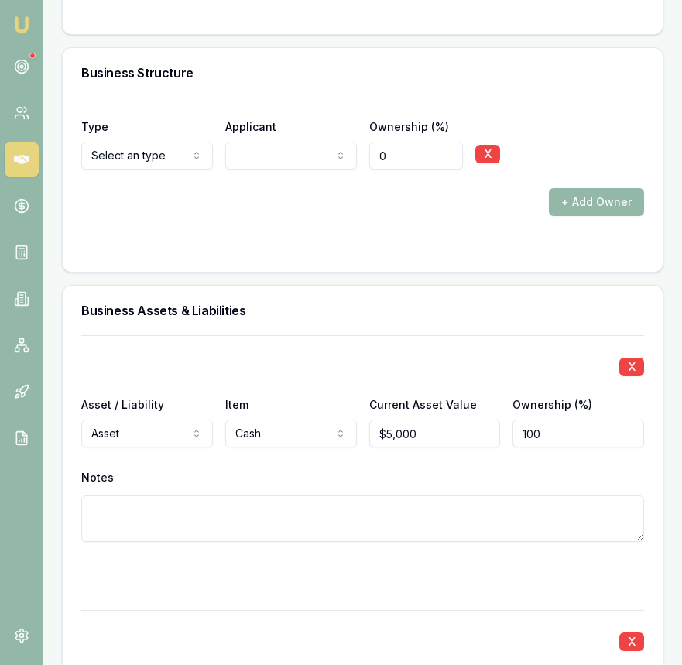
scroll to position [3340, 0]
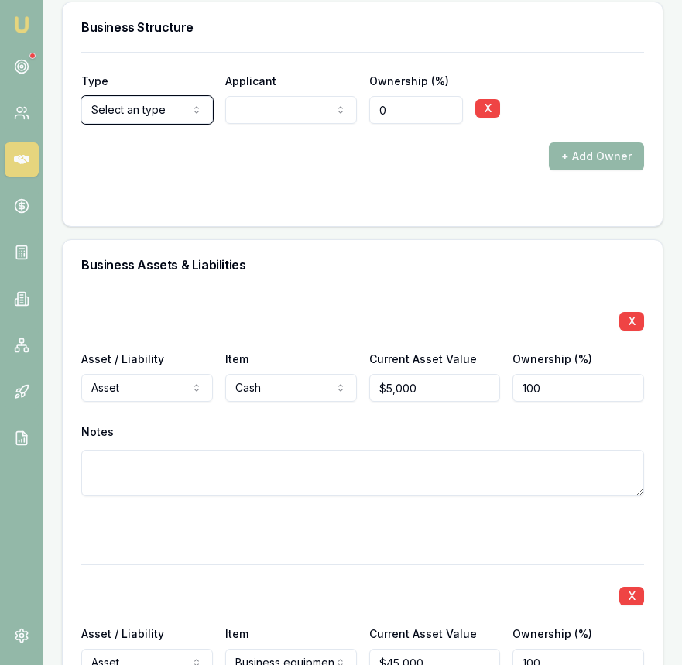
scroll to position [3382, 0]
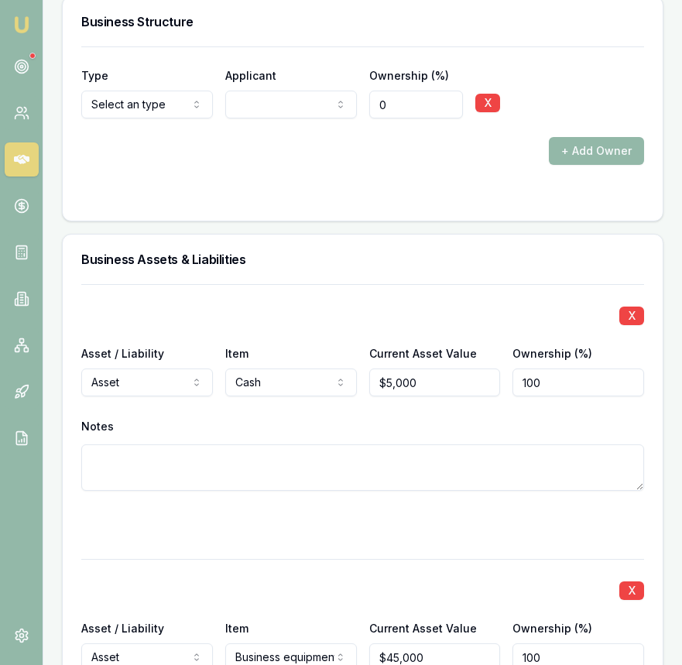
select select "OTHER"
click at [398, 111] on input "0" at bounding box center [416, 105] width 94 height 28
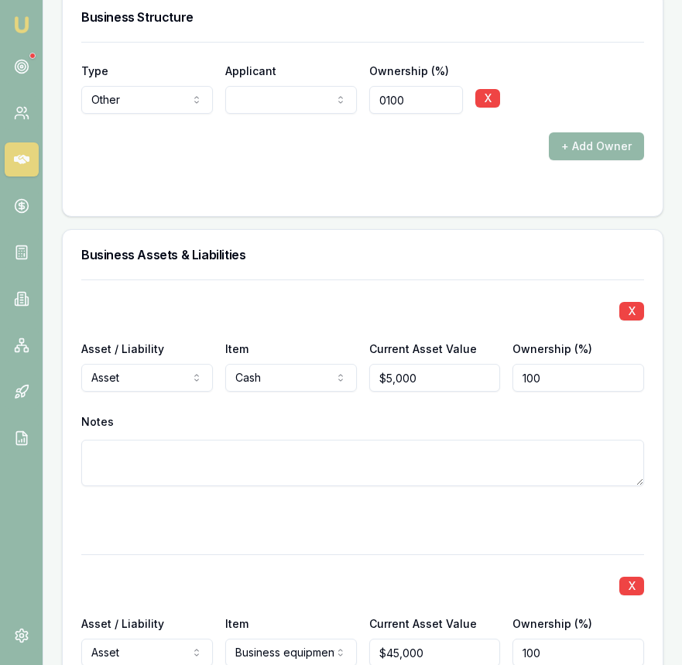
type input "0100"
type input "5000"
click at [422, 386] on input "5000" at bounding box center [435, 378] width 132 height 28
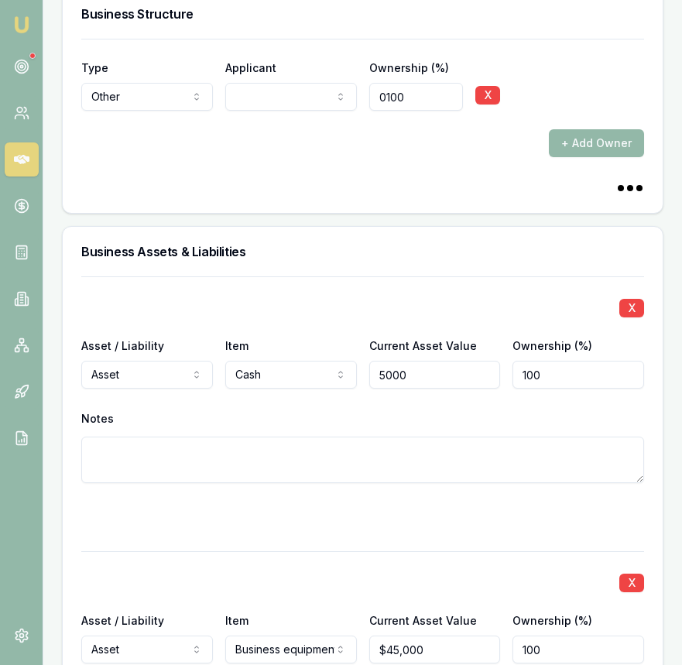
click at [422, 386] on input "5000" at bounding box center [435, 375] width 132 height 28
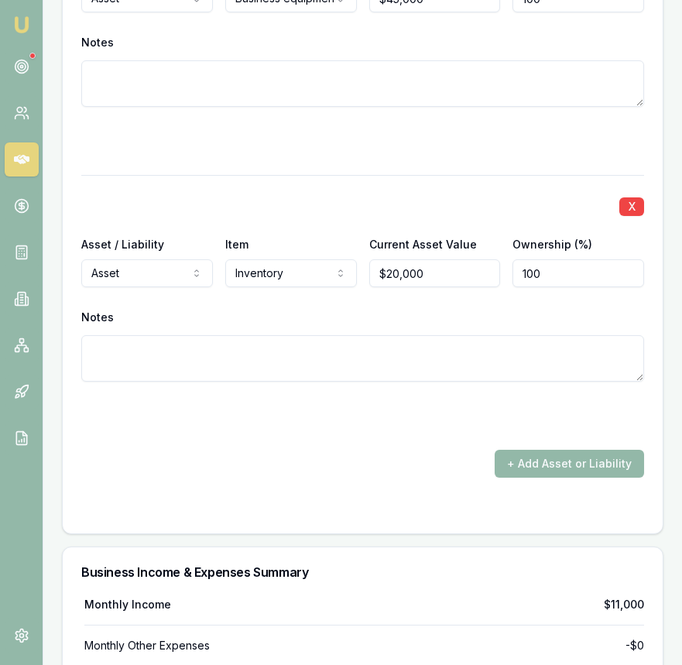
scroll to position [4044, 0]
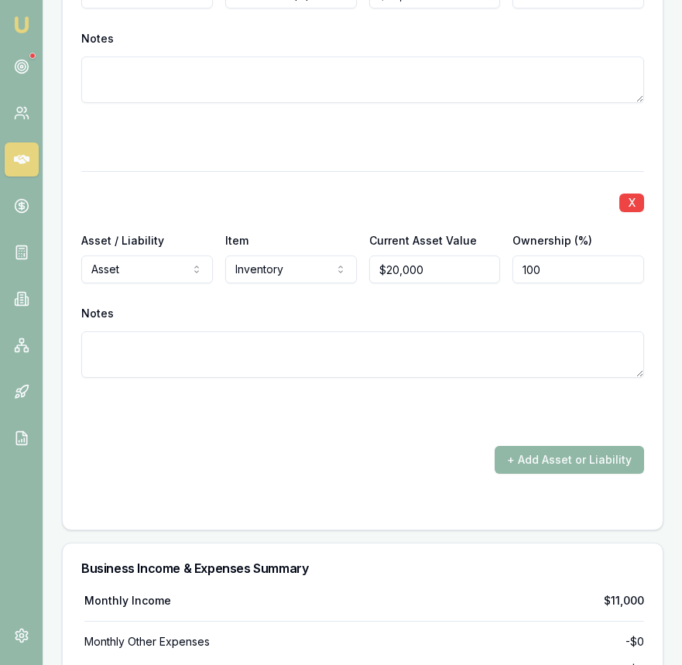
type input "$8,000"
click at [532, 468] on button "+ Add Asset or Liability" at bounding box center [568, 460] width 149 height 28
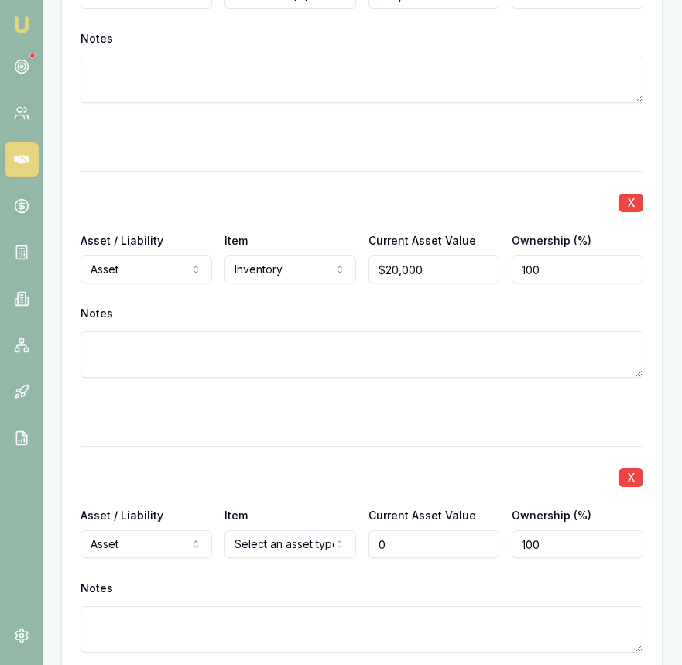
scroll to position [4048, 3]
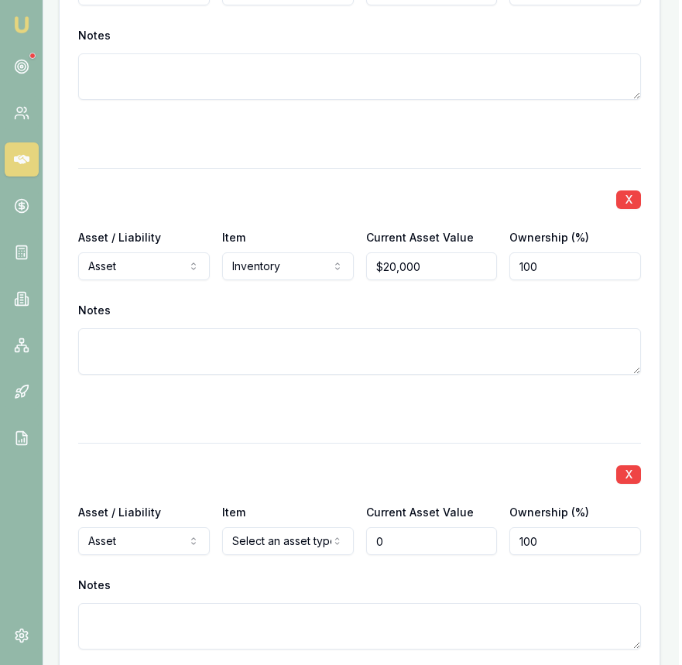
type input "$0"
select select "LIABILITY"
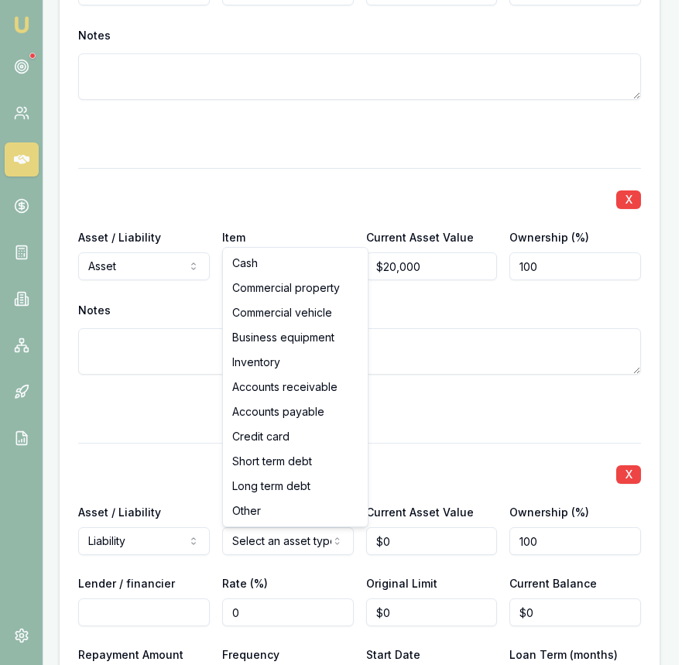
select select "COMMERCIAL_VEHICLE"
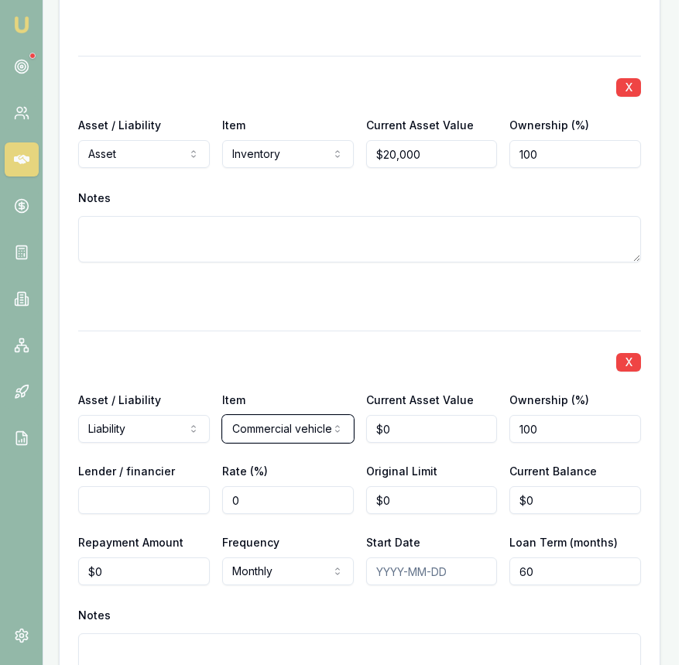
scroll to position [4238, 3]
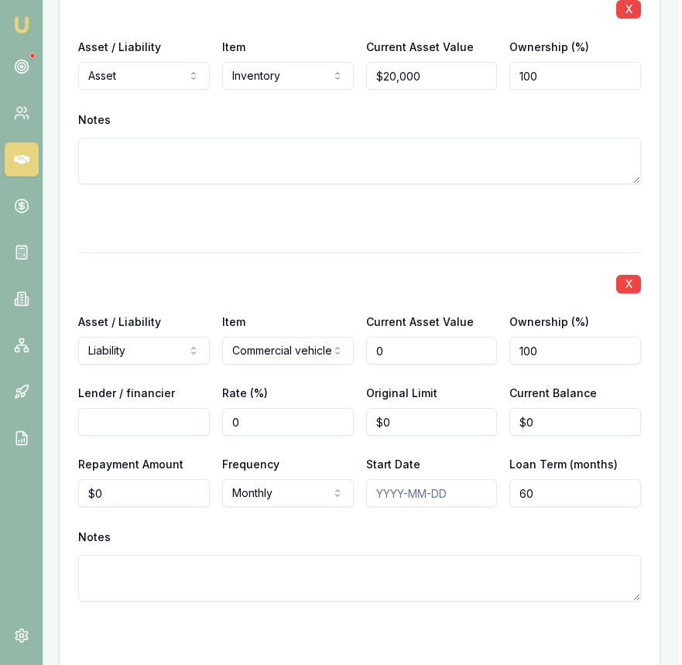
click at [392, 356] on input "0" at bounding box center [432, 351] width 132 height 28
type input "$65,000"
type input "M"
type input "Autopay"
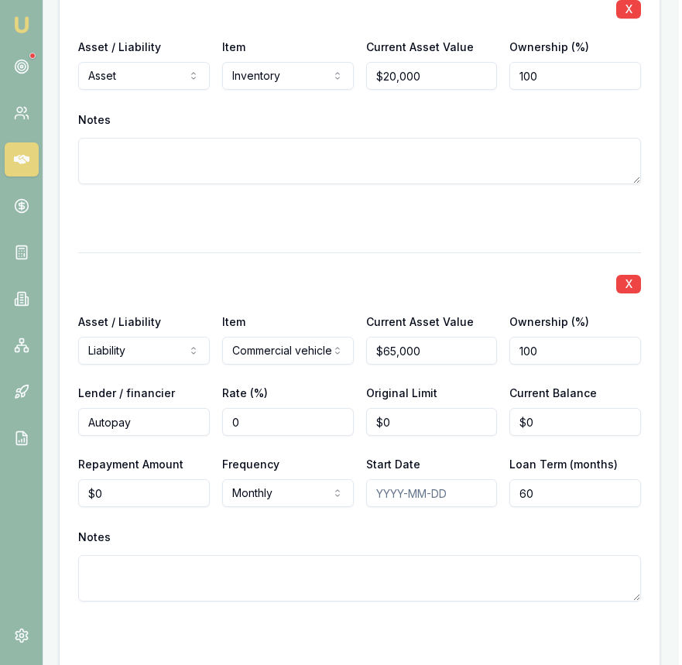
type input "0"
type input "5"
type input "$50,000"
type input "0"
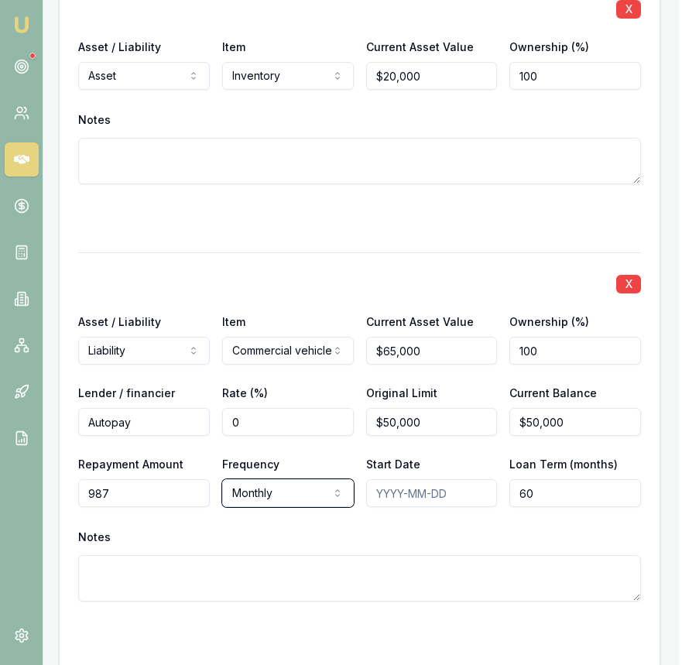
type input "$987"
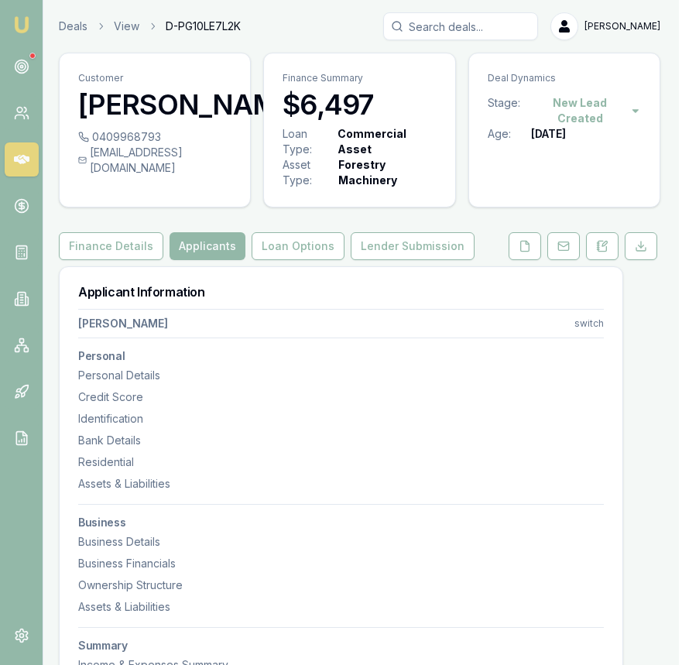
scroll to position [0, 5]
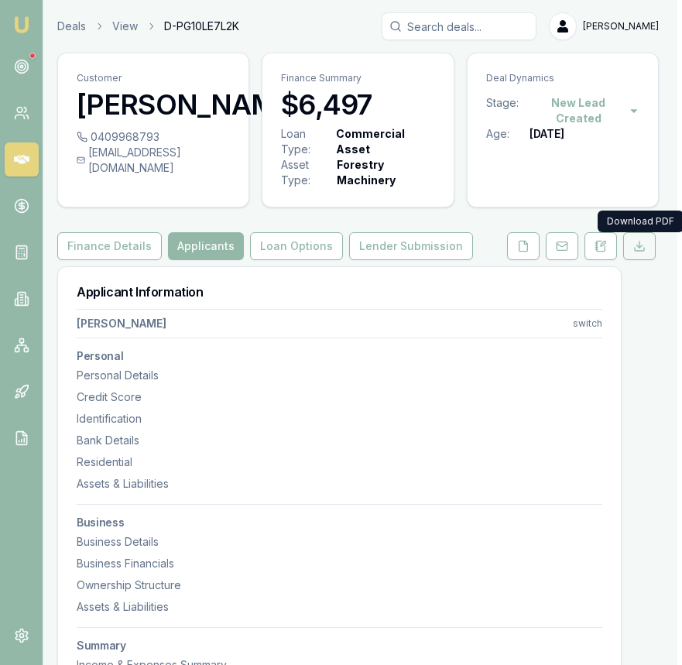
click at [635, 260] on button at bounding box center [639, 246] width 32 height 28
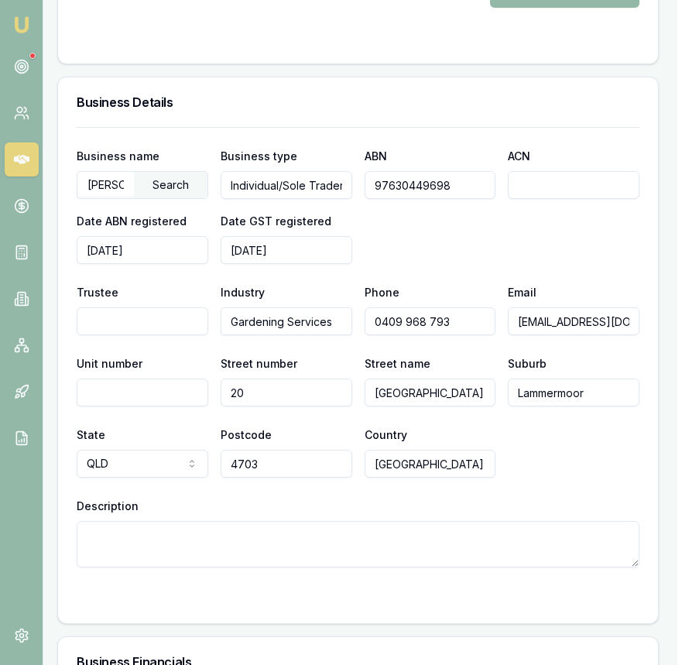
scroll to position [2555, 5]
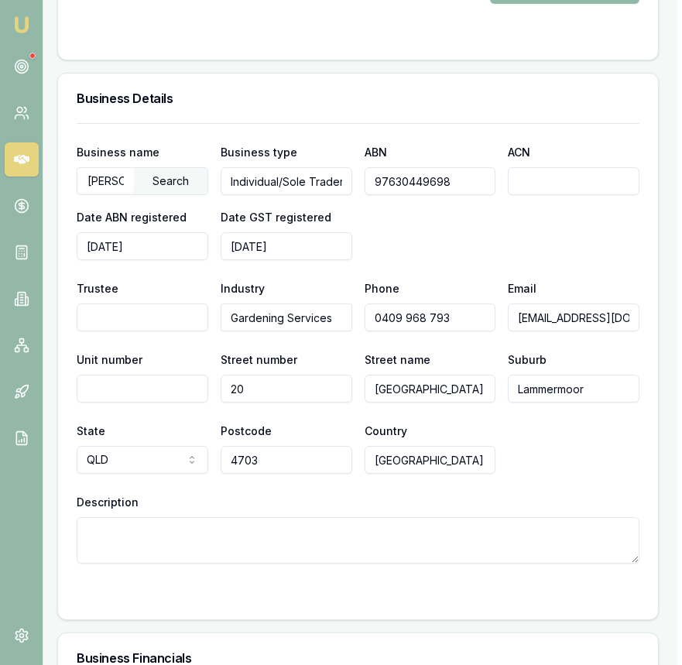
click at [111, 184] on input "SCHULZE, FRANZ LESLIE" at bounding box center [105, 180] width 56 height 25
click at [395, 183] on input "97630449698" at bounding box center [430, 181] width 132 height 28
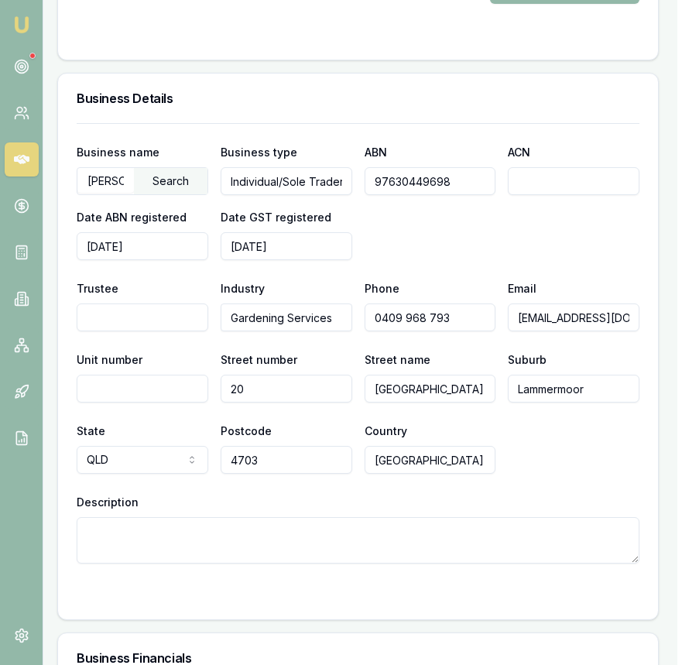
click at [395, 183] on input "97630449698" at bounding box center [430, 181] width 132 height 28
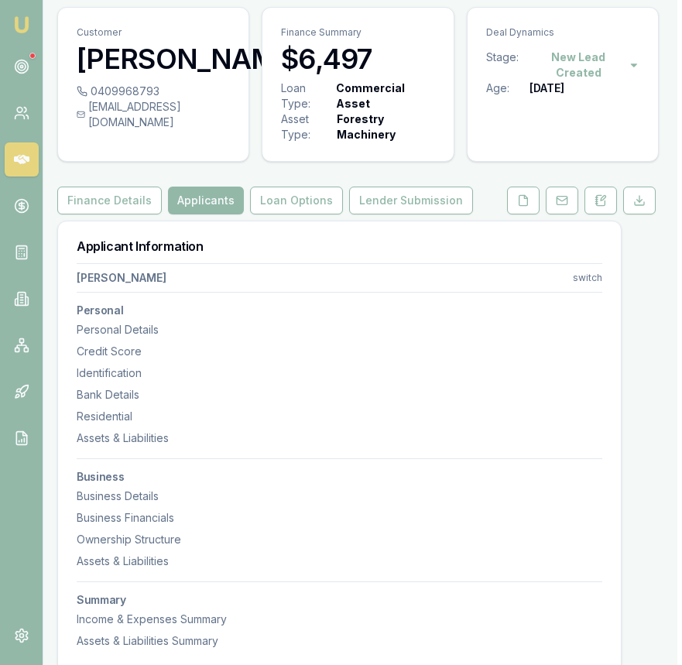
scroll to position [0, 5]
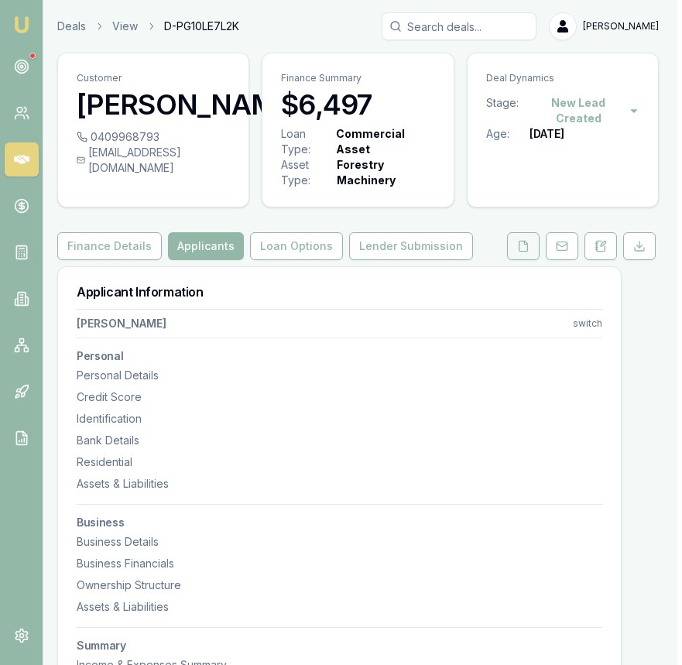
click at [521, 247] on icon at bounding box center [523, 246] width 12 height 12
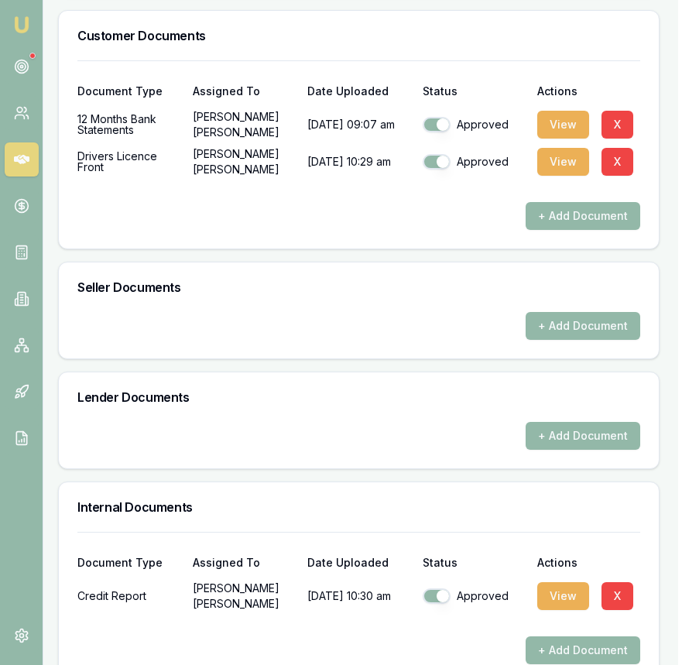
scroll to position [655, 4]
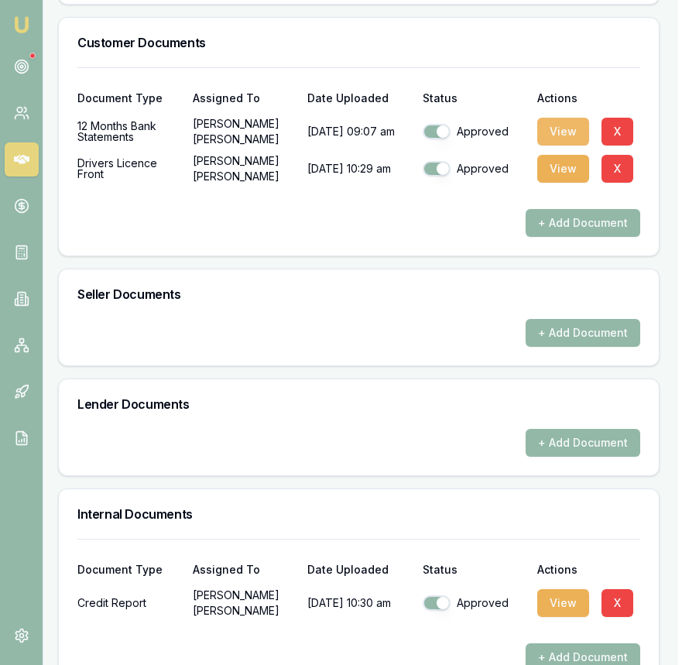
click at [566, 141] on button "View" at bounding box center [563, 132] width 52 height 28
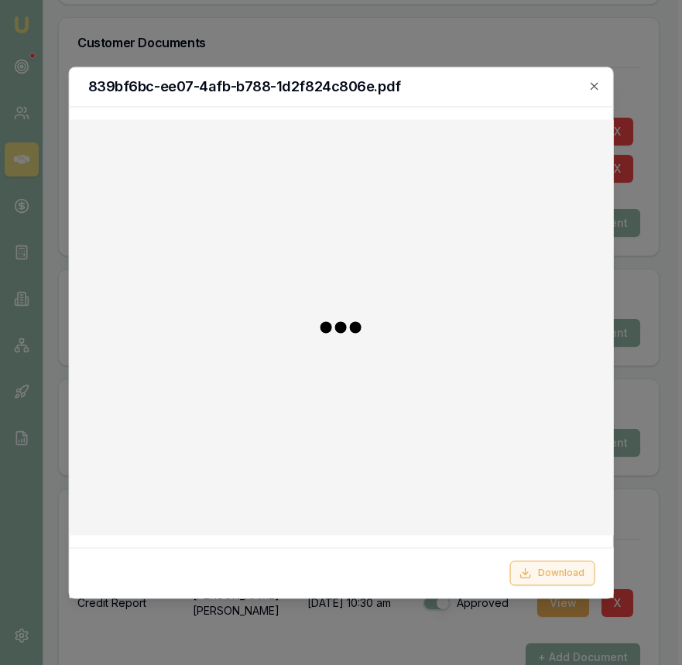
click at [554, 577] on button "Download" at bounding box center [551, 572] width 85 height 25
click at [667, 525] on div at bounding box center [341, 332] width 682 height 665
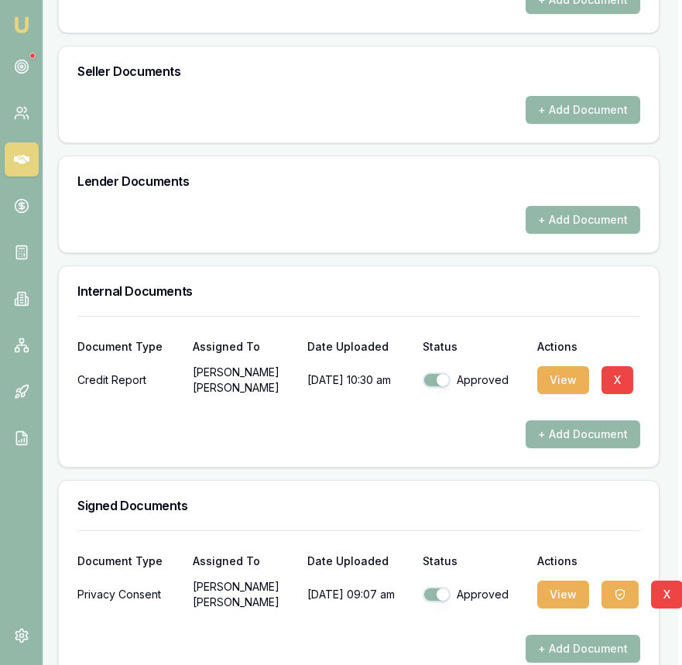
scroll to position [911, 4]
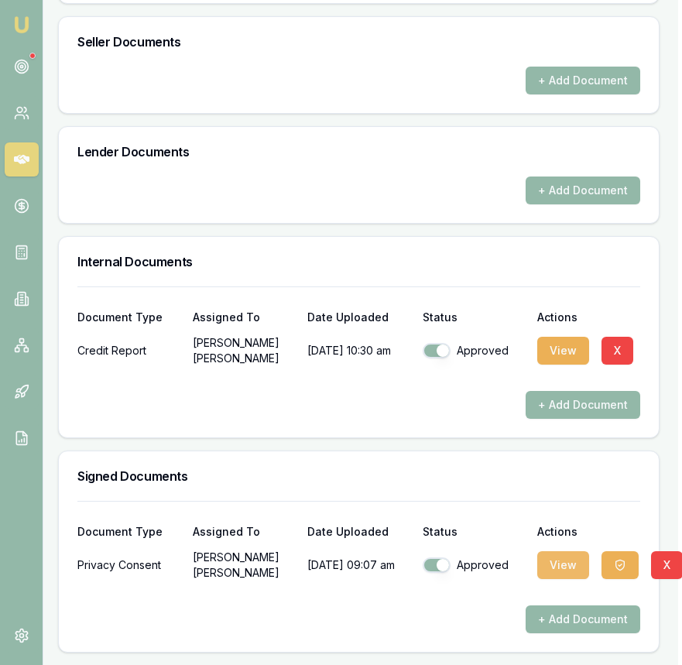
click at [559, 559] on button "View" at bounding box center [563, 565] width 52 height 28
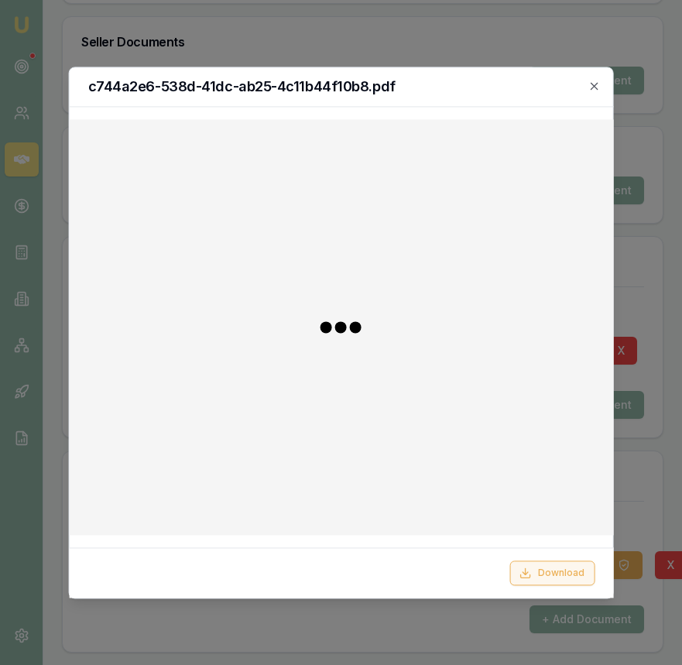
click at [567, 563] on button "Download" at bounding box center [551, 572] width 85 height 25
click at [626, 574] on div at bounding box center [341, 332] width 682 height 665
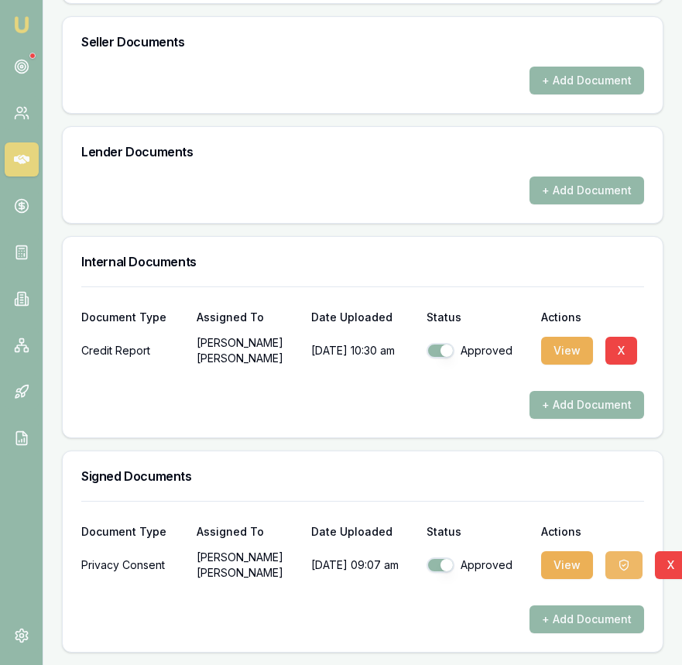
click at [626, 574] on button "button" at bounding box center [623, 565] width 37 height 28
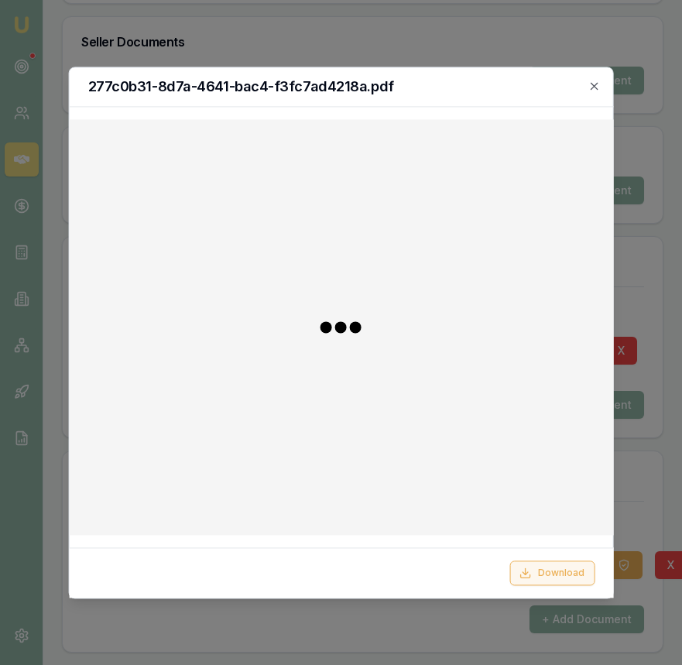
click at [576, 576] on button "Download" at bounding box center [551, 572] width 85 height 25
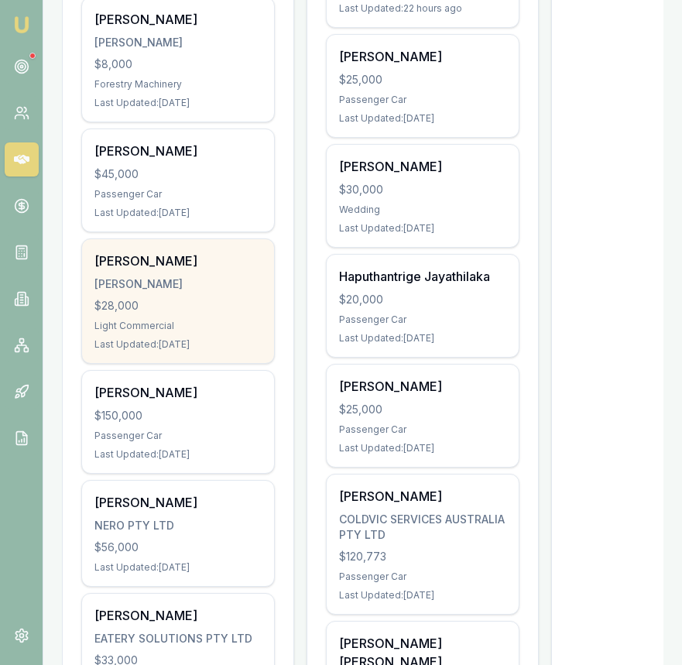
scroll to position [684, 0]
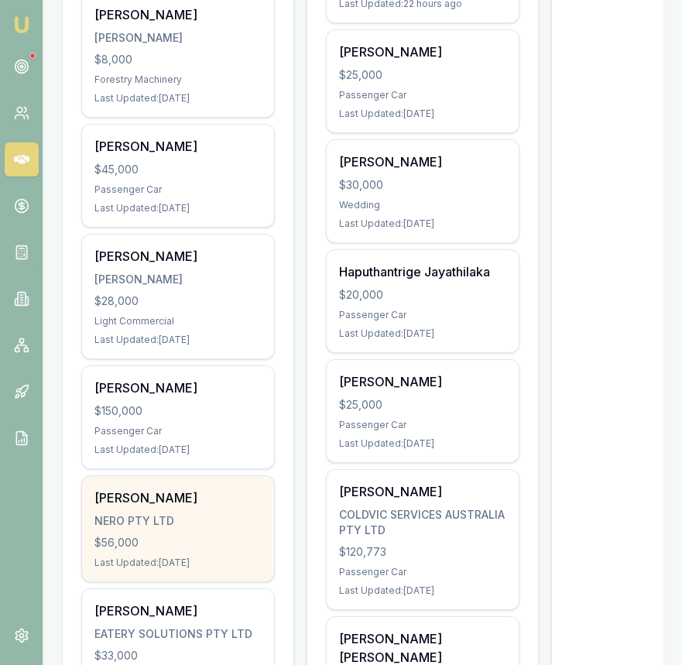
click at [210, 475] on div "[PERSON_NAME] NERO PTY LTD $56,000 Last Updated: [DATE]" at bounding box center [177, 528] width 193 height 107
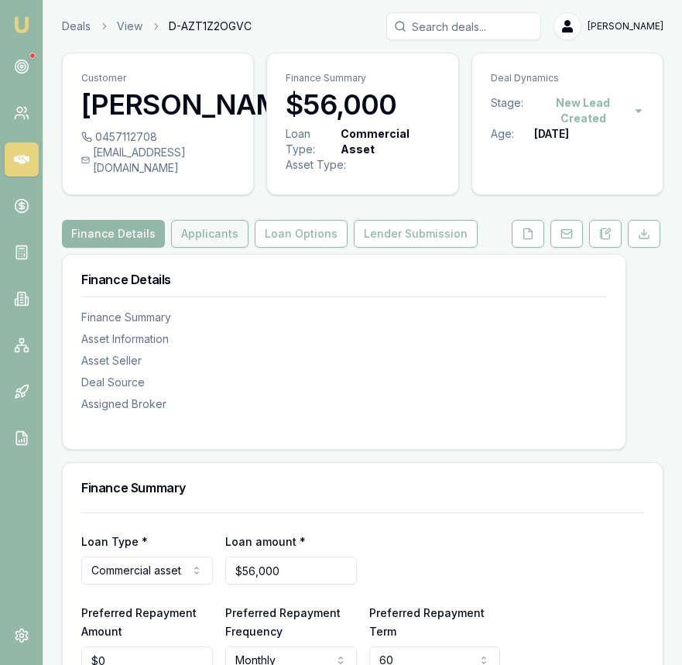
click at [224, 244] on button "Applicants" at bounding box center [209, 234] width 77 height 28
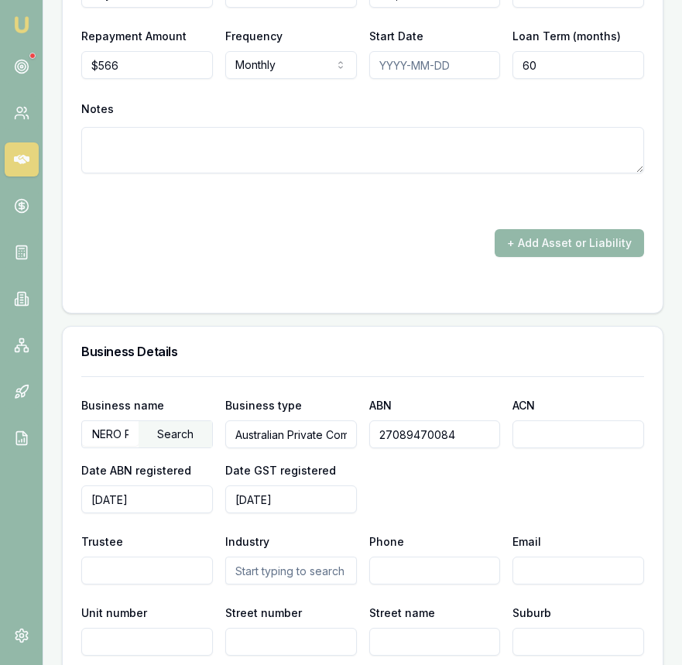
scroll to position [3694, 0]
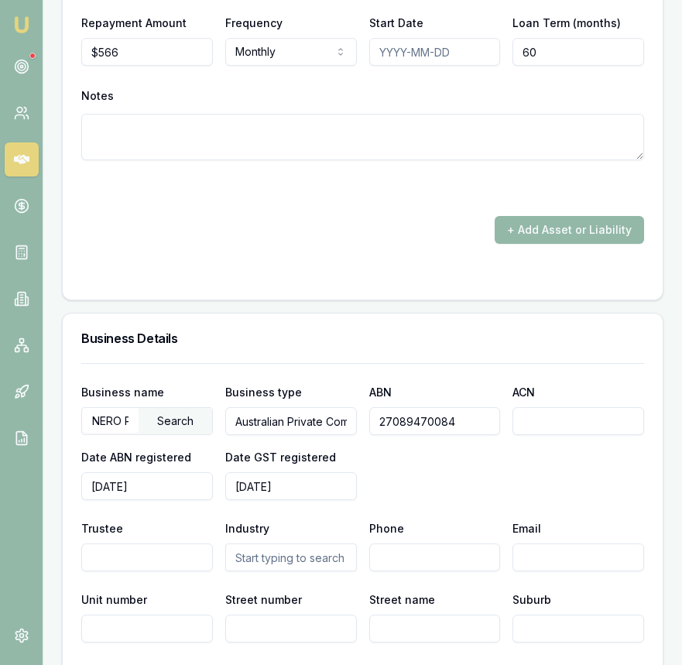
click at [411, 435] on input "27089470084" at bounding box center [435, 421] width 132 height 28
